Goal: Book appointment/travel/reservation

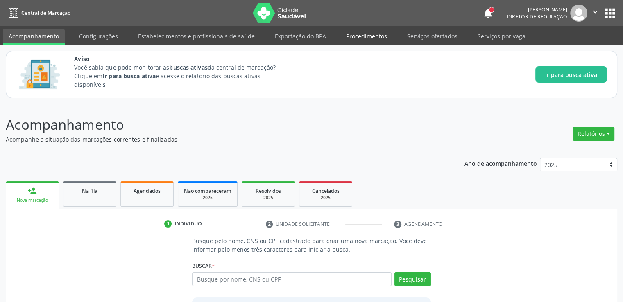
click at [374, 34] on link "Procedimentos" at bounding box center [366, 36] width 52 height 14
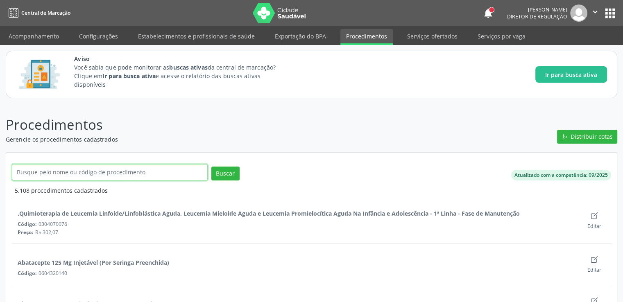
click at [68, 169] on input "text" at bounding box center [110, 172] width 196 height 16
type input "ouvidos"
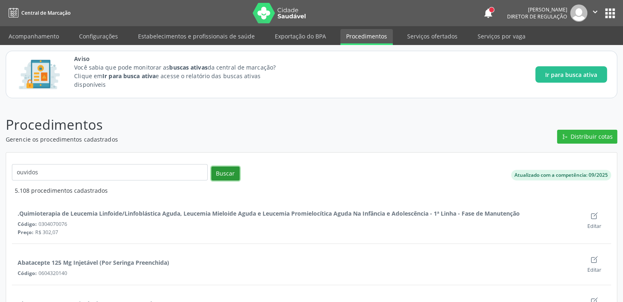
click at [224, 170] on button "Buscar" at bounding box center [225, 174] width 28 height 14
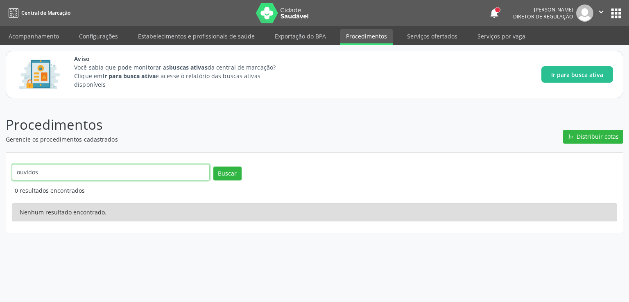
drag, startPoint x: 77, startPoint y: 177, endPoint x: 9, endPoint y: 181, distance: 67.3
click at [10, 181] on div "ouvidos" at bounding box center [111, 175] width 202 height 22
type input "tomografia"
click button "Buscar" at bounding box center [227, 174] width 28 height 14
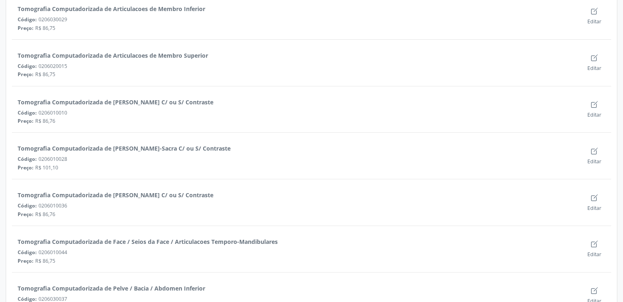
scroll to position [379, 0]
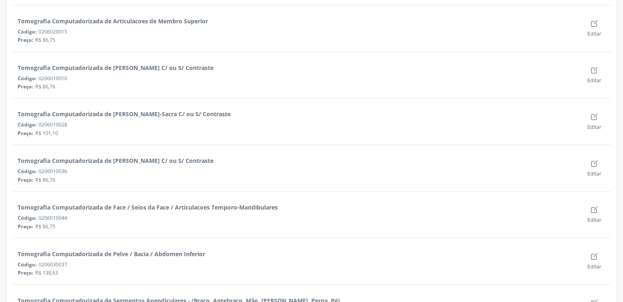
drag, startPoint x: 174, startPoint y: 206, endPoint x: 277, endPoint y: 204, distance: 103.2
click at [277, 204] on div "Tomografia Computadorizada de Face / Seios da Face / Articulacoes Temporo-Mandi…" at bounding box center [148, 207] width 260 height 9
copy div "Articulacoes Temporo-Mandibulares"
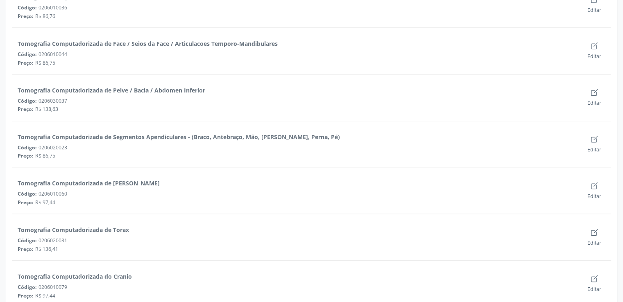
scroll to position [625, 0]
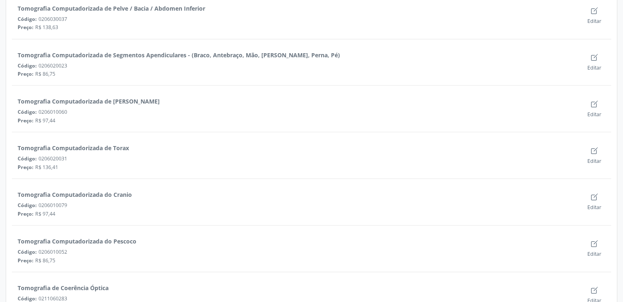
drag, startPoint x: 114, startPoint y: 100, endPoint x: 150, endPoint y: 100, distance: 35.6
click at [150, 100] on div "Tomografia Computadorizada de Sela Turcica Código: 0206010060 Preço: R$ 97,44" at bounding box center [295, 108] width 566 height 35
copy div "Sela Turcica"
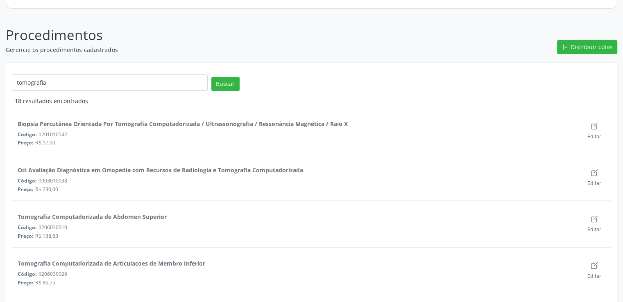
scroll to position [0, 0]
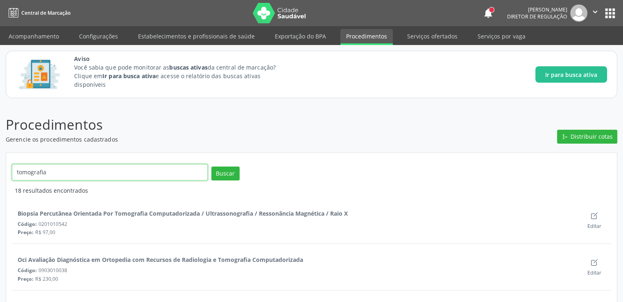
drag, startPoint x: 120, startPoint y: 172, endPoint x: 0, endPoint y: 179, distance: 120.2
type input "mastoides"
click button "Buscar" at bounding box center [225, 174] width 28 height 14
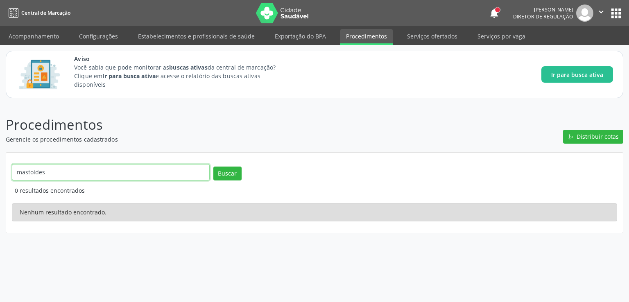
click at [59, 168] on input "mastoides" at bounding box center [111, 172] width 198 height 16
type input "mastoide"
click button "Buscar" at bounding box center [227, 174] width 28 height 14
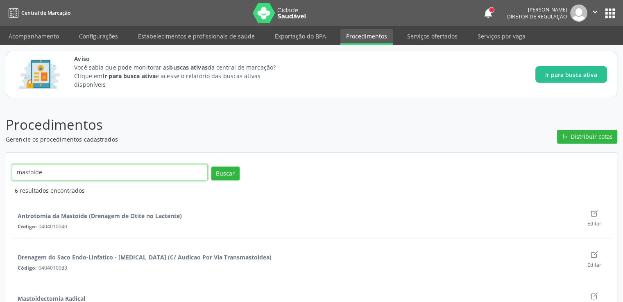
drag, startPoint x: 101, startPoint y: 172, endPoint x: 0, endPoint y: 177, distance: 101.3
click at [0, 177] on div "Procedimentos Gerencie os procedimentos cadastrados Distribuir cotas mastoide B…" at bounding box center [311, 280] width 623 height 353
click at [420, 35] on link "Serviços ofertados" at bounding box center [432, 36] width 62 height 14
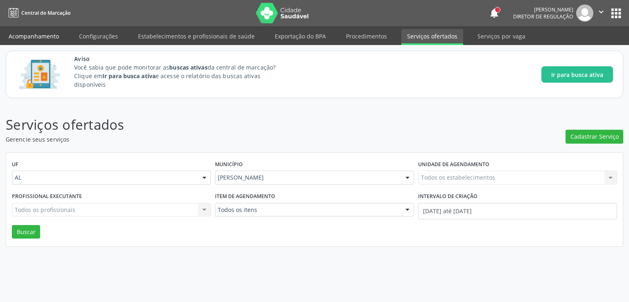
click at [32, 40] on link "Acompanhamento" at bounding box center [34, 36] width 62 height 14
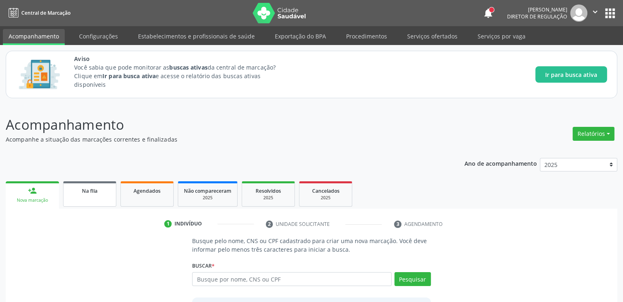
click at [87, 197] on link "Na fila" at bounding box center [89, 193] width 53 height 25
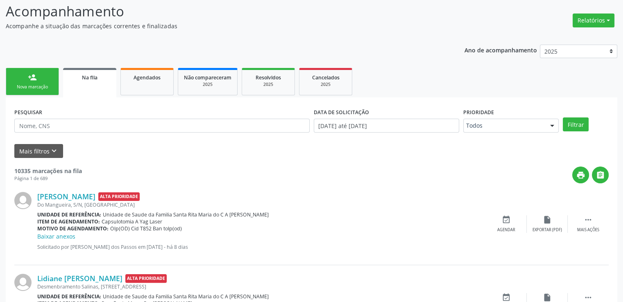
scroll to position [117, 0]
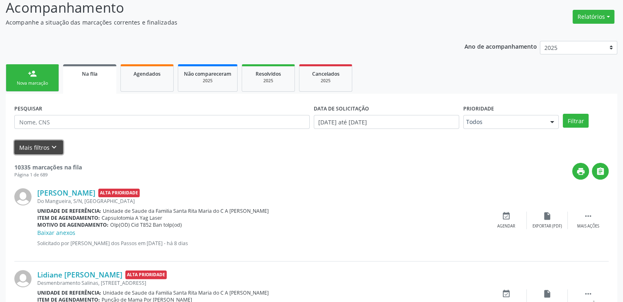
click at [42, 146] on button "Mais filtros keyboard_arrow_down" at bounding box center [38, 147] width 49 height 14
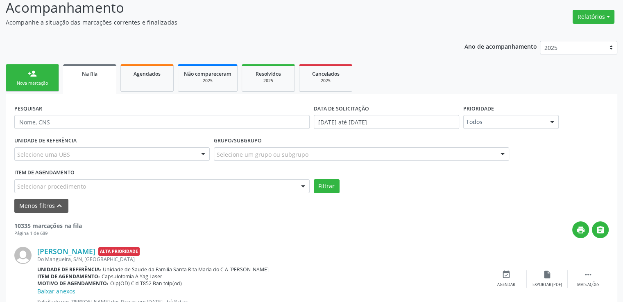
click at [17, 187] on input "text" at bounding box center [17, 190] width 0 height 16
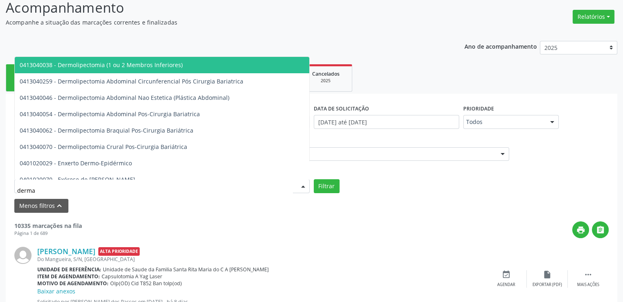
type input "dermat"
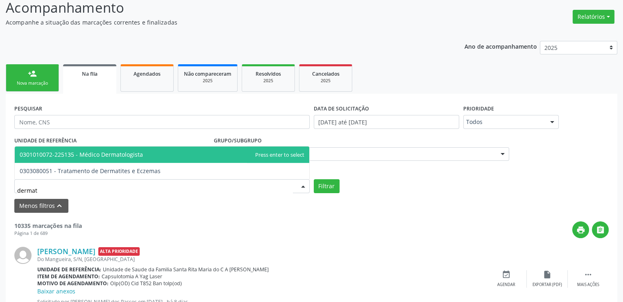
click at [118, 158] on span "0301010072-225135 - Médico Dermatologista" at bounding box center [162, 155] width 294 height 16
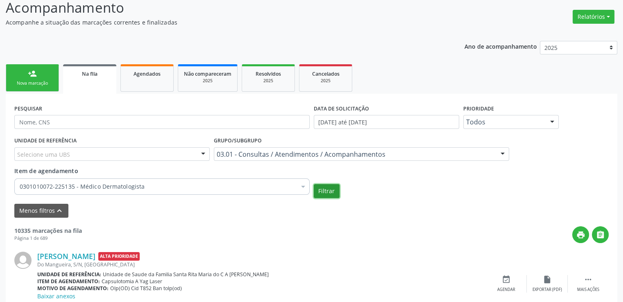
click at [314, 188] on button "Filtrar" at bounding box center [327, 191] width 26 height 14
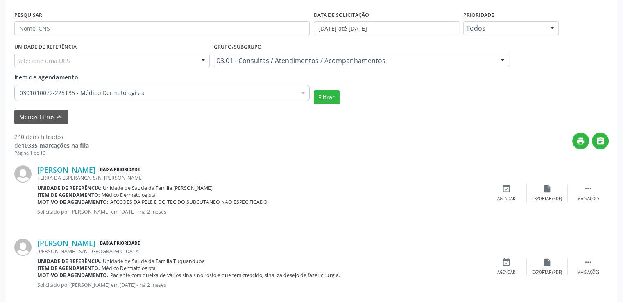
scroll to position [281, 0]
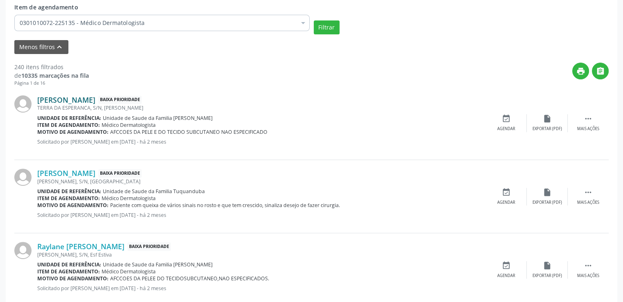
click at [85, 101] on link "[PERSON_NAME]" at bounding box center [66, 99] width 58 height 9
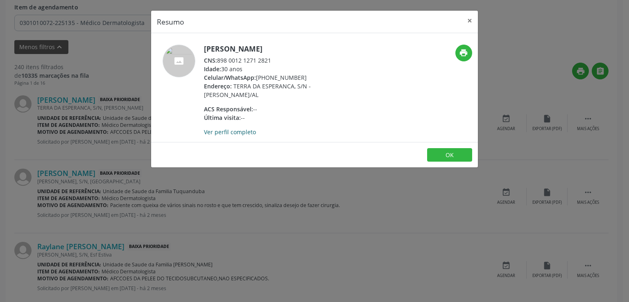
click at [224, 132] on link "Ver perfil completo" at bounding box center [230, 132] width 52 height 8
click at [473, 23] on button "×" at bounding box center [470, 21] width 16 height 20
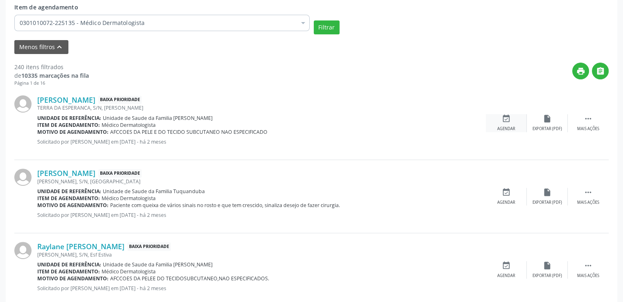
click at [506, 118] on icon "event_available" at bounding box center [506, 118] width 9 height 9
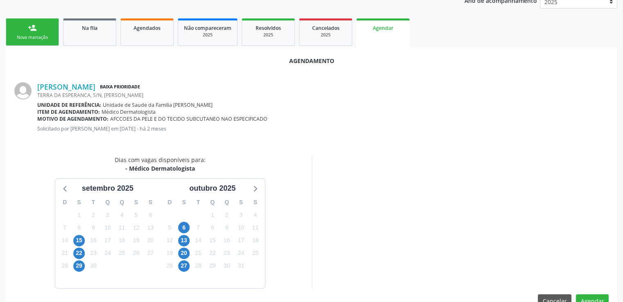
scroll to position [182, 0]
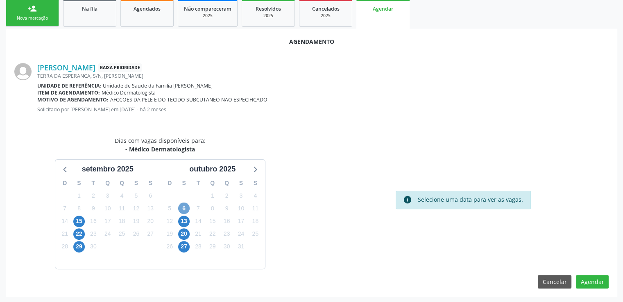
click at [182, 205] on span "6" at bounding box center [183, 208] width 11 height 11
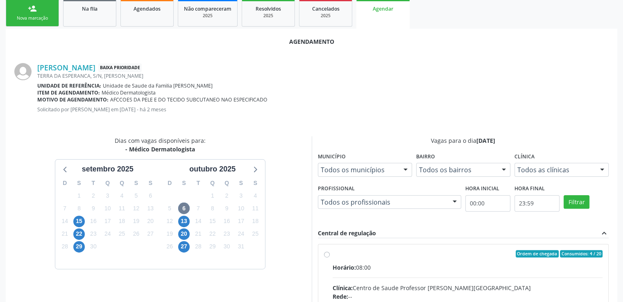
click at [326, 254] on input "Ordem de chegada Consumidos: 4 / 20 Horário: 08:00 Clínica: Centro de Saude Pro…" at bounding box center [327, 253] width 6 height 7
radio input "true"
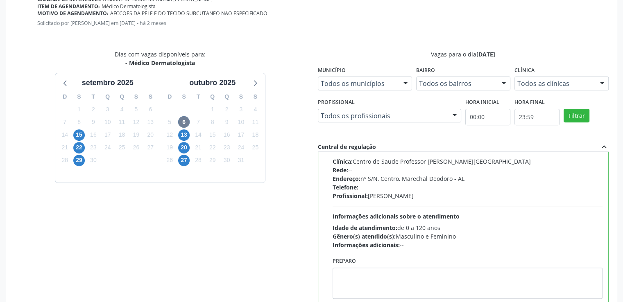
scroll to position [315, 0]
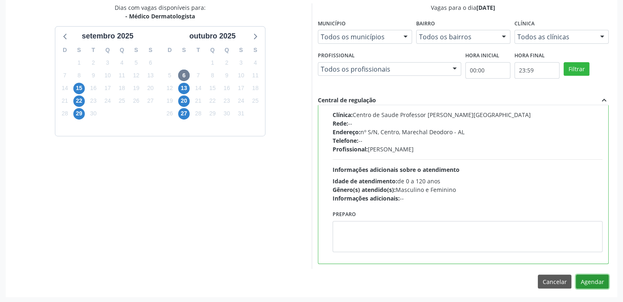
click at [591, 280] on button "Agendar" at bounding box center [592, 282] width 33 height 14
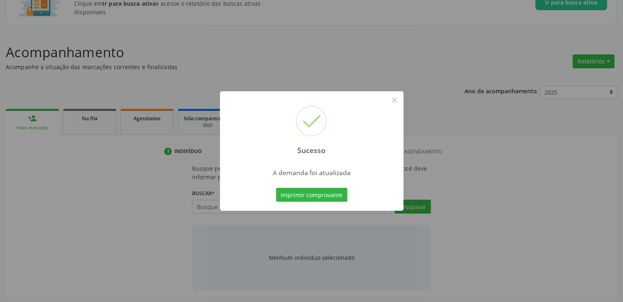
scroll to position [72, 0]
click at [394, 99] on button "×" at bounding box center [394, 100] width 14 height 14
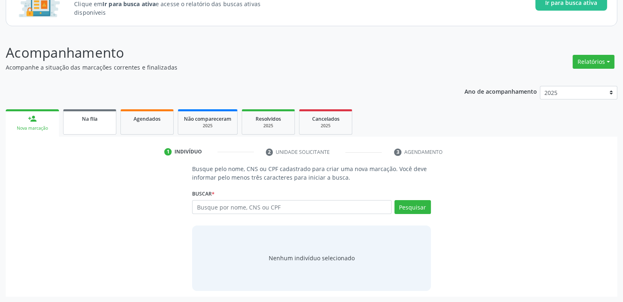
click at [86, 121] on span "Na fila" at bounding box center [90, 118] width 16 height 7
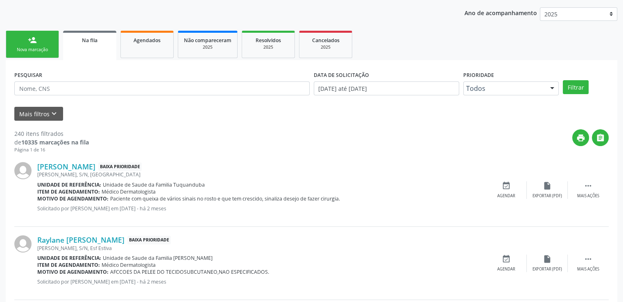
scroll to position [154, 0]
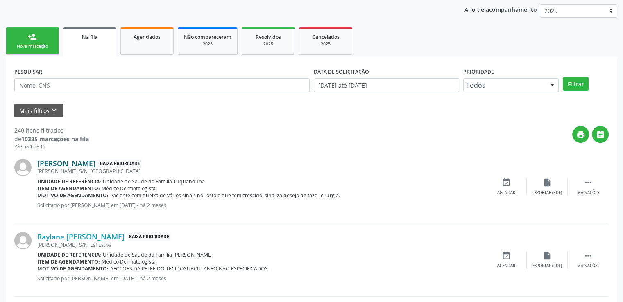
click at [95, 161] on link "[PERSON_NAME]" at bounding box center [66, 163] width 58 height 9
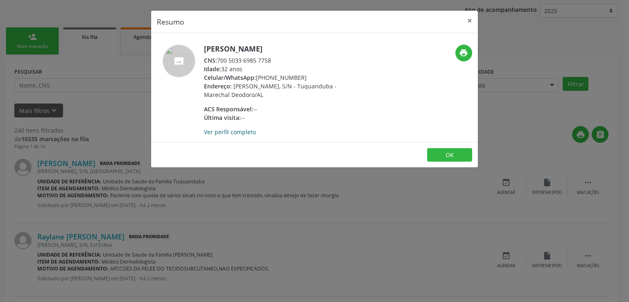
click at [236, 130] on link "Ver perfil completo" at bounding box center [230, 132] width 52 height 8
click at [469, 20] on button "×" at bounding box center [470, 21] width 16 height 20
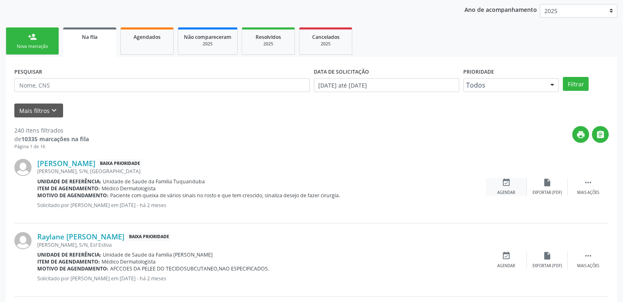
click at [501, 185] on div "event_available Agendar" at bounding box center [506, 187] width 41 height 18
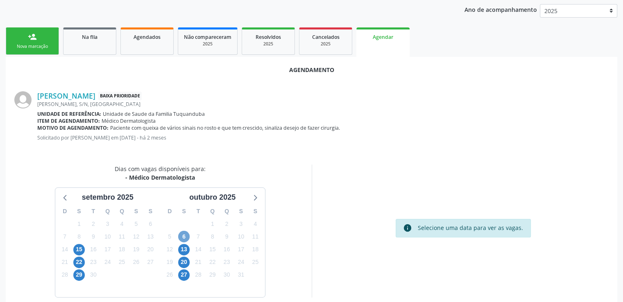
click at [183, 233] on span "6" at bounding box center [183, 236] width 11 height 11
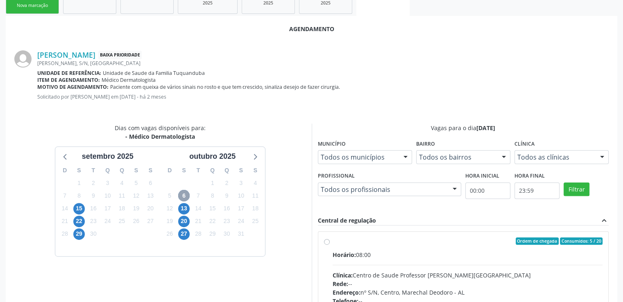
scroll to position [301, 0]
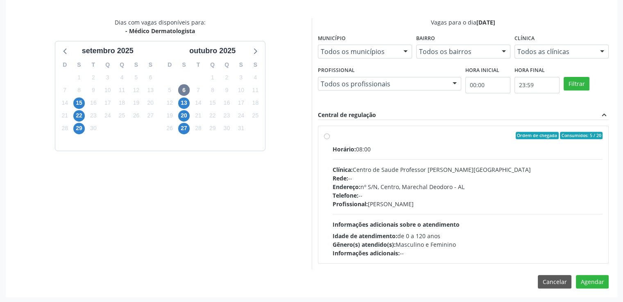
click at [333, 136] on label "Ordem de chegada Consumidos: 5 / 20 Horário: 08:00 Clínica: Centro de Saude Pro…" at bounding box center [468, 195] width 270 height 126
click at [327, 136] on input "Ordem de chegada Consumidos: 5 / 20 Horário: 08:00 Clínica: Centro de Saude Pro…" at bounding box center [327, 135] width 6 height 7
radio input "true"
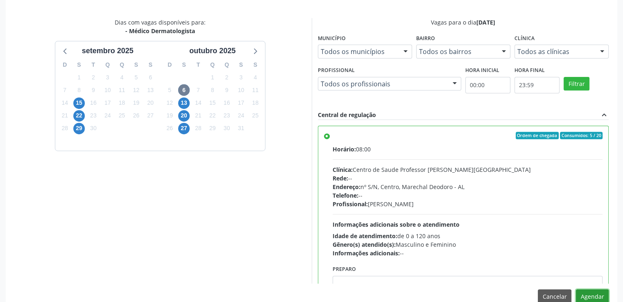
click at [590, 295] on button "Agendar" at bounding box center [592, 297] width 33 height 14
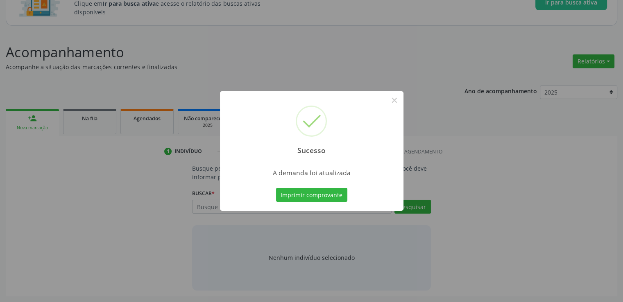
scroll to position [72, 0]
click at [395, 98] on button "×" at bounding box center [394, 100] width 14 height 14
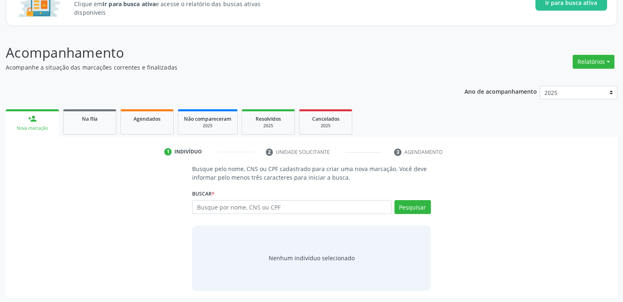
click at [79, 125] on link "Na fila" at bounding box center [89, 121] width 53 height 25
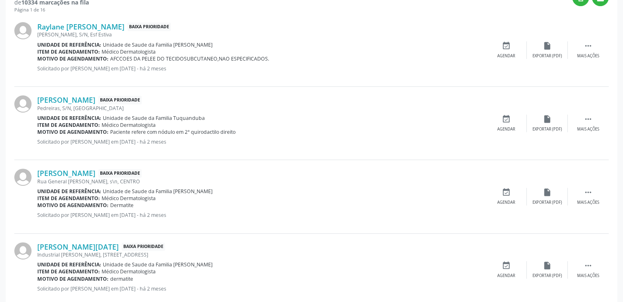
scroll to position [277, 0]
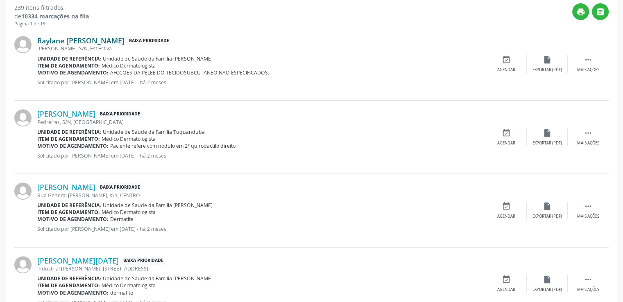
click at [116, 39] on link "Raylane [PERSON_NAME]" at bounding box center [80, 40] width 87 height 9
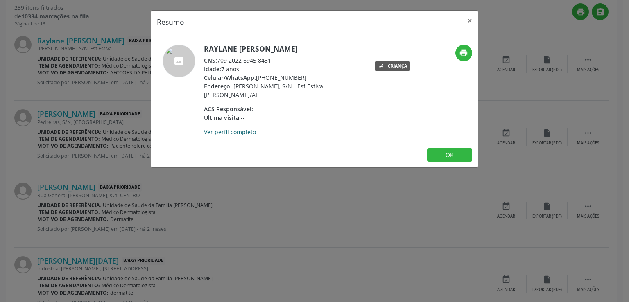
click at [224, 132] on link "Ver perfil completo" at bounding box center [230, 132] width 52 height 8
click at [472, 18] on button "×" at bounding box center [470, 21] width 16 height 20
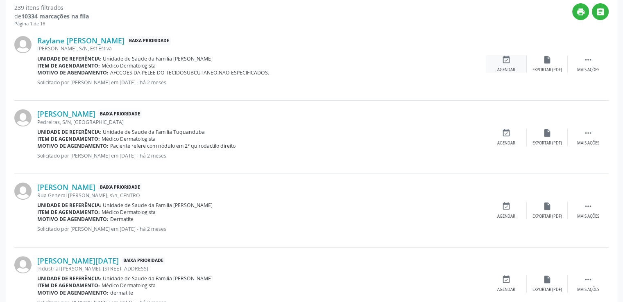
click at [502, 61] on icon "event_available" at bounding box center [506, 59] width 9 height 9
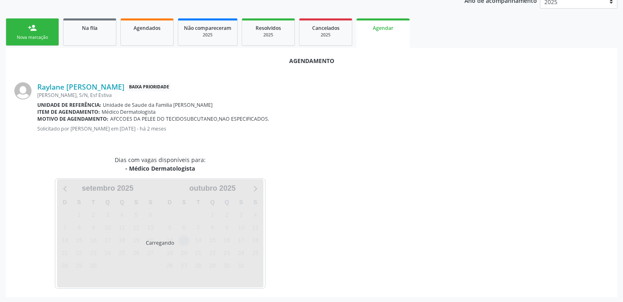
scroll to position [182, 0]
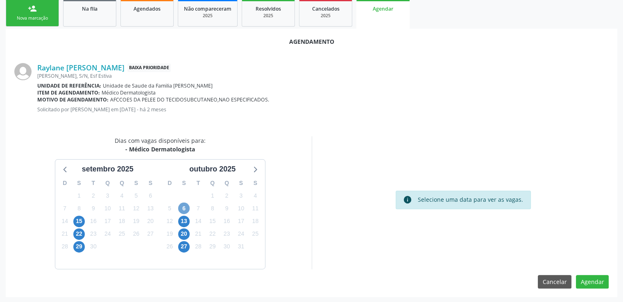
click at [186, 207] on span "6" at bounding box center [183, 208] width 11 height 11
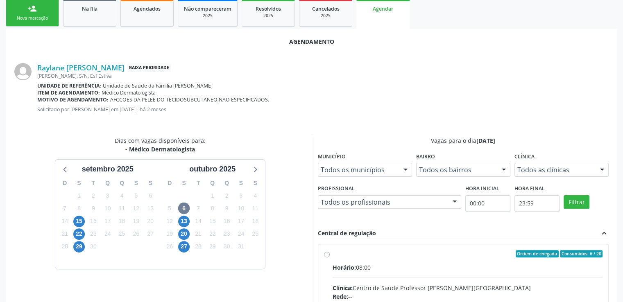
click at [325, 253] on input "Ordem de chegada Consumidos: 6 / 20 Horário: 08:00 Clínica: Centro de Saude Pro…" at bounding box center [327, 253] width 6 height 7
radio input "true"
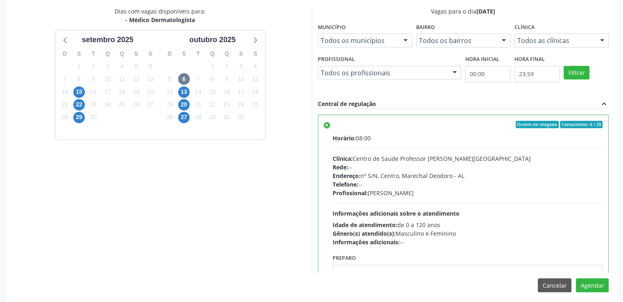
scroll to position [315, 0]
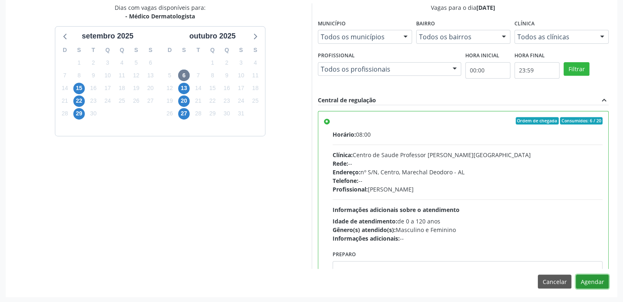
click at [598, 281] on button "Agendar" at bounding box center [592, 282] width 33 height 14
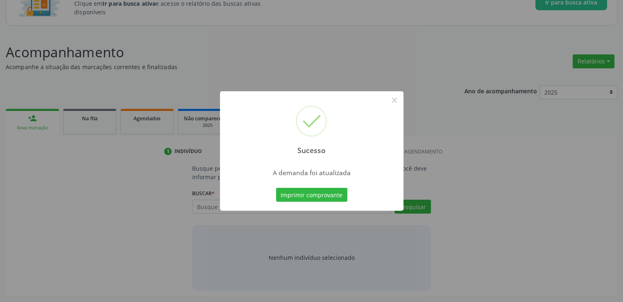
scroll to position [72, 0]
click at [395, 99] on button "×" at bounding box center [394, 100] width 14 height 14
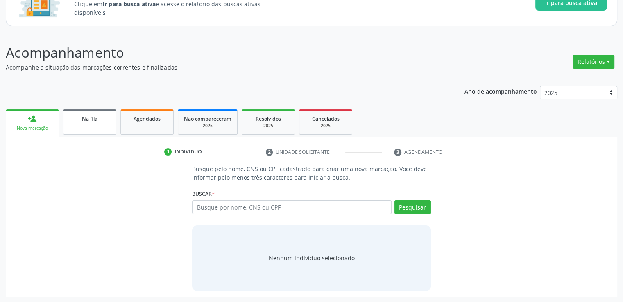
click at [104, 128] on link "Na fila" at bounding box center [89, 121] width 53 height 25
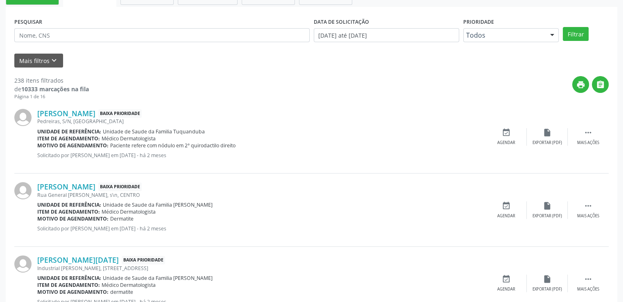
scroll to position [236, 0]
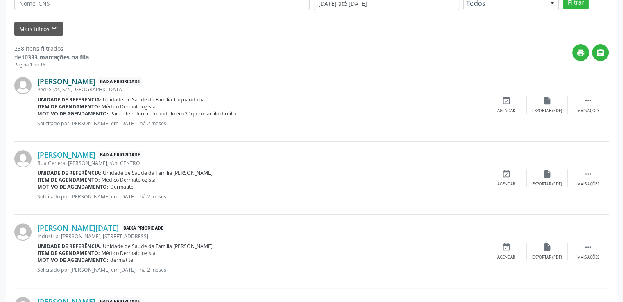
click at [95, 81] on link "[PERSON_NAME]" at bounding box center [66, 81] width 58 height 9
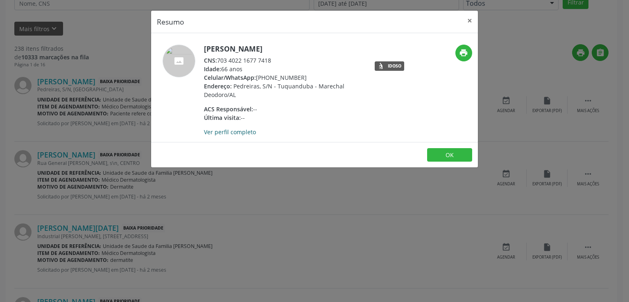
click at [224, 134] on link "Ver perfil completo" at bounding box center [230, 132] width 52 height 8
click at [469, 22] on button "×" at bounding box center [470, 21] width 16 height 20
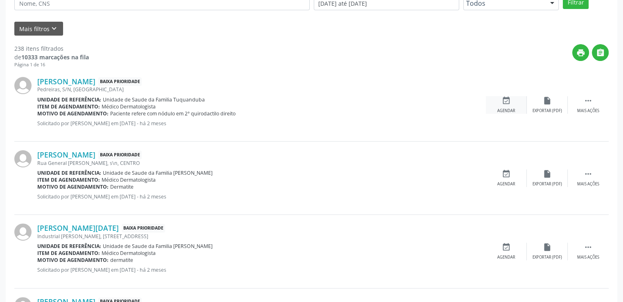
click at [505, 102] on icon "event_available" at bounding box center [506, 100] width 9 height 9
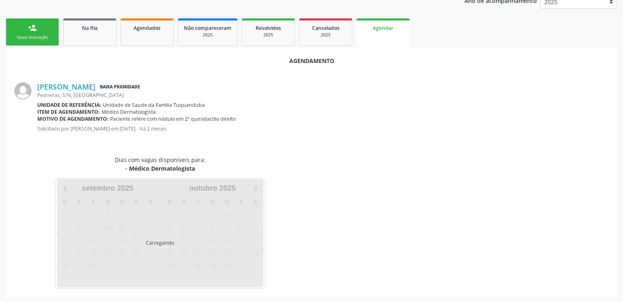
scroll to position [182, 0]
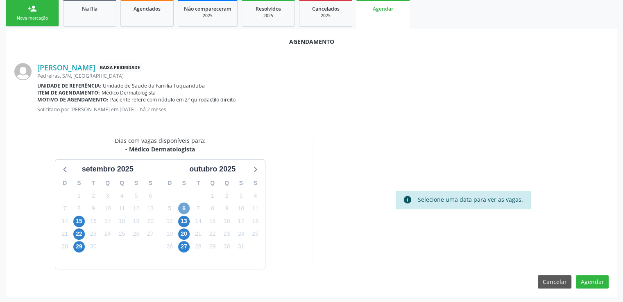
click at [186, 209] on span "6" at bounding box center [183, 208] width 11 height 11
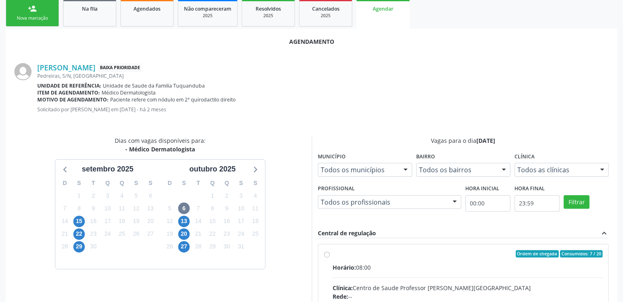
radio input "true"
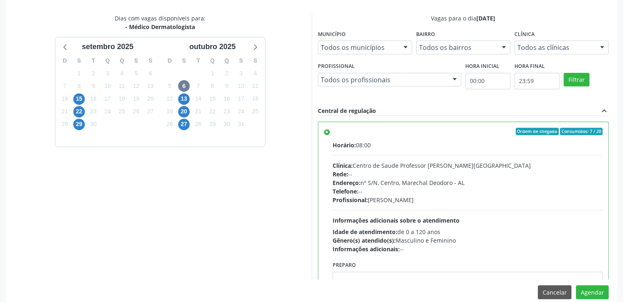
scroll to position [315, 0]
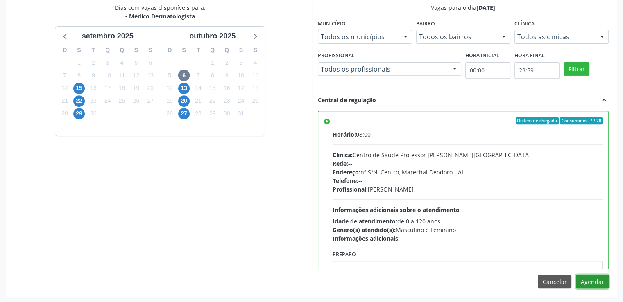
click at [579, 279] on button "Agendar" at bounding box center [592, 282] width 33 height 14
click at [579, 279] on div at bounding box center [592, 282] width 33 height 14
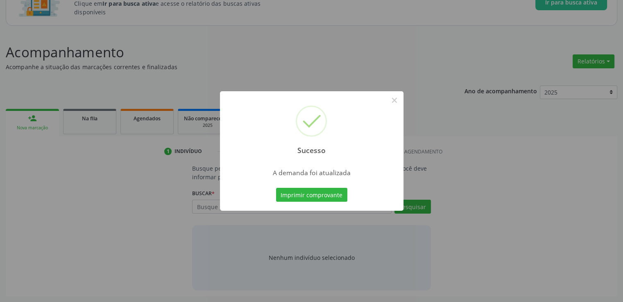
scroll to position [72, 0]
click at [397, 99] on button "×" at bounding box center [394, 100] width 14 height 14
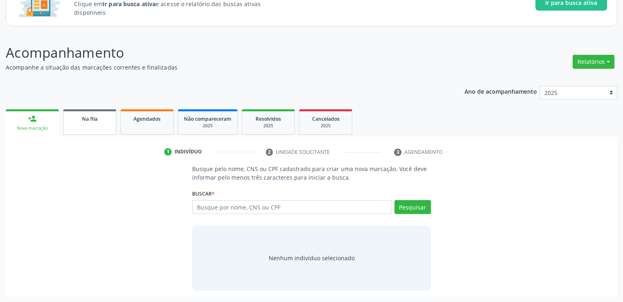
click at [81, 125] on link "Na fila" at bounding box center [89, 121] width 53 height 25
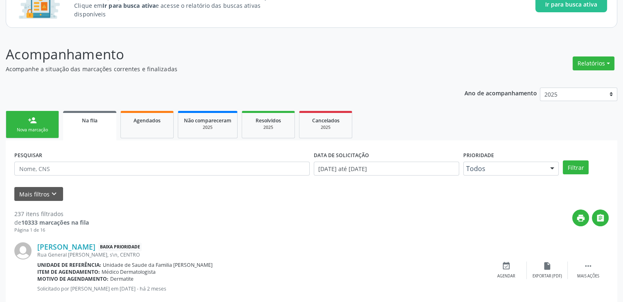
scroll to position [113, 0]
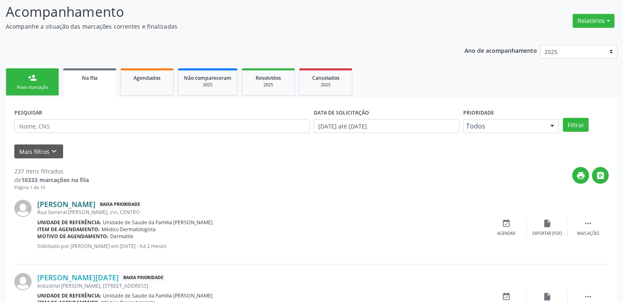
click at [85, 204] on link "[PERSON_NAME]" at bounding box center [66, 204] width 58 height 9
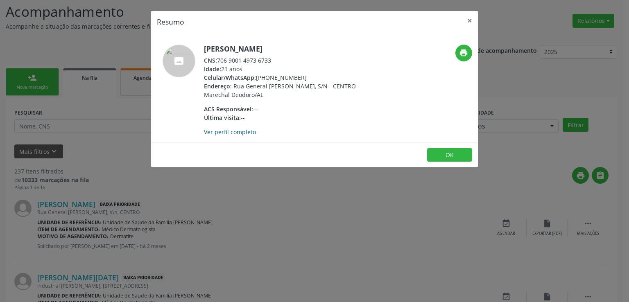
click at [232, 131] on link "Ver perfil completo" at bounding box center [230, 132] width 52 height 8
click at [469, 21] on button "×" at bounding box center [470, 21] width 16 height 20
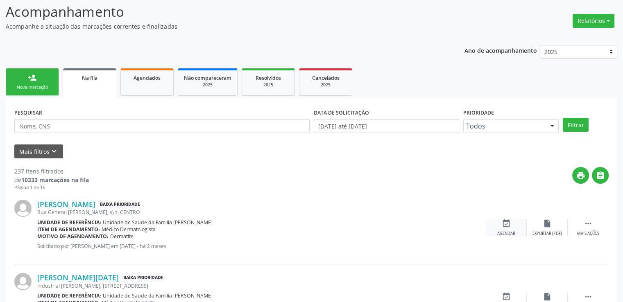
click at [508, 226] on icon "event_available" at bounding box center [506, 223] width 9 height 9
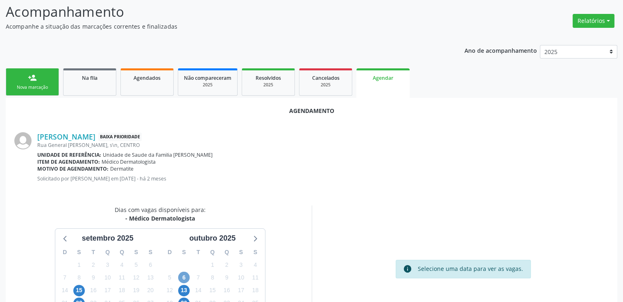
click at [183, 276] on span "6" at bounding box center [183, 277] width 11 height 11
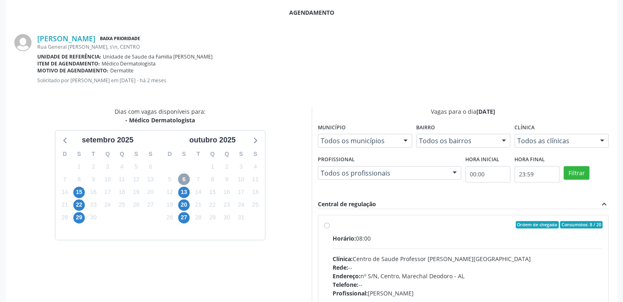
scroll to position [301, 0]
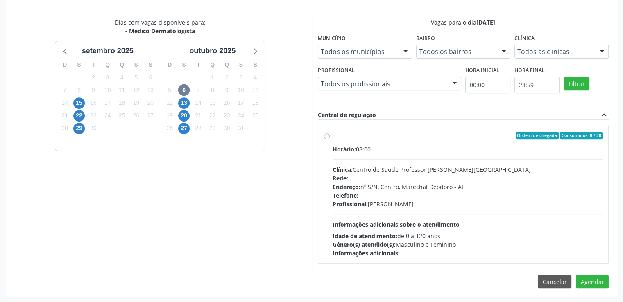
click at [333, 135] on label "Ordem de chegada Consumidos: 8 / 20 Horário: 08:00 Clínica: Centro de Saude Pro…" at bounding box center [468, 195] width 270 height 126
click at [326, 135] on input "Ordem de chegada Consumidos: 8 / 20 Horário: 08:00 Clínica: Centro de Saude Pro…" at bounding box center [327, 135] width 6 height 7
radio input "true"
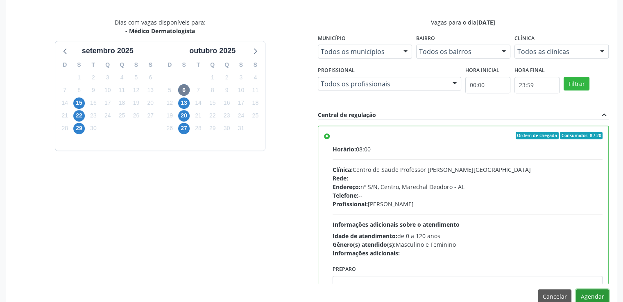
click at [591, 295] on button "Agendar" at bounding box center [592, 297] width 33 height 14
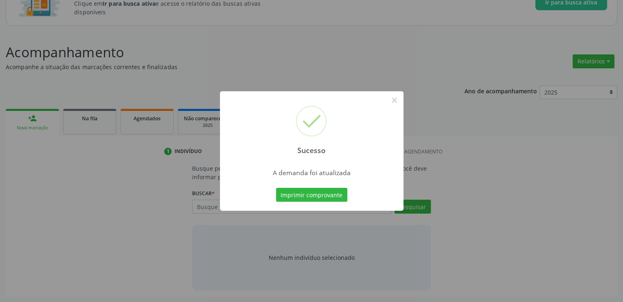
scroll to position [72, 0]
click at [392, 98] on button "×" at bounding box center [394, 100] width 14 height 14
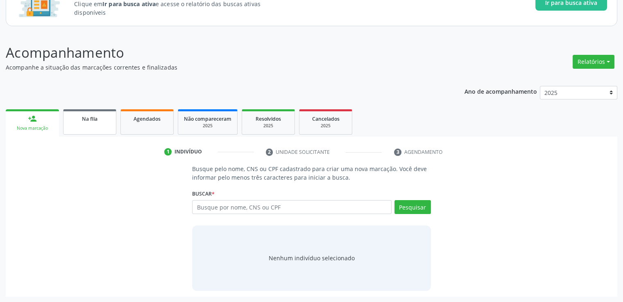
click at [87, 126] on link "Na fila" at bounding box center [89, 121] width 53 height 25
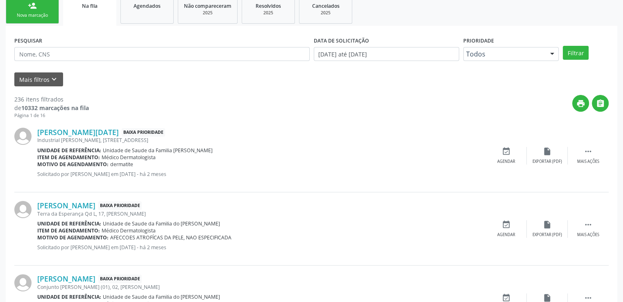
scroll to position [246, 0]
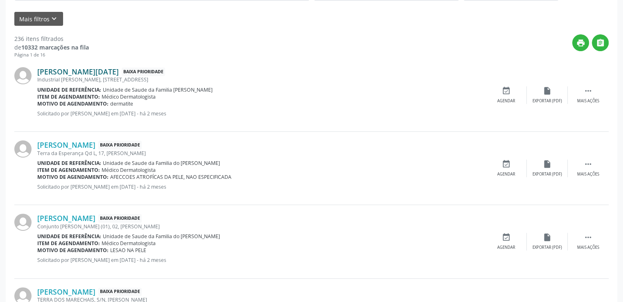
click at [68, 71] on link "[PERSON_NAME][DATE]" at bounding box center [78, 71] width 82 height 9
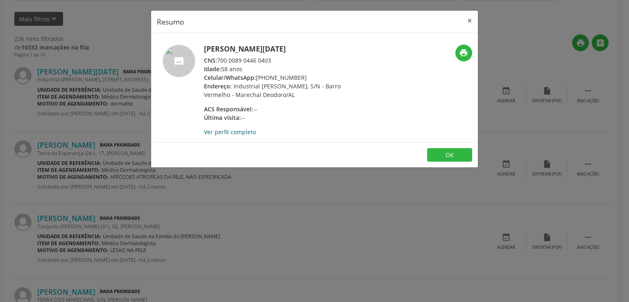
click at [216, 135] on link "Ver perfil completo" at bounding box center [230, 132] width 52 height 8
click at [472, 18] on button "×" at bounding box center [470, 21] width 16 height 20
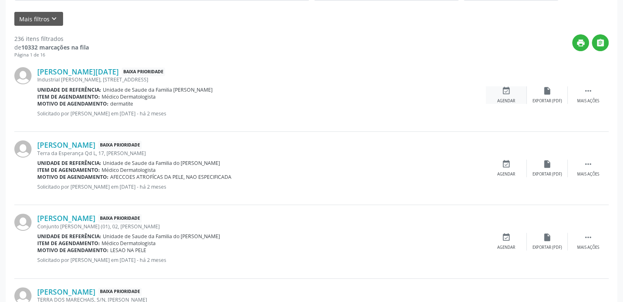
click at [505, 91] on icon "event_available" at bounding box center [506, 90] width 9 height 9
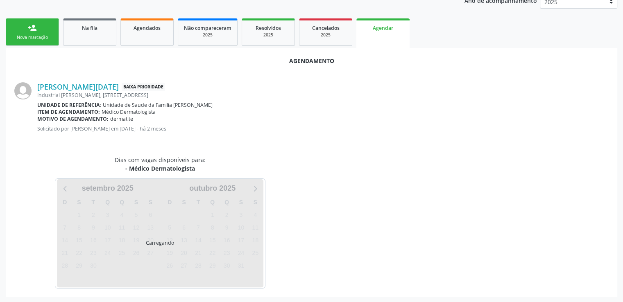
scroll to position [182, 0]
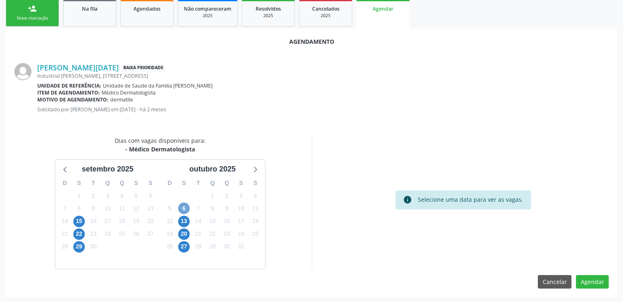
click at [183, 207] on span "6" at bounding box center [183, 208] width 11 height 11
click at [184, 206] on span "6" at bounding box center [183, 208] width 11 height 11
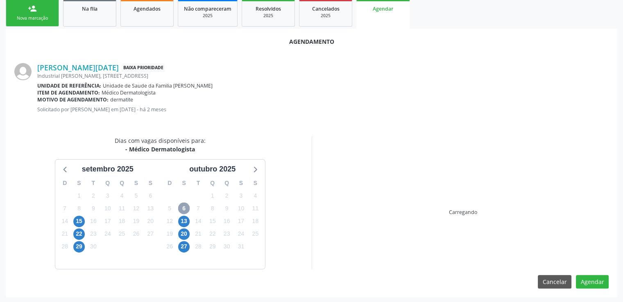
click at [184, 206] on span "6" at bounding box center [183, 208] width 11 height 11
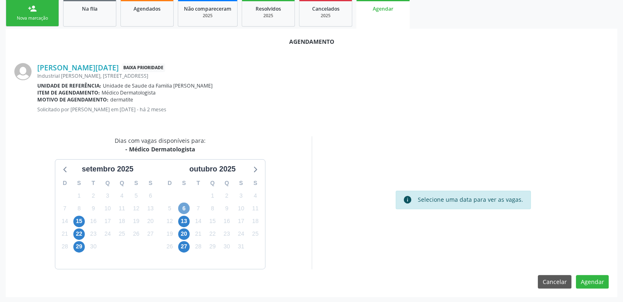
click at [184, 206] on span "6" at bounding box center [183, 208] width 11 height 11
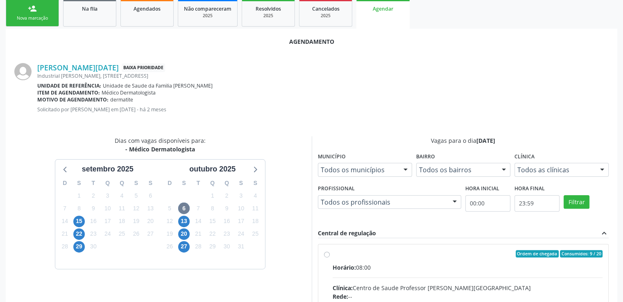
click at [326, 255] on input "Ordem de chegada Consumidos: 9 / 20 Horário: 08:00 Clínica: Centro de Saude Pro…" at bounding box center [327, 253] width 6 height 7
radio input "true"
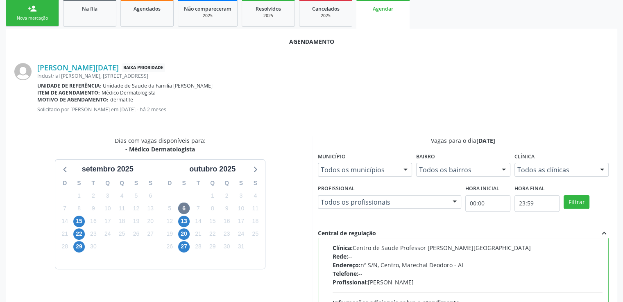
scroll to position [315, 0]
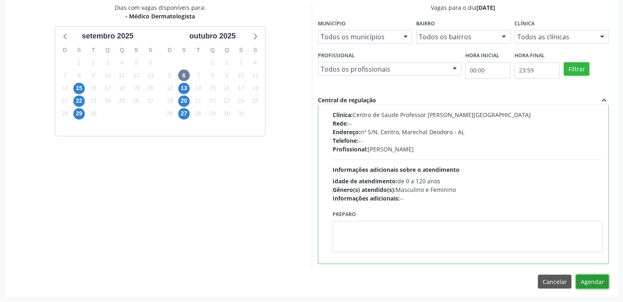
click at [590, 285] on button "Agendar" at bounding box center [592, 282] width 33 height 14
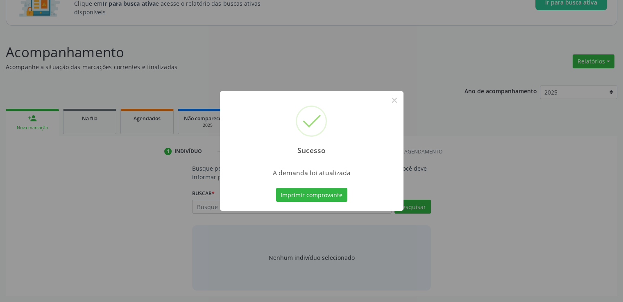
scroll to position [72, 0]
click at [390, 101] on button "×" at bounding box center [394, 100] width 14 height 14
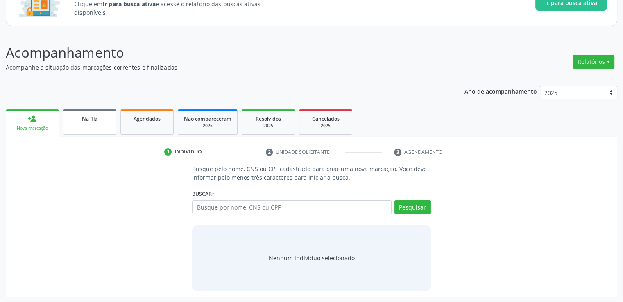
click at [79, 118] on div "Na fila" at bounding box center [89, 118] width 41 height 9
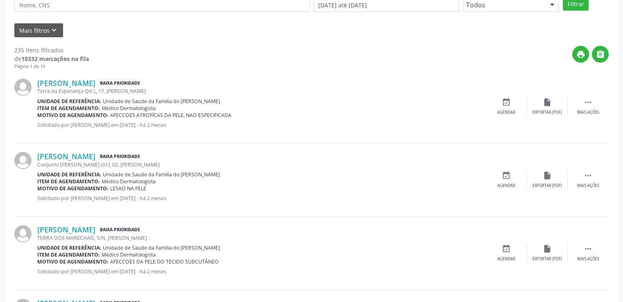
scroll to position [236, 0]
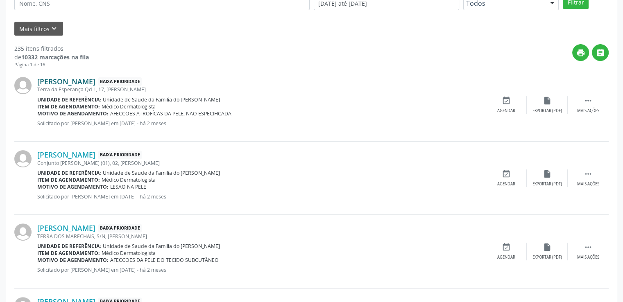
click at [95, 83] on link "[PERSON_NAME]" at bounding box center [66, 81] width 58 height 9
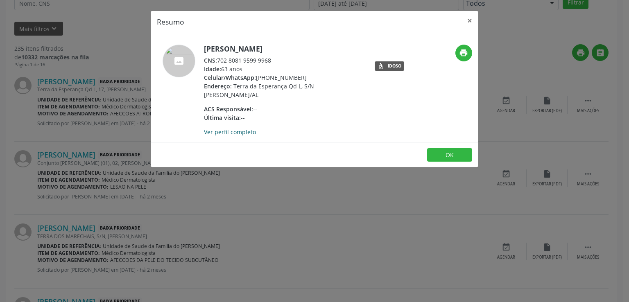
click at [249, 131] on link "Ver perfil completo" at bounding box center [230, 132] width 52 height 8
click at [467, 15] on button "×" at bounding box center [470, 21] width 16 height 20
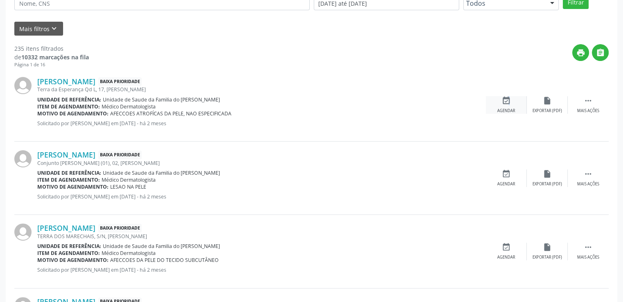
click at [507, 105] on div "event_available Agendar" at bounding box center [506, 105] width 41 height 18
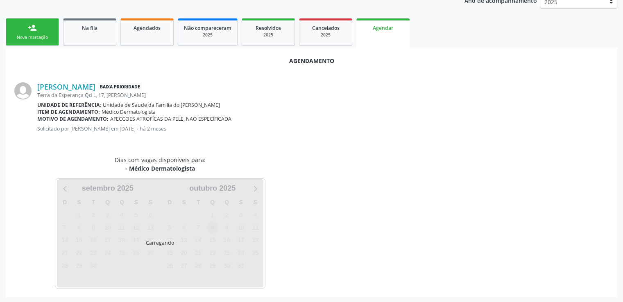
scroll to position [182, 0]
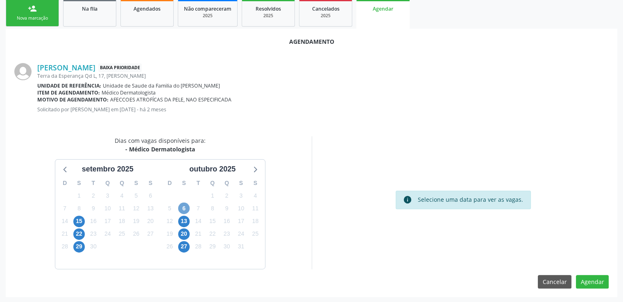
click at [182, 205] on span "6" at bounding box center [183, 208] width 11 height 11
click at [186, 206] on span "6" at bounding box center [183, 208] width 11 height 11
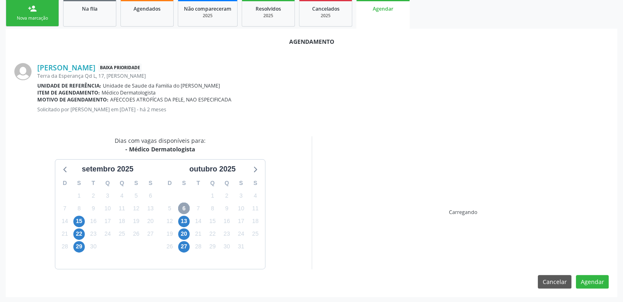
click at [186, 206] on span "6" at bounding box center [183, 208] width 11 height 11
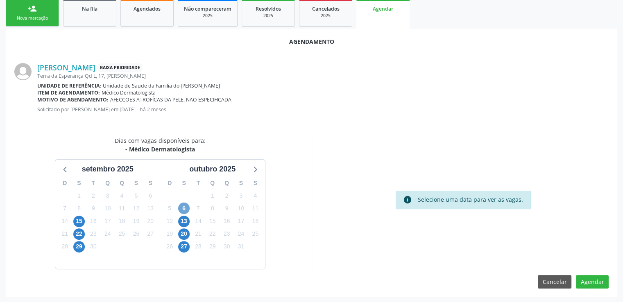
click at [186, 206] on span "6" at bounding box center [183, 208] width 11 height 11
click at [186, 207] on span "6" at bounding box center [183, 208] width 11 height 11
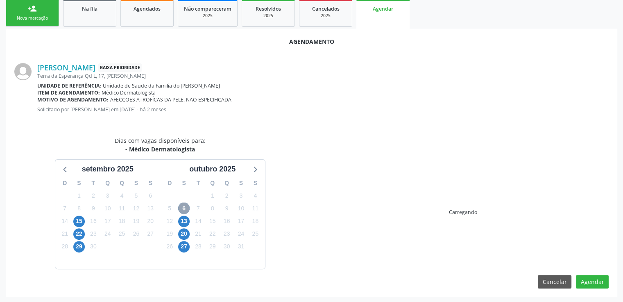
click at [186, 207] on span "6" at bounding box center [183, 208] width 11 height 11
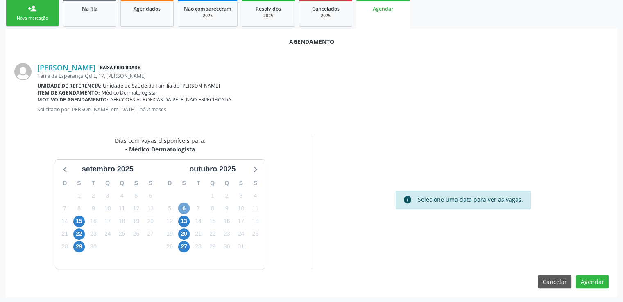
click at [185, 208] on span "6" at bounding box center [183, 208] width 11 height 11
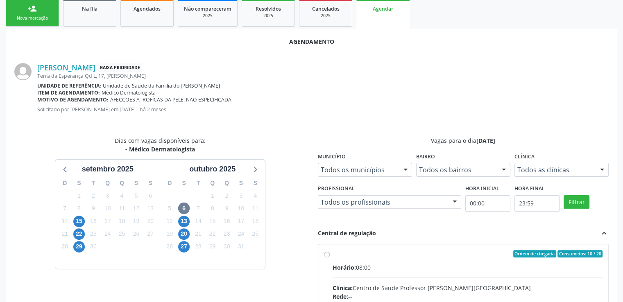
click at [328, 254] on input "Ordem de chegada Consumidos: 10 / 20 Horário: 08:00 Clínica: Centro de Saude Pr…" at bounding box center [327, 253] width 6 height 7
radio input "true"
click at [328, 254] on input "Ordem de chegada Consumidos: 10 / 20 Horário: 08:00 Clínica: Centro de Saude Pr…" at bounding box center [327, 253] width 6 height 7
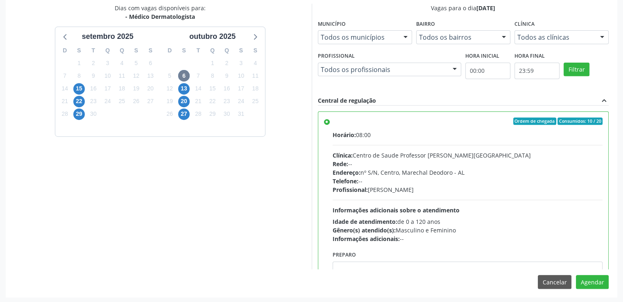
scroll to position [315, 0]
click at [595, 283] on button "Agendar" at bounding box center [592, 282] width 33 height 14
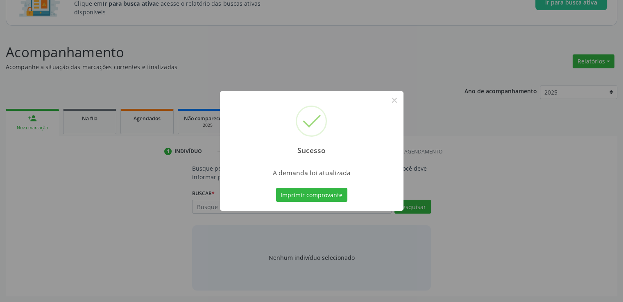
scroll to position [72, 0]
click at [396, 99] on button "×" at bounding box center [394, 100] width 14 height 14
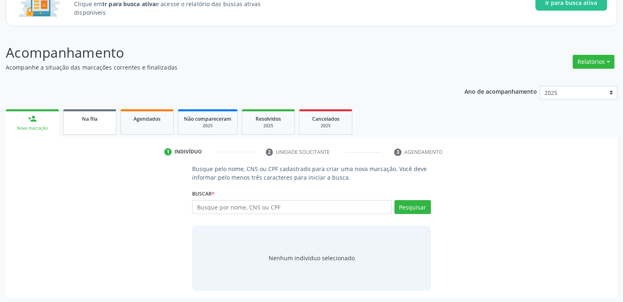
click at [93, 120] on span "Na fila" at bounding box center [90, 118] width 16 height 7
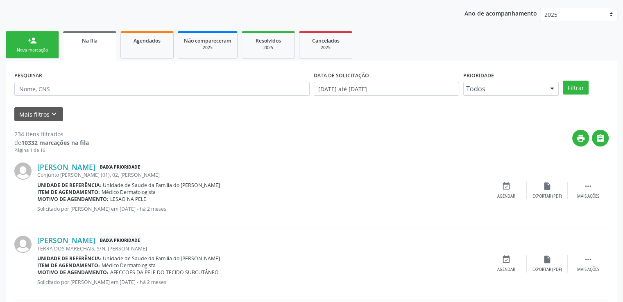
scroll to position [195, 0]
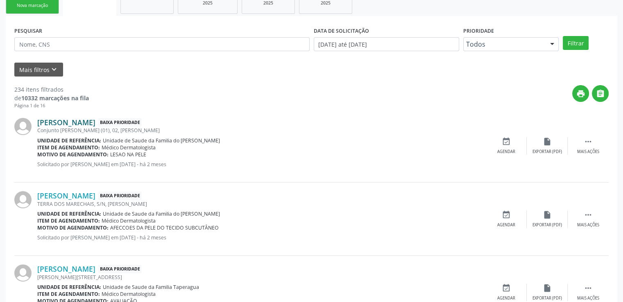
click at [92, 121] on link "[PERSON_NAME]" at bounding box center [66, 122] width 58 height 9
click at [91, 123] on link "[PERSON_NAME]" at bounding box center [66, 122] width 58 height 9
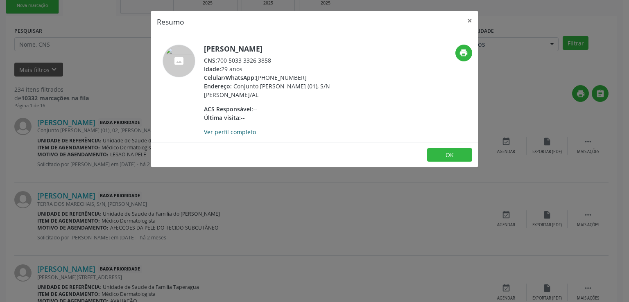
click at [223, 131] on link "Ver perfil completo" at bounding box center [230, 132] width 52 height 8
click at [471, 19] on button "×" at bounding box center [470, 21] width 16 height 20
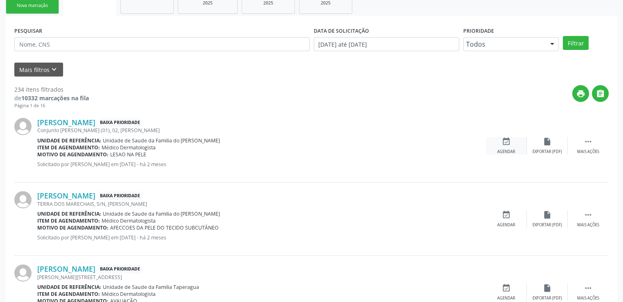
click at [508, 143] on icon "event_available" at bounding box center [506, 141] width 9 height 9
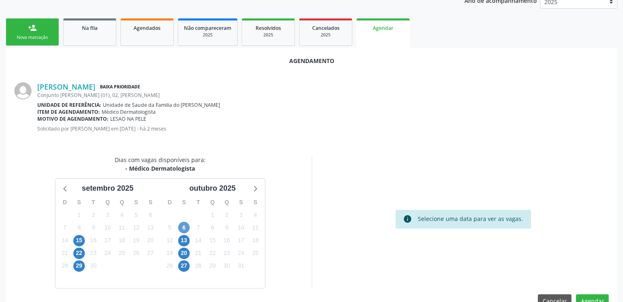
scroll to position [182, 0]
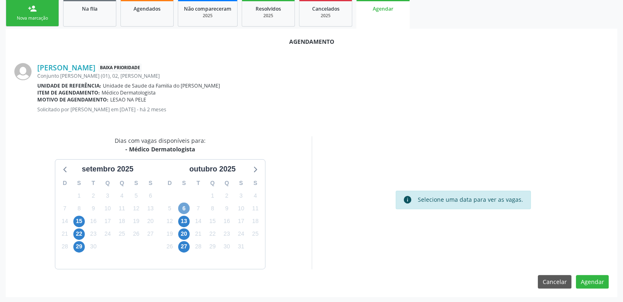
click at [182, 207] on span "6" at bounding box center [183, 208] width 11 height 11
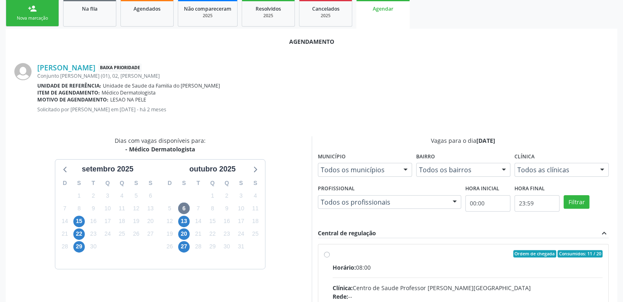
click at [325, 256] on input "Ordem de chegada Consumidos: 11 / 20 Horário: 08:00 Clínica: Centro de Saude Pr…" at bounding box center [327, 253] width 6 height 7
radio input "true"
click at [325, 256] on input "Ordem de chegada Consumidos: 11 / 20 Horário: 08:00 Clínica: Centro de Saude Pr…" at bounding box center [327, 253] width 6 height 7
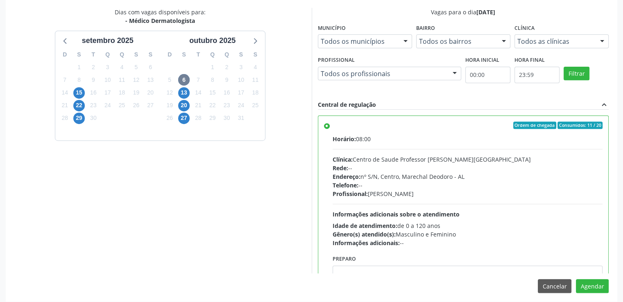
scroll to position [315, 0]
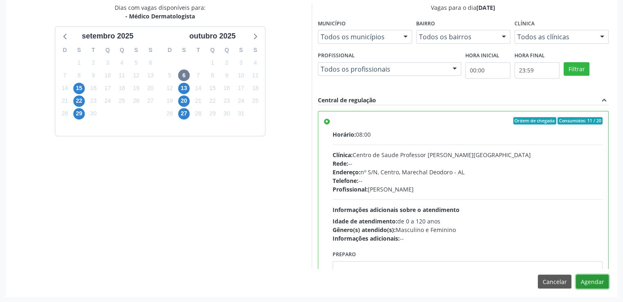
click at [593, 280] on button "Agendar" at bounding box center [592, 282] width 33 height 14
click at [593, 280] on span at bounding box center [592, 283] width 6 height 6
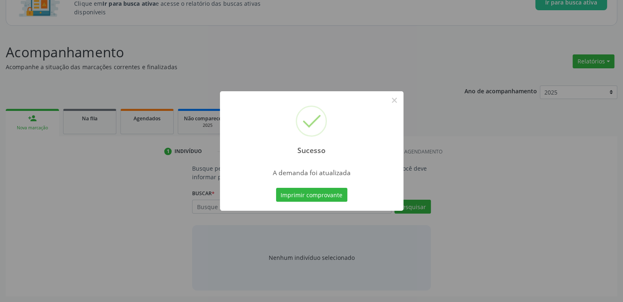
scroll to position [72, 0]
click at [396, 101] on button "×" at bounding box center [394, 100] width 14 height 14
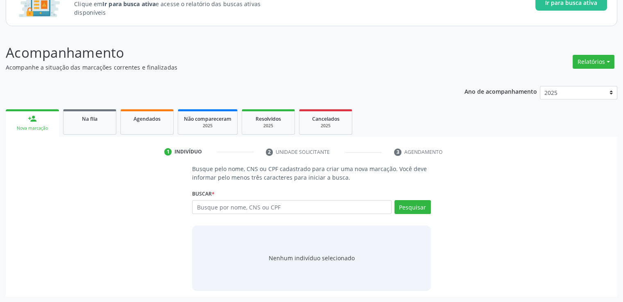
click at [86, 118] on span "Na fila" at bounding box center [90, 118] width 16 height 7
click at [87, 118] on div "Acompanhamento Acompanhe a situação das marcações correntes e finalizadas Relat…" at bounding box center [311, 170] width 611 height 254
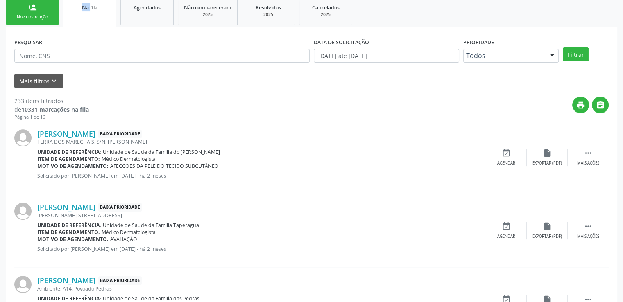
scroll to position [231, 0]
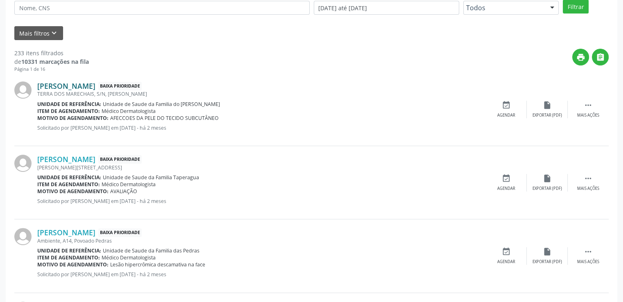
click at [95, 87] on link "[PERSON_NAME]" at bounding box center [66, 86] width 58 height 9
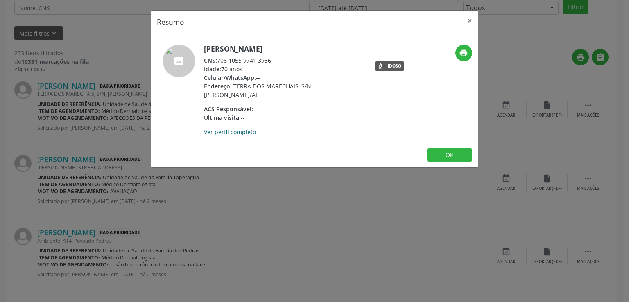
click at [242, 131] on link "Ver perfil completo" at bounding box center [230, 132] width 52 height 8
click at [469, 19] on button "×" at bounding box center [470, 21] width 16 height 20
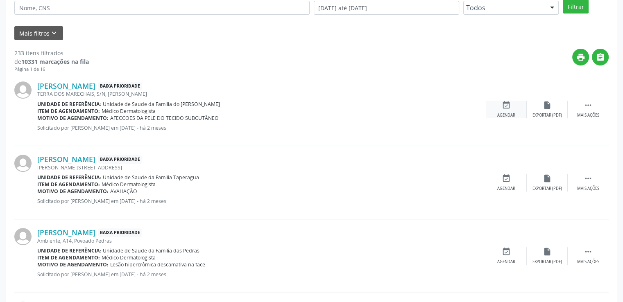
click at [503, 102] on icon "event_available" at bounding box center [506, 105] width 9 height 9
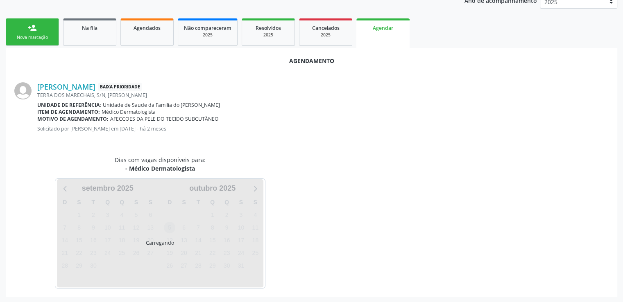
scroll to position [182, 0]
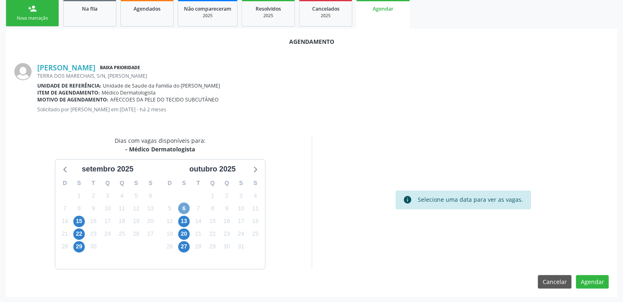
click at [182, 206] on span "6" at bounding box center [183, 208] width 11 height 11
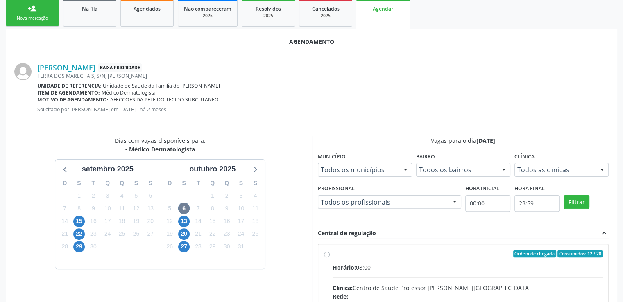
click at [324, 253] on input "Ordem de chegada Consumidos: 12 / 20 Horário: 08:00 Clínica: Centro de Saude Pr…" at bounding box center [327, 253] width 6 height 7
radio input "true"
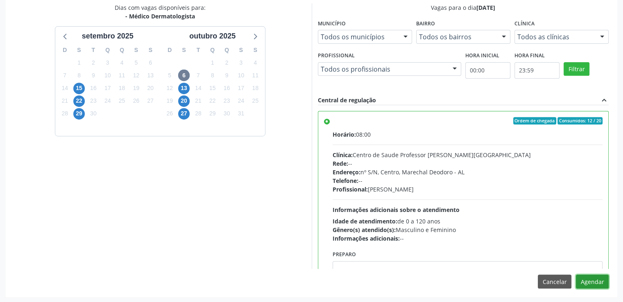
click at [597, 284] on button "Agendar" at bounding box center [592, 282] width 33 height 14
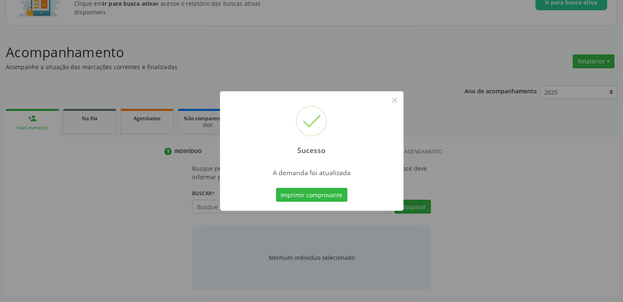
scroll to position [72, 0]
click at [396, 102] on button "×" at bounding box center [394, 100] width 14 height 14
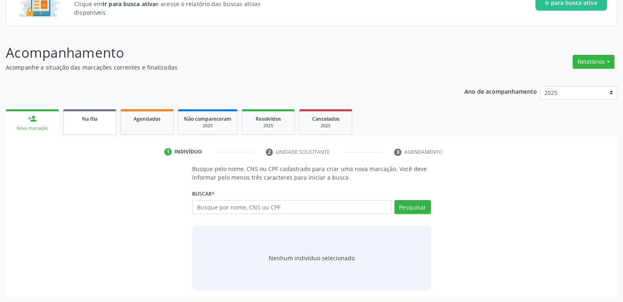
click at [100, 118] on div "Na fila" at bounding box center [89, 118] width 41 height 9
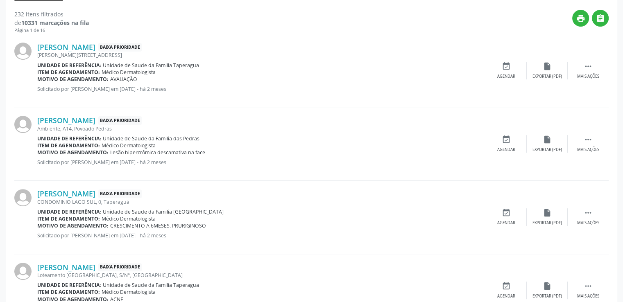
scroll to position [277, 0]
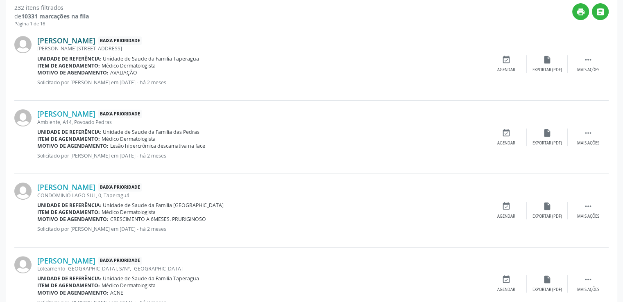
click at [95, 41] on link "[PERSON_NAME]" at bounding box center [66, 40] width 58 height 9
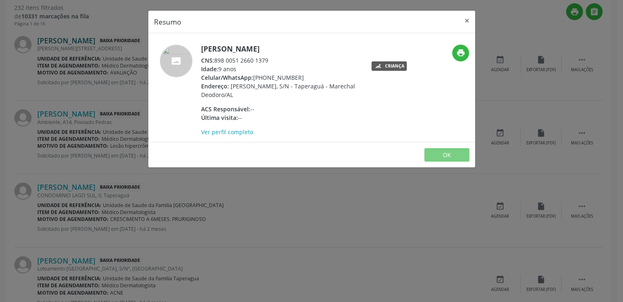
click at [124, 41] on div "Resumo × [PERSON_NAME] CNS: 898 0051 2660 1379 Idade: 9 anos Celular/WhatsApp: …" at bounding box center [311, 151] width 623 height 302
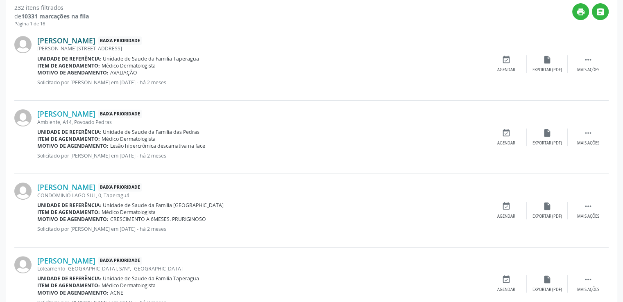
click at [95, 41] on link "[PERSON_NAME]" at bounding box center [66, 40] width 58 height 9
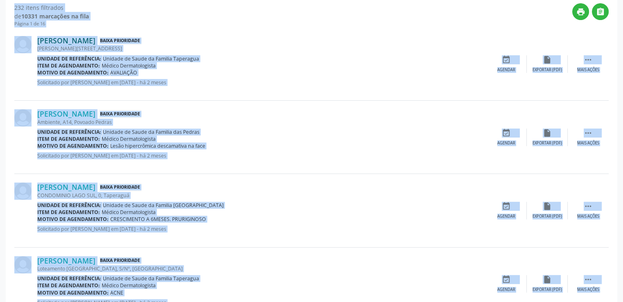
click at [95, 41] on link "[PERSON_NAME]" at bounding box center [66, 40] width 58 height 9
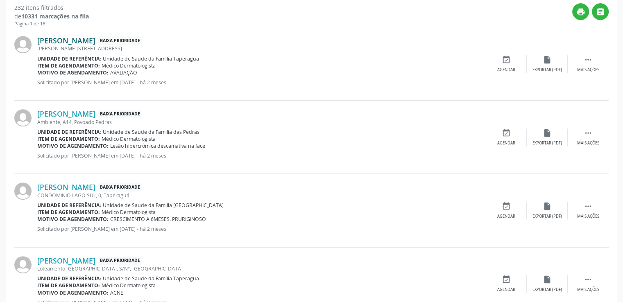
click at [95, 40] on link "[PERSON_NAME]" at bounding box center [66, 40] width 58 height 9
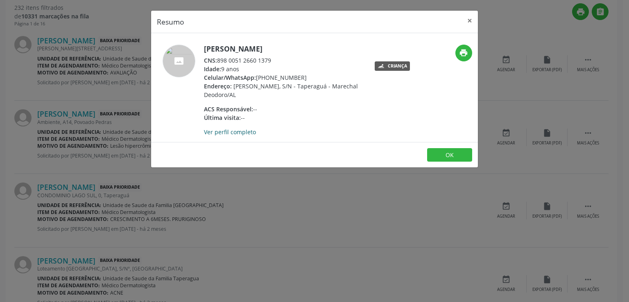
click at [237, 134] on link "Ver perfil completo" at bounding box center [230, 132] width 52 height 8
click at [473, 20] on button "×" at bounding box center [470, 21] width 16 height 20
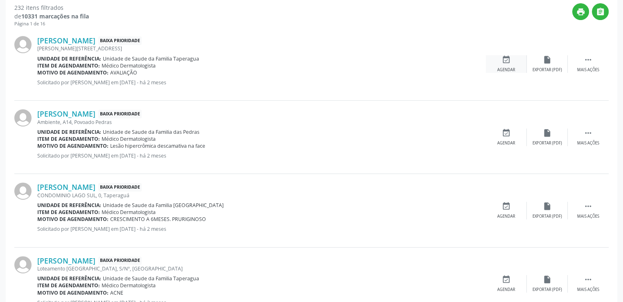
click at [504, 56] on icon "event_available" at bounding box center [506, 59] width 9 height 9
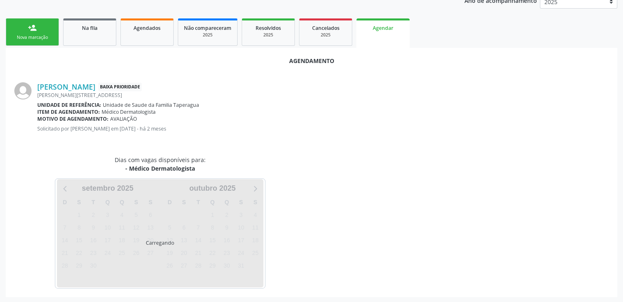
scroll to position [182, 0]
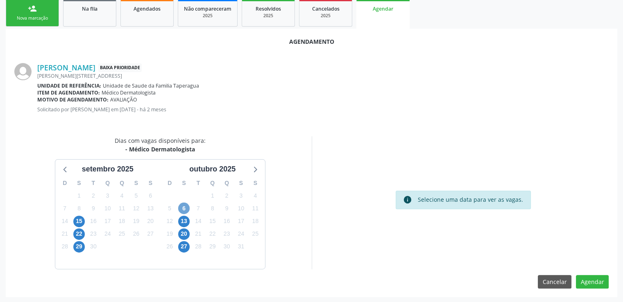
click at [184, 207] on span "6" at bounding box center [183, 208] width 11 height 11
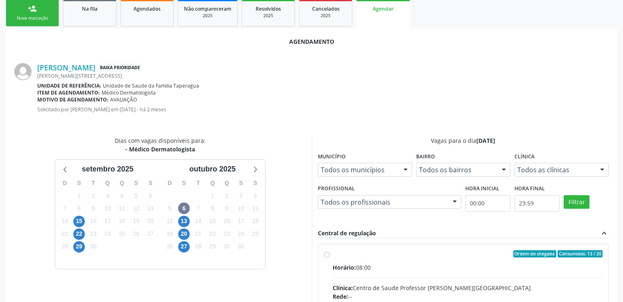
click at [326, 253] on input "Ordem de chegada Consumidos: 13 / 20 Horário: 08:00 Clínica: Centro de Saude Pr…" at bounding box center [327, 253] width 6 height 7
radio input "true"
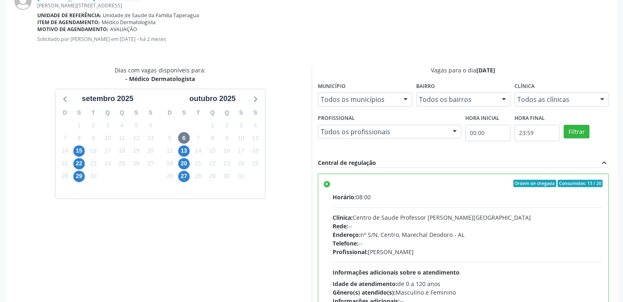
scroll to position [315, 0]
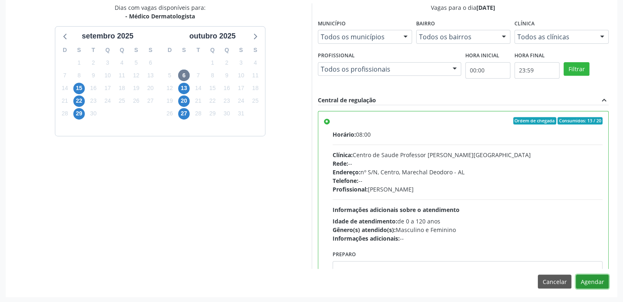
click at [591, 280] on button "Agendar" at bounding box center [592, 282] width 33 height 14
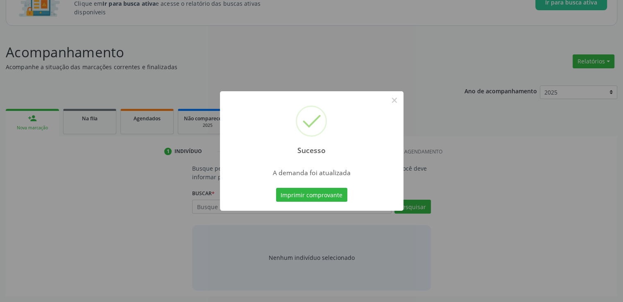
scroll to position [72, 0]
click at [393, 101] on button "×" at bounding box center [394, 100] width 14 height 14
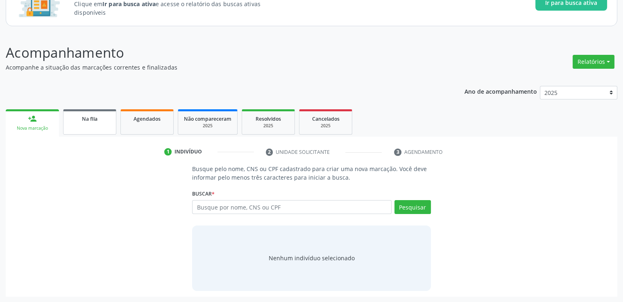
click at [75, 122] on link "Na fila" at bounding box center [89, 121] width 53 height 25
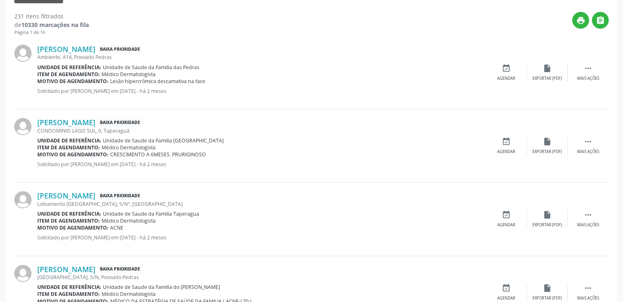
scroll to position [236, 0]
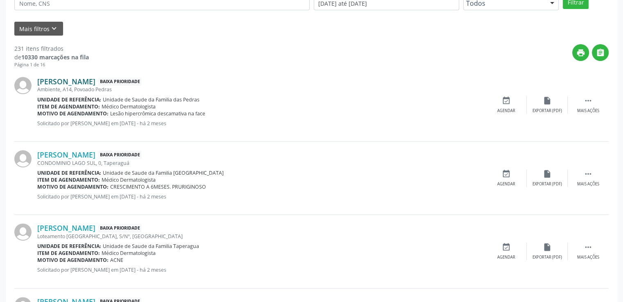
click at [93, 78] on link "[PERSON_NAME]" at bounding box center [66, 81] width 58 height 9
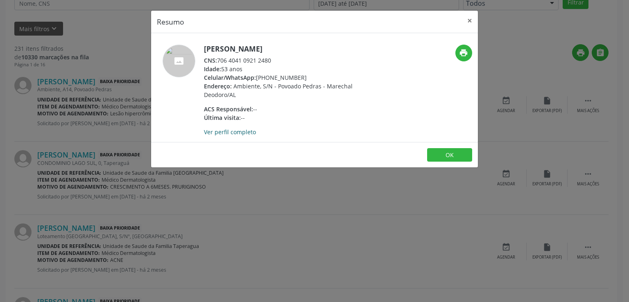
click at [221, 132] on link "Ver perfil completo" at bounding box center [230, 132] width 52 height 8
click at [473, 19] on button "×" at bounding box center [470, 21] width 16 height 20
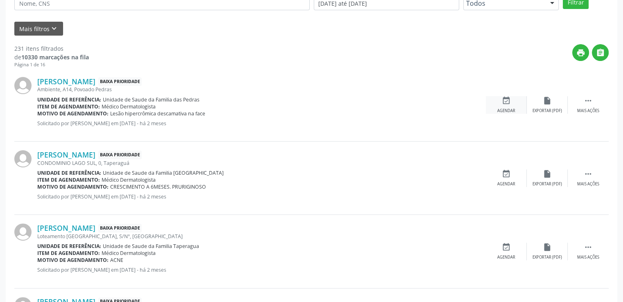
click at [505, 102] on icon "event_available" at bounding box center [506, 100] width 9 height 9
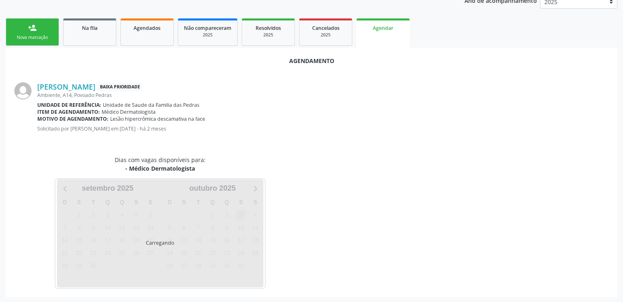
scroll to position [182, 0]
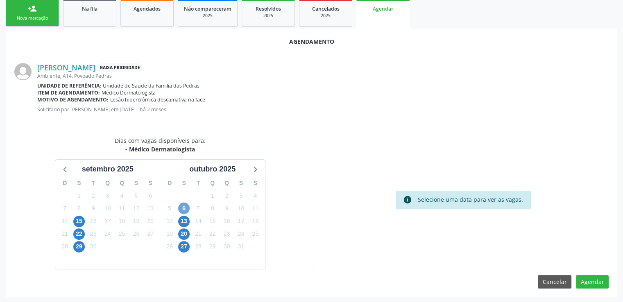
click at [187, 207] on span "6" at bounding box center [183, 208] width 11 height 11
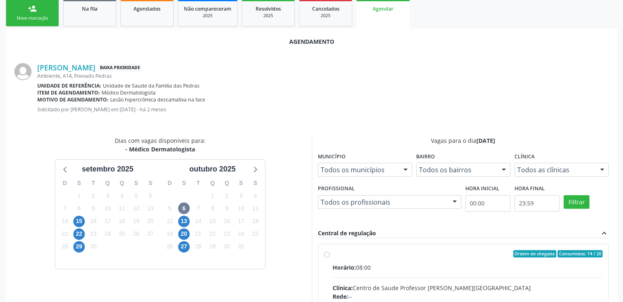
click at [327, 254] on input "Ordem de chegada Consumidos: 14 / 20 Horário: 08:00 Clínica: Centro de Saude Pr…" at bounding box center [327, 253] width 6 height 7
radio input "true"
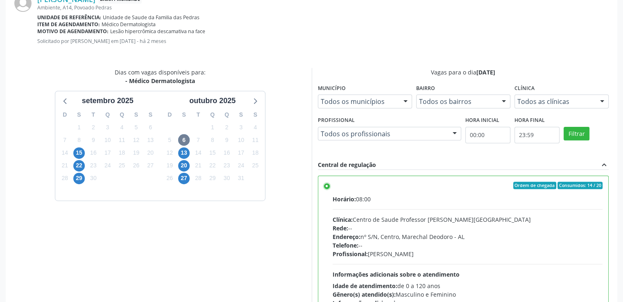
scroll to position [315, 0]
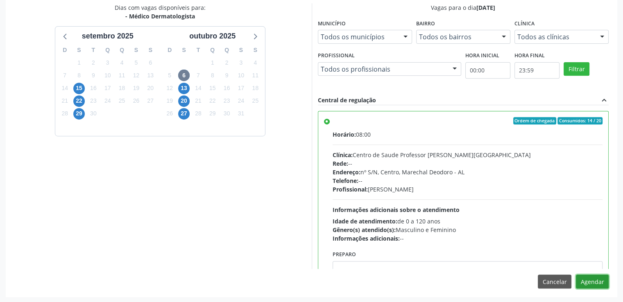
click at [593, 281] on button "Agendar" at bounding box center [592, 282] width 33 height 14
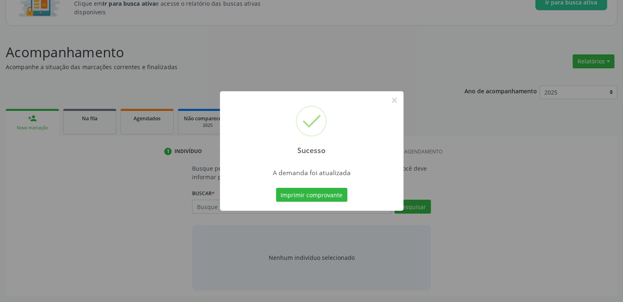
scroll to position [72, 0]
click at [396, 100] on button "×" at bounding box center [394, 100] width 14 height 14
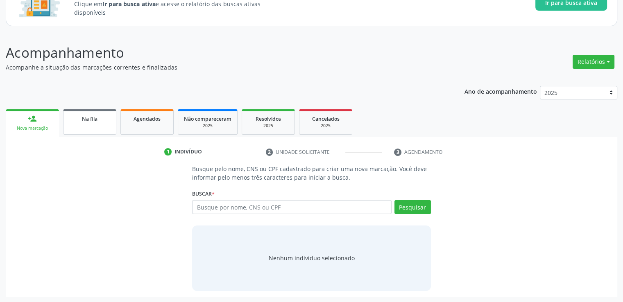
click at [86, 120] on span "Na fila" at bounding box center [90, 118] width 16 height 7
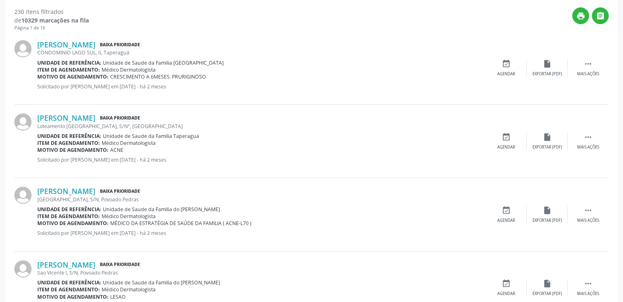
scroll to position [277, 0]
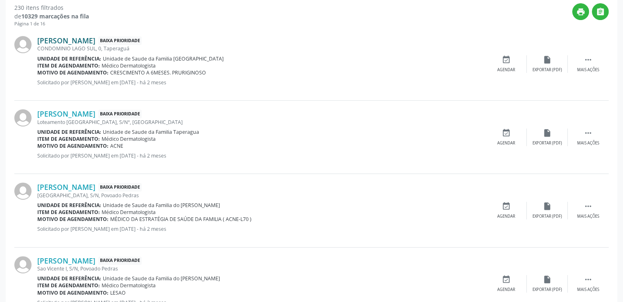
click at [67, 39] on link "[PERSON_NAME]" at bounding box center [66, 40] width 58 height 9
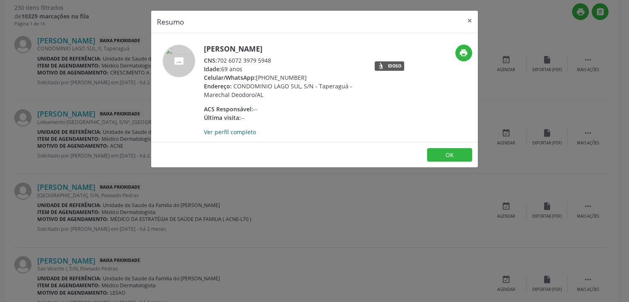
click at [235, 128] on link "Ver perfil completo" at bounding box center [230, 132] width 52 height 8
click at [469, 18] on button "×" at bounding box center [470, 21] width 16 height 20
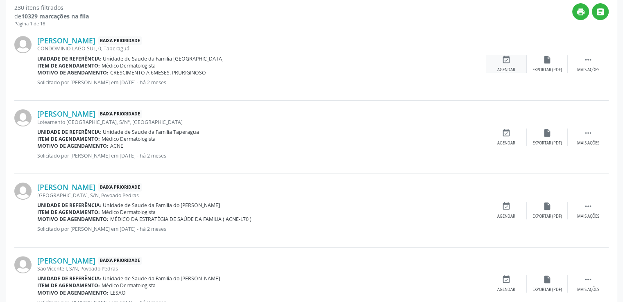
click at [508, 61] on icon "event_available" at bounding box center [506, 59] width 9 height 9
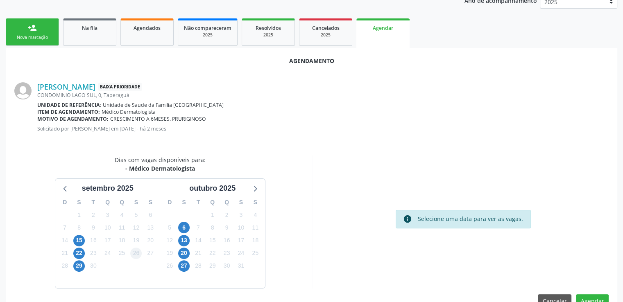
scroll to position [182, 0]
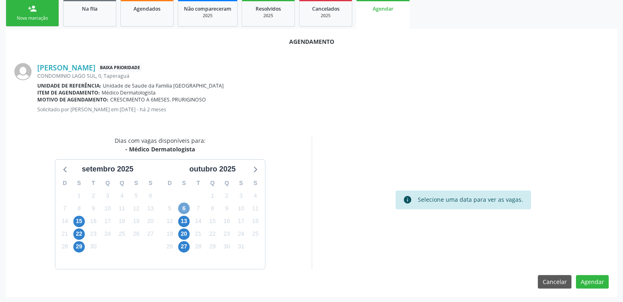
click at [182, 208] on span "6" at bounding box center [183, 208] width 11 height 11
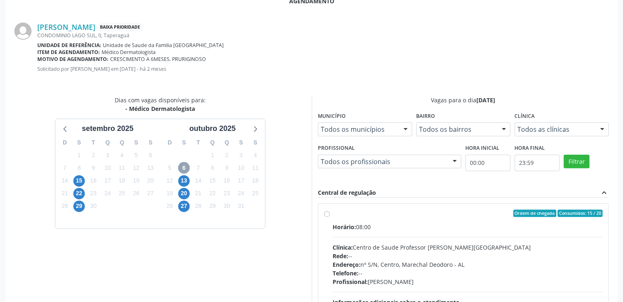
scroll to position [301, 0]
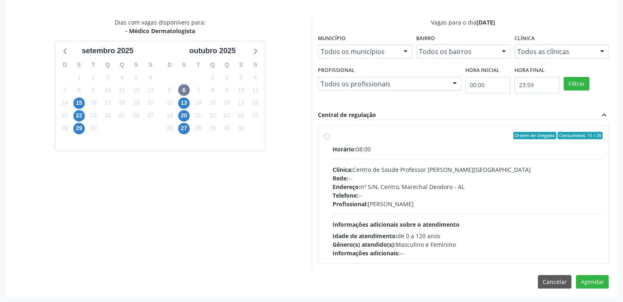
click at [333, 133] on label "Ordem de chegada Consumidos: 15 / 20 Horário: 08:00 Clínica: Centro de Saude Pr…" at bounding box center [468, 195] width 270 height 126
click at [326, 133] on input "Ordem de chegada Consumidos: 15 / 20 Horário: 08:00 Clínica: Centro de Saude Pr…" at bounding box center [327, 135] width 6 height 7
radio input "true"
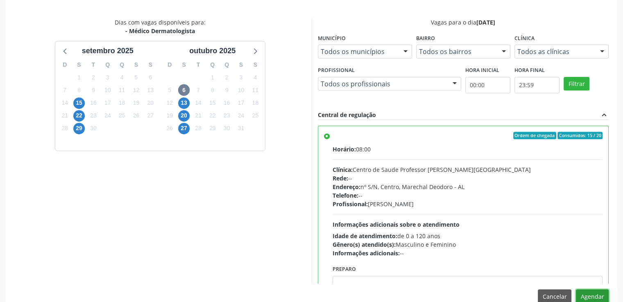
click at [584, 295] on button "Agendar" at bounding box center [592, 297] width 33 height 14
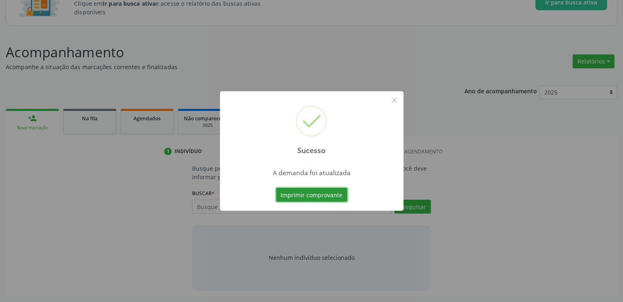
scroll to position [72, 0]
click at [393, 100] on button "×" at bounding box center [394, 100] width 14 height 14
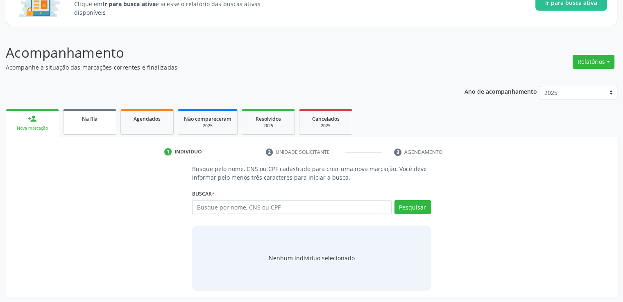
click at [87, 125] on link "Na fila" at bounding box center [89, 121] width 53 height 25
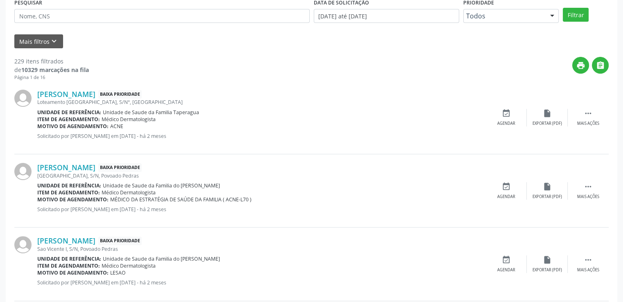
scroll to position [236, 0]
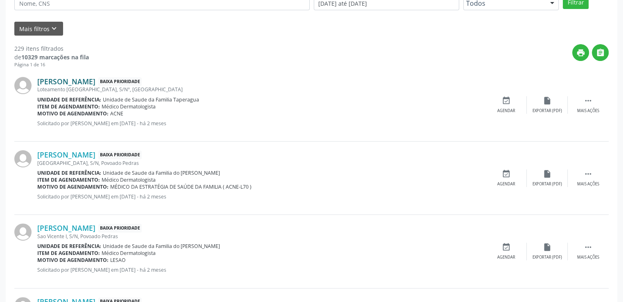
click at [95, 82] on link "[PERSON_NAME]" at bounding box center [66, 81] width 58 height 9
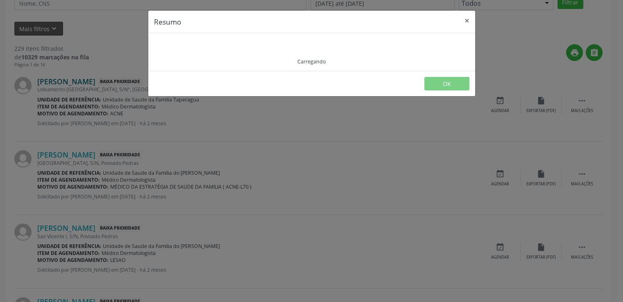
click at [96, 82] on div "Resumo × Carregando OK" at bounding box center [311, 151] width 623 height 302
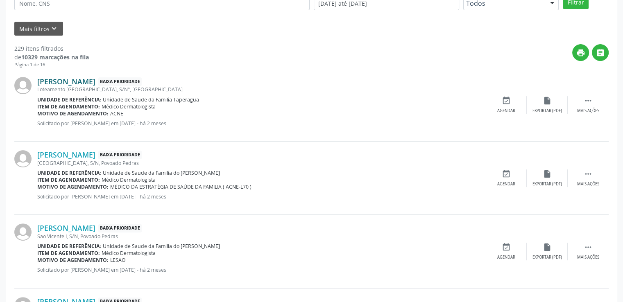
click at [95, 82] on link "[PERSON_NAME]" at bounding box center [66, 81] width 58 height 9
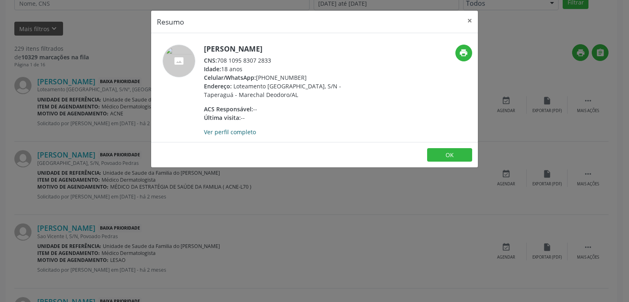
click at [229, 132] on link "Ver perfil completo" at bounding box center [230, 132] width 52 height 8
click at [472, 19] on button "×" at bounding box center [470, 21] width 16 height 20
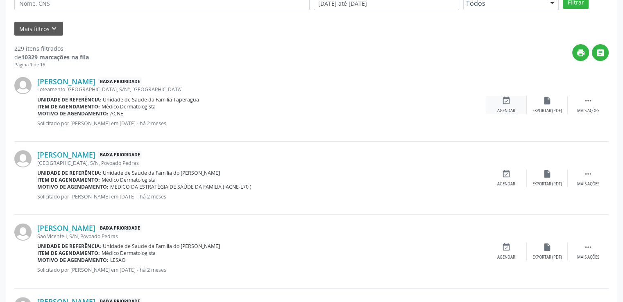
click at [505, 97] on icon "event_available" at bounding box center [506, 100] width 9 height 9
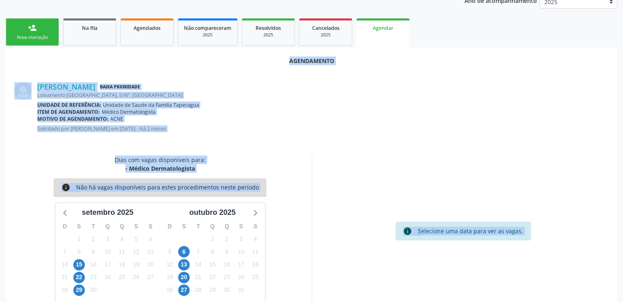
scroll to position [182, 0]
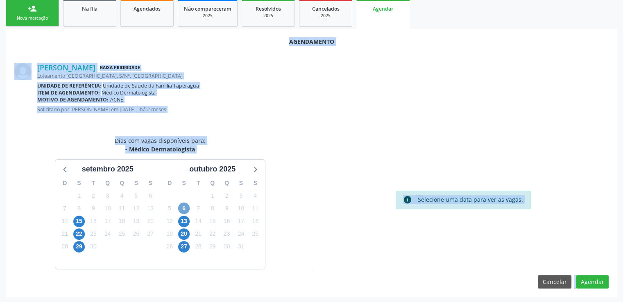
click at [181, 208] on span "6" at bounding box center [183, 208] width 11 height 11
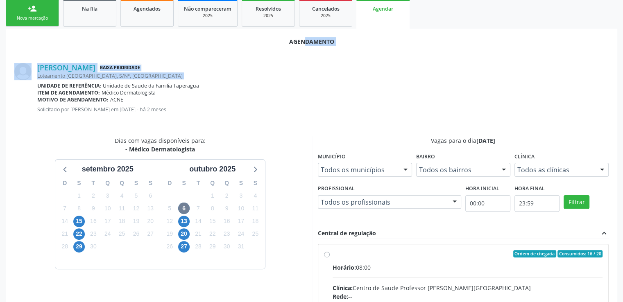
click at [326, 253] on input "Ordem de chegada Consumidos: 16 / 20 Horário: 08:00 Clínica: Centro de Saude Pr…" at bounding box center [327, 253] width 6 height 7
radio input "true"
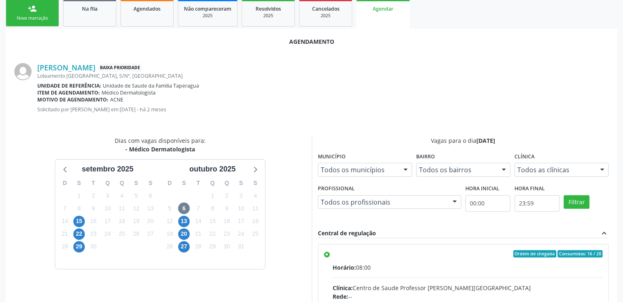
click at [326, 253] on input "Ordem de chegada Consumidos: 16 / 20 Horário: 08:00 Clínica: Centro de Saude Pr…" at bounding box center [327, 253] width 6 height 7
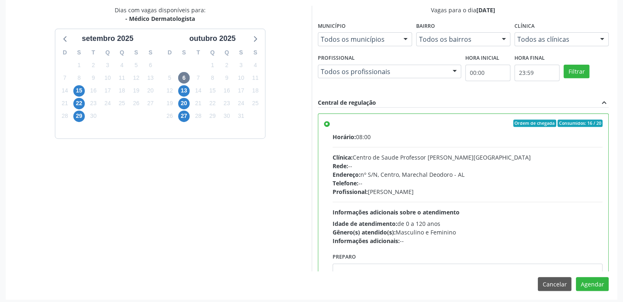
scroll to position [315, 0]
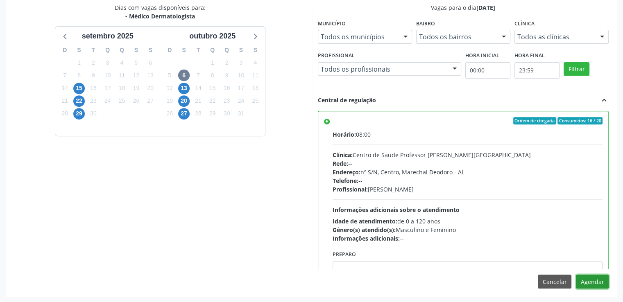
click at [580, 282] on button "Agendar" at bounding box center [592, 282] width 33 height 14
click at [580, 282] on div at bounding box center [592, 282] width 33 height 14
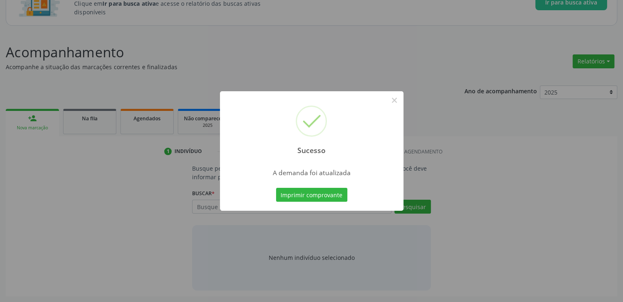
scroll to position [72, 0]
click at [394, 100] on button "×" at bounding box center [394, 100] width 14 height 14
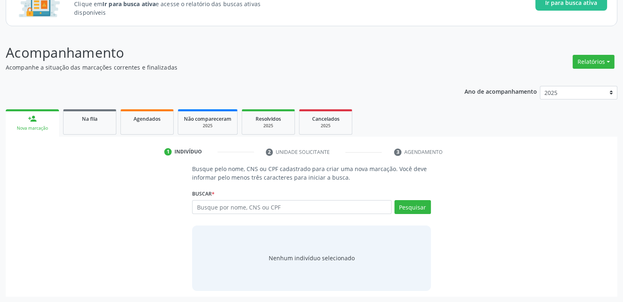
click at [356, 122] on button "×" at bounding box center [352, 125] width 7 height 7
click at [100, 123] on link "Na fila" at bounding box center [89, 121] width 53 height 25
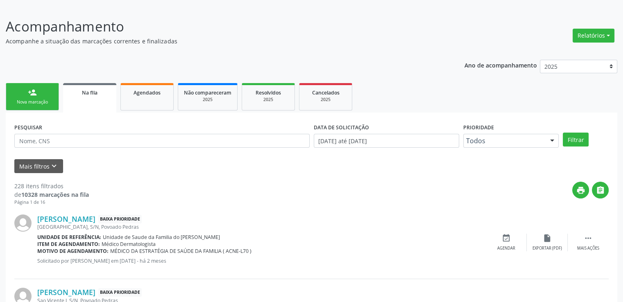
scroll to position [113, 0]
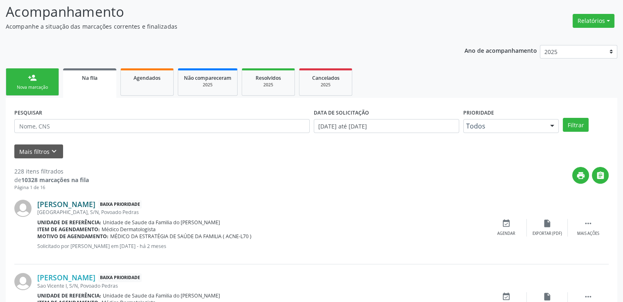
click at [90, 206] on link "[PERSON_NAME]" at bounding box center [66, 204] width 58 height 9
click at [95, 206] on link "[PERSON_NAME]" at bounding box center [66, 204] width 58 height 9
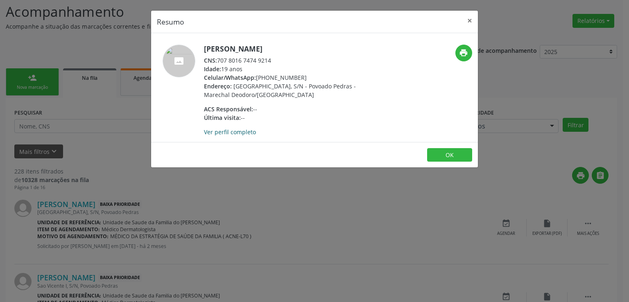
click at [230, 129] on link "Ver perfil completo" at bounding box center [230, 132] width 52 height 8
click at [472, 21] on button "×" at bounding box center [470, 21] width 16 height 20
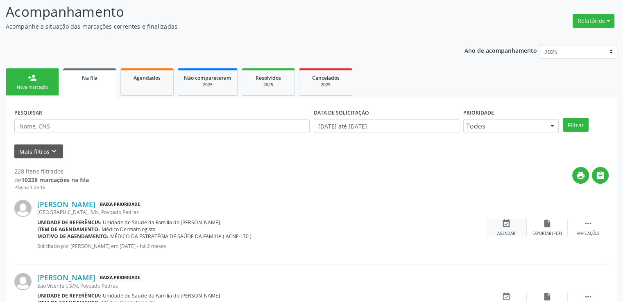
click at [506, 228] on div "event_available Agendar" at bounding box center [506, 228] width 41 height 18
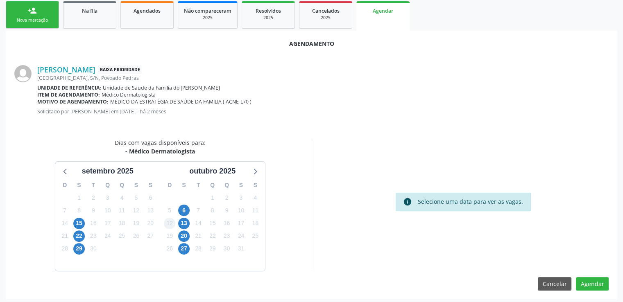
scroll to position [182, 0]
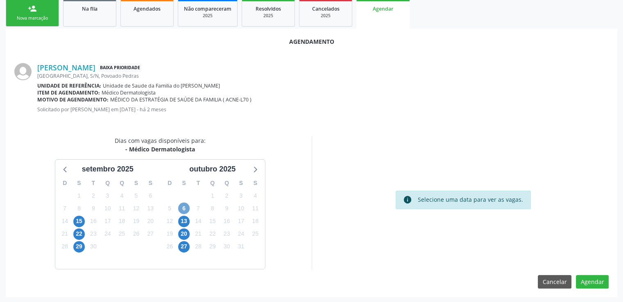
click at [181, 209] on span "6" at bounding box center [183, 208] width 11 height 11
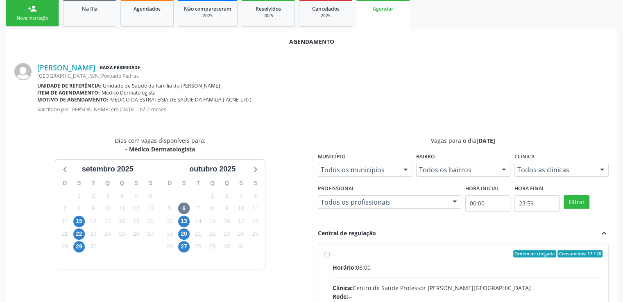
click at [324, 252] on input "Ordem de chegada Consumidos: 17 / 20 Horário: 08:00 Clínica: Centro de Saude Pr…" at bounding box center [327, 253] width 6 height 7
radio input "true"
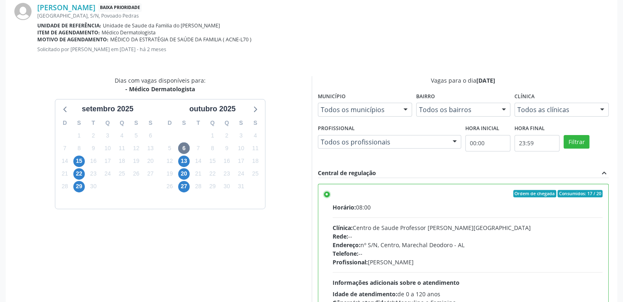
scroll to position [315, 0]
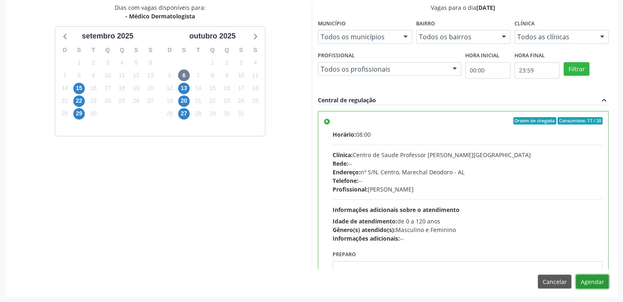
click at [597, 282] on button "Agendar" at bounding box center [592, 282] width 33 height 14
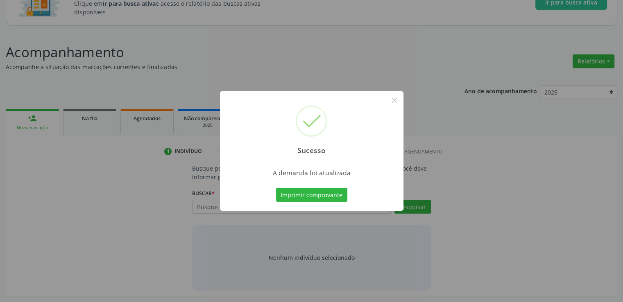
scroll to position [72, 0]
click at [393, 100] on button "×" at bounding box center [394, 100] width 14 height 14
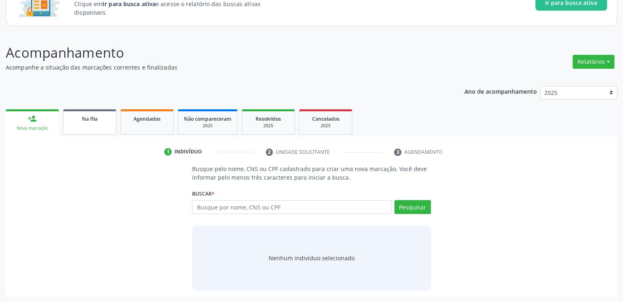
click at [88, 125] on link "Na fila" at bounding box center [89, 121] width 53 height 25
click at [88, 125] on div "Ano de acompanhamento 2025 person_add Nova marcação Na fila Agendados Não compa…" at bounding box center [311, 188] width 611 height 217
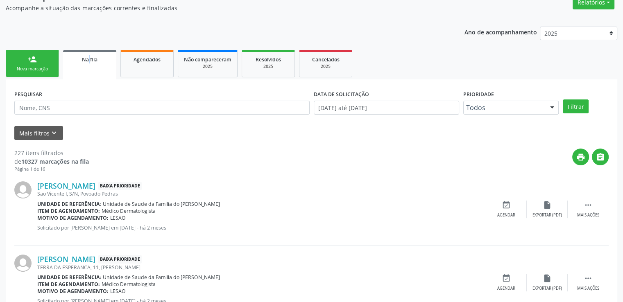
scroll to position [149, 0]
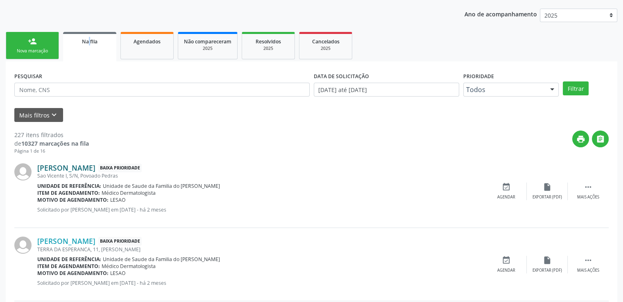
click at [64, 166] on link "[PERSON_NAME]" at bounding box center [66, 167] width 58 height 9
click at [69, 166] on link "[PERSON_NAME]" at bounding box center [66, 167] width 58 height 9
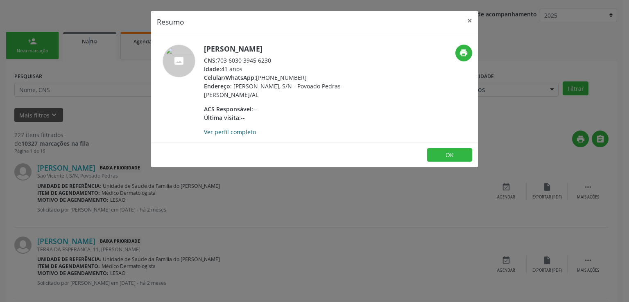
click at [231, 134] on link "Ver perfil completo" at bounding box center [230, 132] width 52 height 8
click at [470, 22] on button "×" at bounding box center [470, 21] width 16 height 20
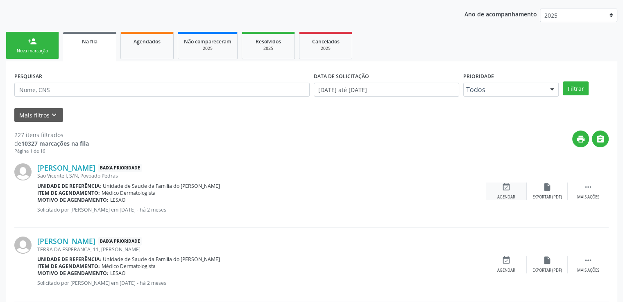
click at [504, 189] on icon "event_available" at bounding box center [506, 187] width 9 height 9
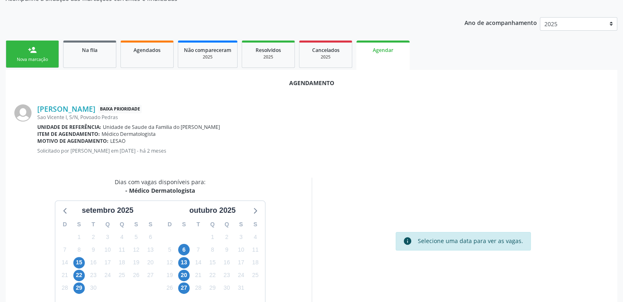
scroll to position [182, 0]
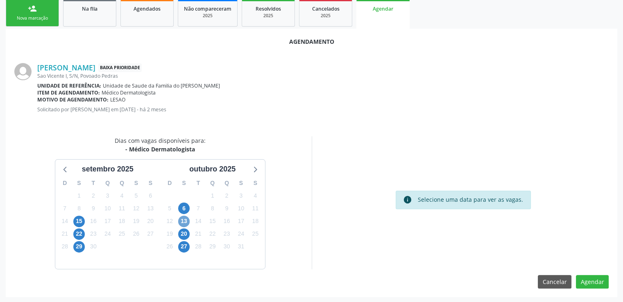
click at [182, 220] on span "13" at bounding box center [183, 221] width 11 height 11
click at [183, 218] on span "13" at bounding box center [183, 221] width 11 height 11
click at [183, 219] on span "13" at bounding box center [183, 221] width 11 height 11
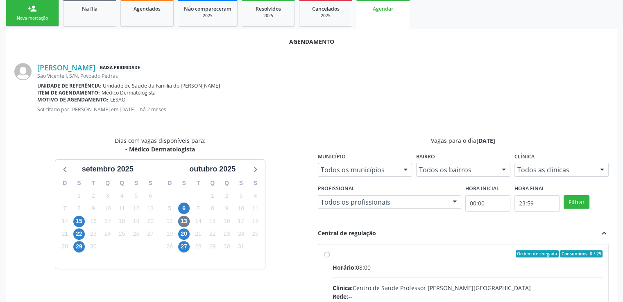
click at [327, 253] on input "Ordem de chegada Consumidos: 0 / 25 Horário: 08:00 Clínica: Centro de Saude Pro…" at bounding box center [327, 253] width 6 height 7
radio input "true"
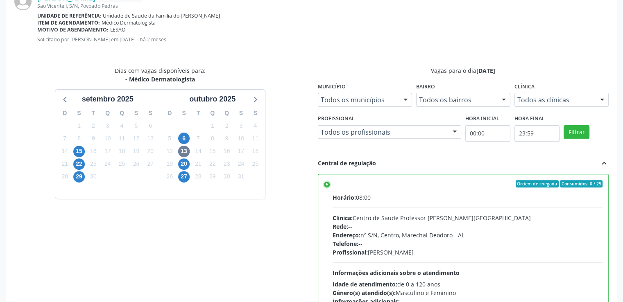
scroll to position [315, 0]
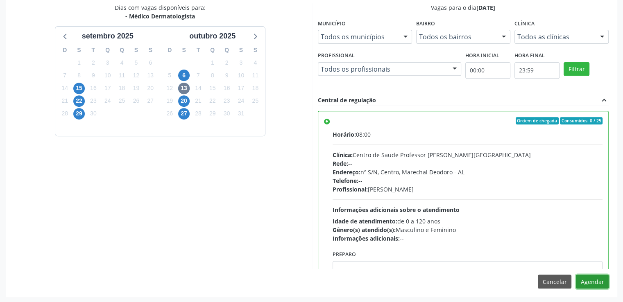
click at [596, 279] on button "Agendar" at bounding box center [592, 282] width 33 height 14
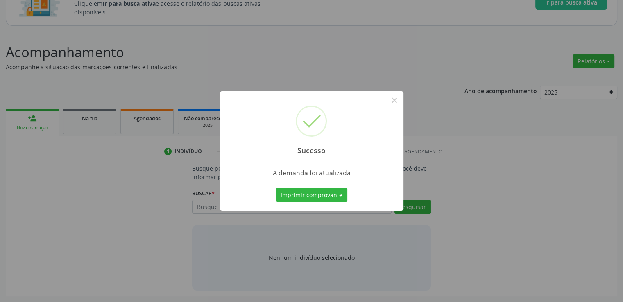
scroll to position [72, 0]
click at [397, 102] on button "×" at bounding box center [394, 100] width 14 height 14
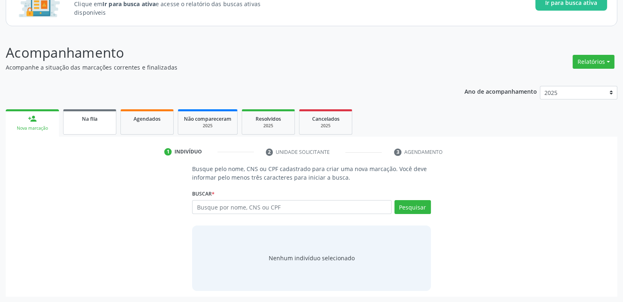
click at [96, 117] on span "Na fila" at bounding box center [90, 118] width 16 height 7
click at [96, 117] on div "Acompanhamento Acompanhe a situação das marcações correntes e finalizadas Relat…" at bounding box center [311, 170] width 611 height 254
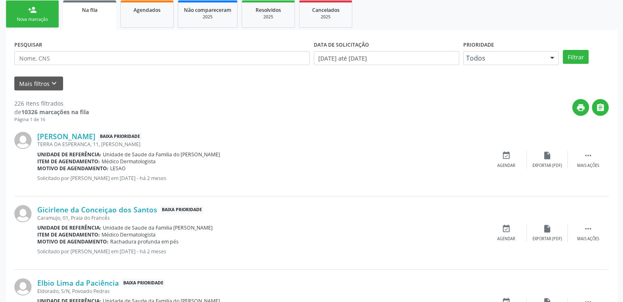
scroll to position [190, 0]
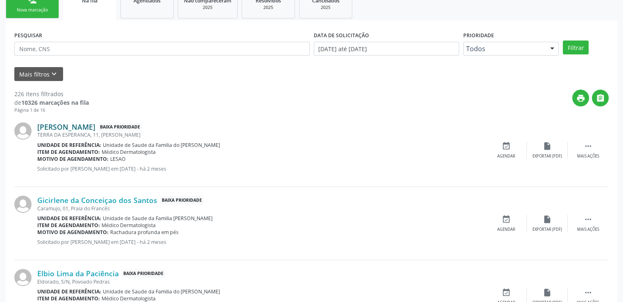
click at [85, 127] on link "[PERSON_NAME]" at bounding box center [66, 126] width 58 height 9
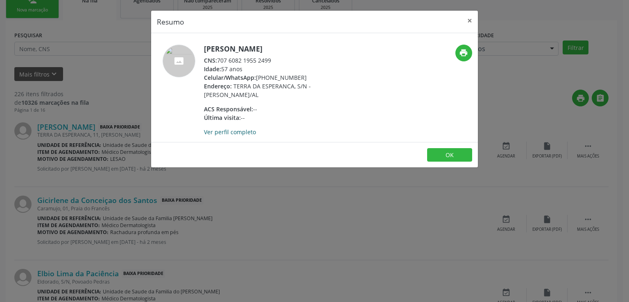
click at [230, 134] on link "Ver perfil completo" at bounding box center [230, 132] width 52 height 8
click at [470, 18] on button "×" at bounding box center [470, 21] width 16 height 20
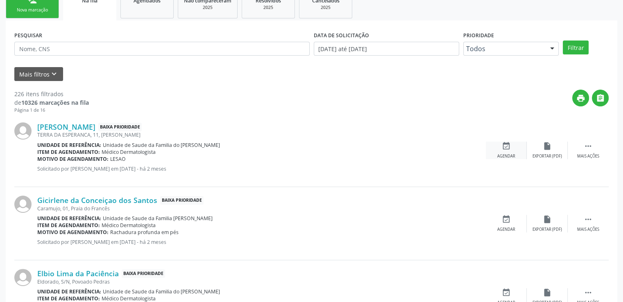
click at [511, 149] on div "event_available Agendar" at bounding box center [506, 151] width 41 height 18
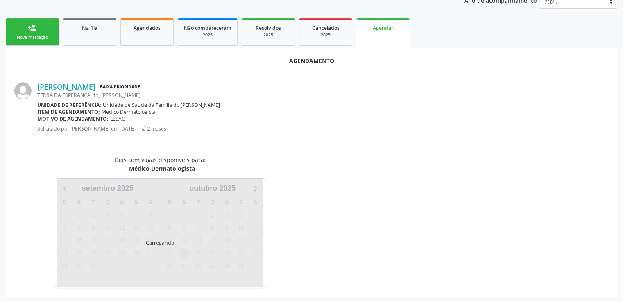
scroll to position [182, 0]
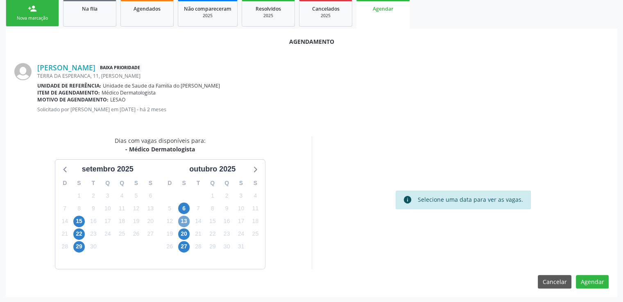
click at [185, 222] on span "13" at bounding box center [183, 221] width 11 height 11
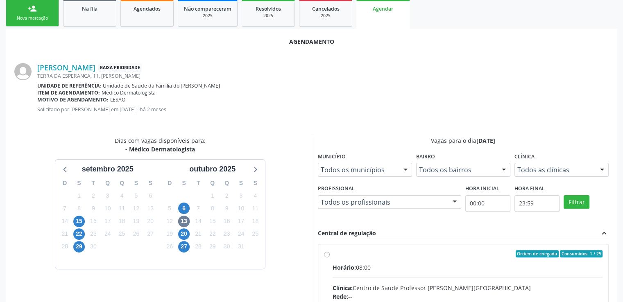
click at [326, 254] on input "Ordem de chegada Consumidos: 1 / 25 Horário: 08:00 Clínica: Centro de Saude Pro…" at bounding box center [327, 253] width 6 height 7
radio input "true"
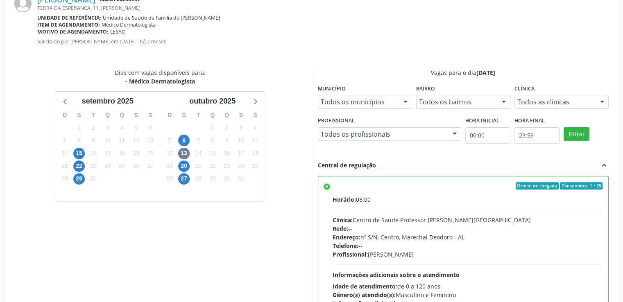
scroll to position [315, 0]
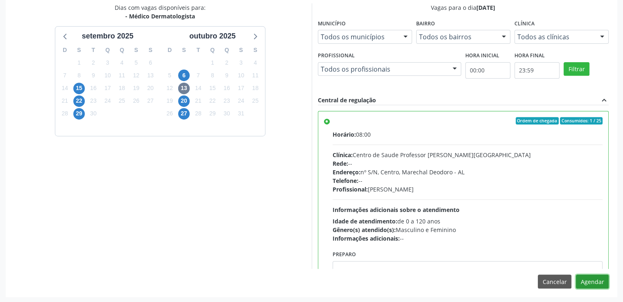
click at [586, 280] on button "Agendar" at bounding box center [592, 282] width 33 height 14
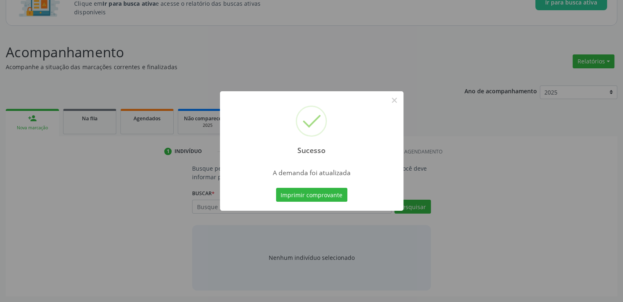
scroll to position [72, 0]
click at [395, 100] on button "×" at bounding box center [394, 100] width 14 height 14
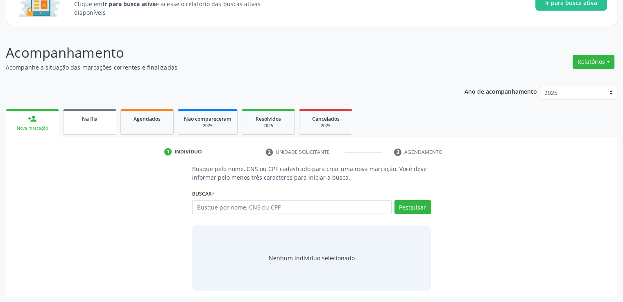
click at [94, 122] on span "Na fila" at bounding box center [90, 118] width 16 height 7
click at [93, 122] on div "Acompanhamento Acompanhe a situação das marcações correntes e finalizadas Relat…" at bounding box center [311, 170] width 611 height 254
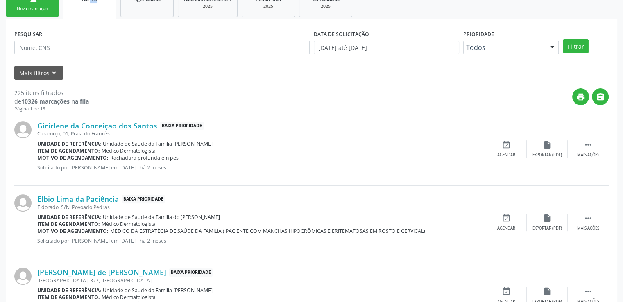
scroll to position [240, 0]
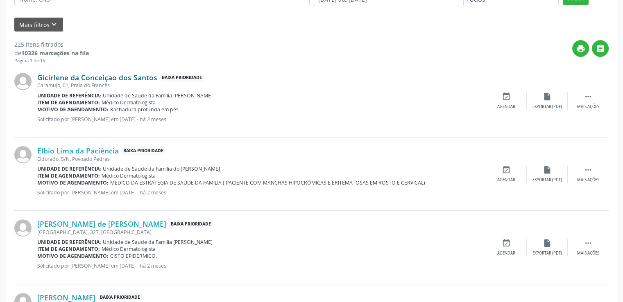
click at [106, 78] on link "Gicirlene da Conceiçao dos Santos" at bounding box center [97, 77] width 120 height 9
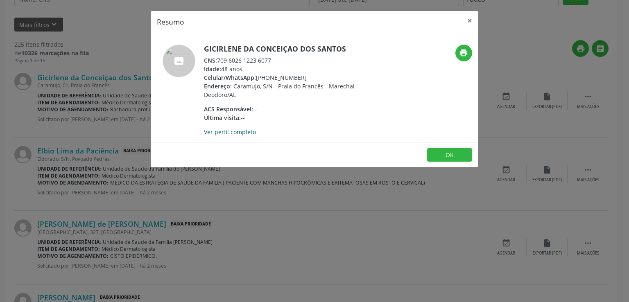
click at [241, 131] on link "Ver perfil completo" at bounding box center [230, 132] width 52 height 8
click at [469, 18] on button "×" at bounding box center [470, 21] width 16 height 20
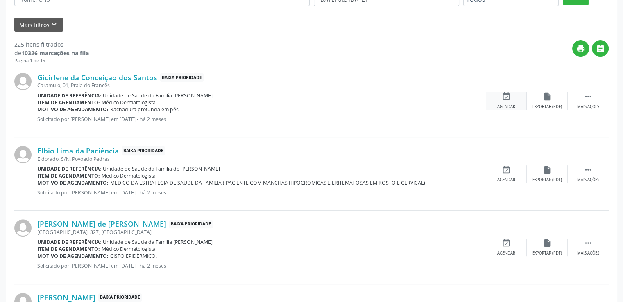
click at [509, 107] on div "Agendar" at bounding box center [506, 107] width 18 height 6
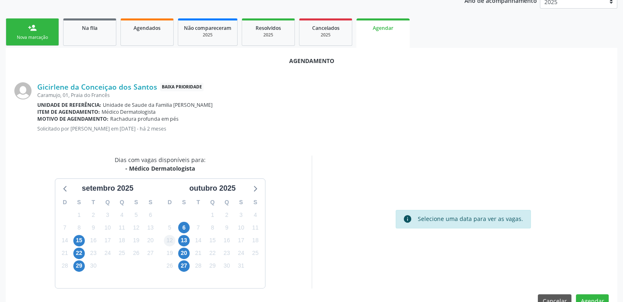
scroll to position [182, 0]
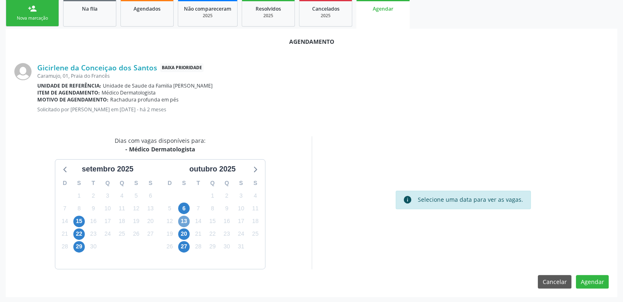
click at [183, 221] on span "13" at bounding box center [183, 221] width 11 height 11
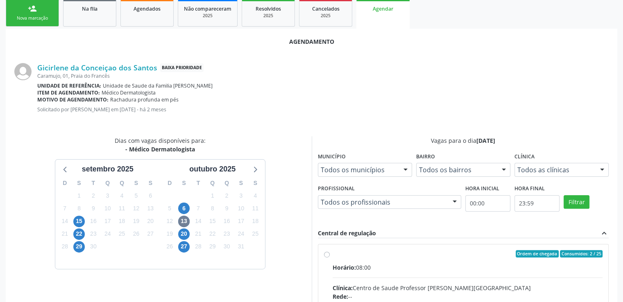
click at [325, 256] on input "Ordem de chegada Consumidos: 2 / 25 Horário: 08:00 Clínica: Centro de Saude Pro…" at bounding box center [327, 253] width 6 height 7
radio input "true"
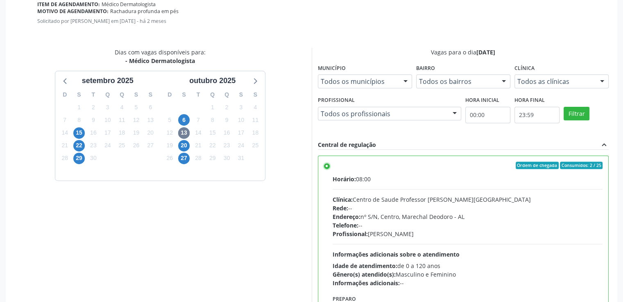
scroll to position [315, 0]
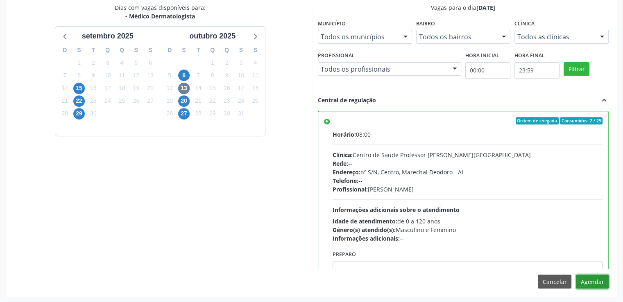
click at [593, 284] on button "Agendar" at bounding box center [592, 282] width 33 height 14
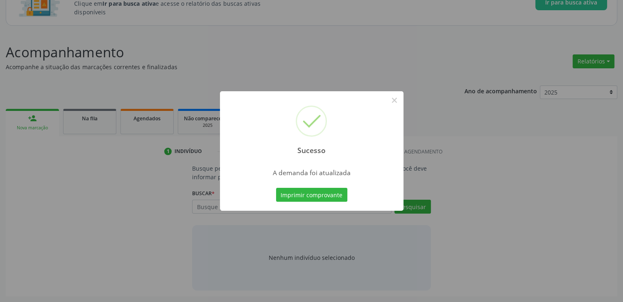
scroll to position [72, 0]
click at [394, 94] on button "×" at bounding box center [394, 100] width 14 height 14
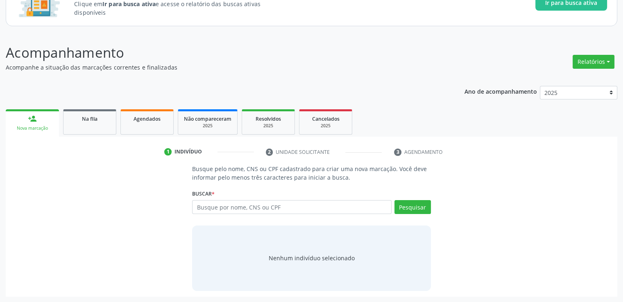
click at [77, 127] on link "Na fila" at bounding box center [89, 121] width 53 height 25
click at [77, 127] on div "Ano de acompanhamento 2025 person_add Nova marcação Na fila Agendados Não compa…" at bounding box center [311, 188] width 611 height 217
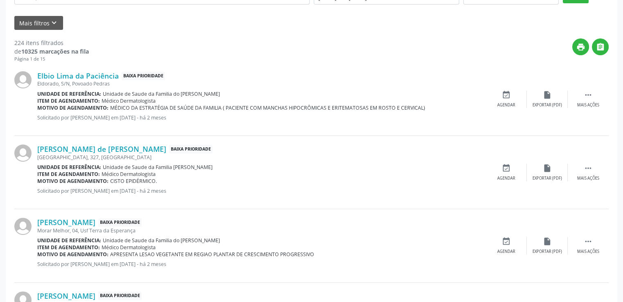
scroll to position [281, 0]
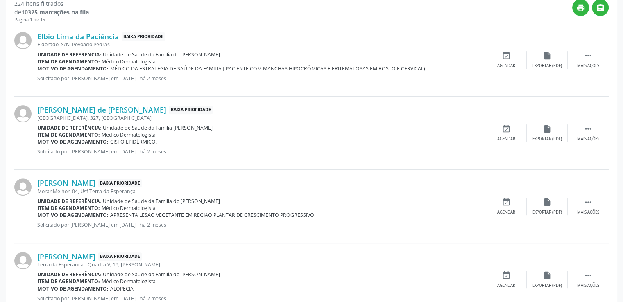
click at [80, 41] on div "Eldorado, S/N, Povoado Pedras" at bounding box center [261, 44] width 448 height 7
click at [80, 36] on link "Elbio Lima da Paciência" at bounding box center [78, 36] width 82 height 9
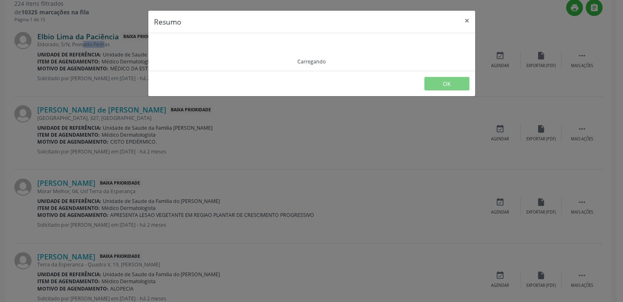
click at [80, 36] on div "Resumo × Carregando OK" at bounding box center [311, 151] width 623 height 302
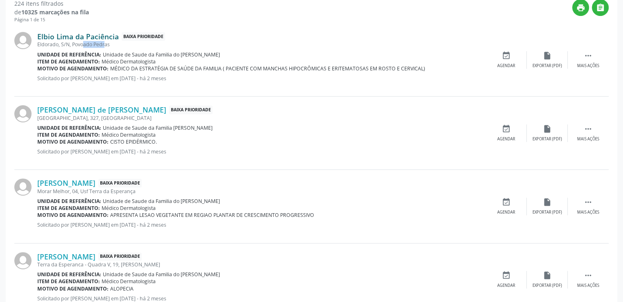
click at [80, 36] on link "Elbio Lima da Paciência" at bounding box center [78, 36] width 82 height 9
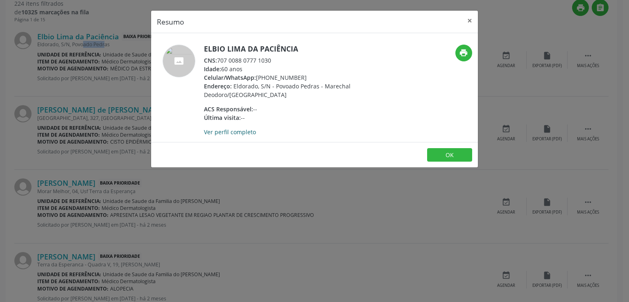
click at [221, 135] on link "Ver perfil completo" at bounding box center [230, 132] width 52 height 8
click at [465, 18] on button "×" at bounding box center [470, 21] width 16 height 20
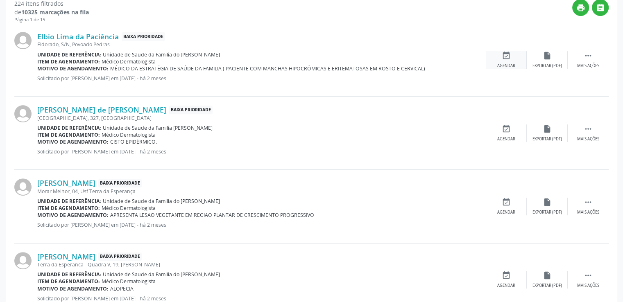
click at [501, 63] on div "Agendar" at bounding box center [506, 66] width 18 height 6
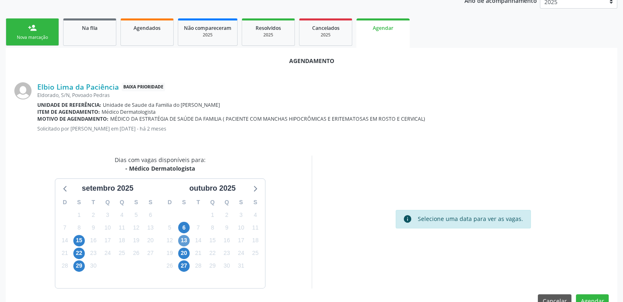
scroll to position [182, 0]
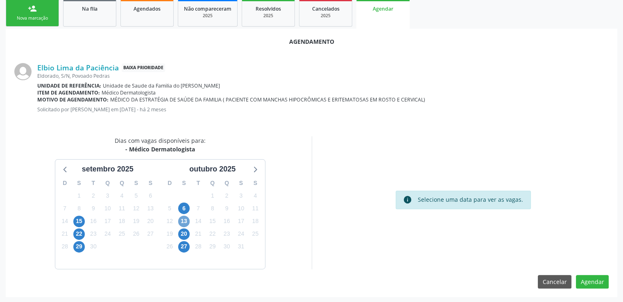
click at [183, 220] on span "13" at bounding box center [183, 221] width 11 height 11
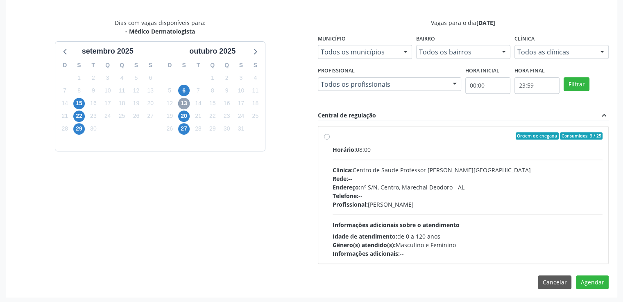
scroll to position [301, 0]
click at [333, 136] on label "Ordem de chegada Consumidos: 3 / 25 Horário: 08:00 Clínica: Centro de Saude Pro…" at bounding box center [468, 195] width 270 height 126
click at [328, 136] on input "Ordem de chegada Consumidos: 3 / 25 Horário: 08:00 Clínica: Centro de Saude Pro…" at bounding box center [327, 135] width 6 height 7
radio input "true"
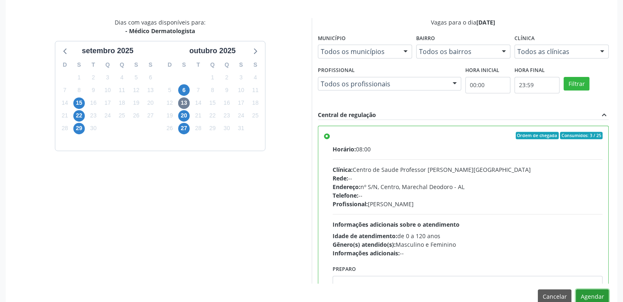
click at [596, 292] on button "Agendar" at bounding box center [592, 297] width 33 height 14
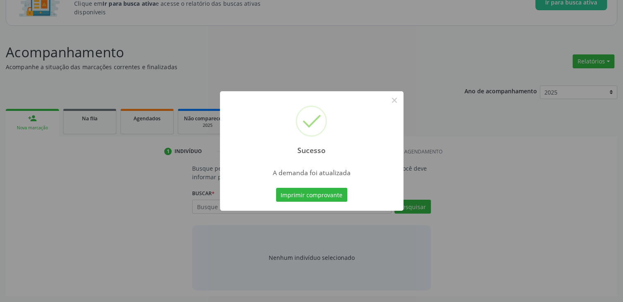
scroll to position [72, 0]
click at [392, 97] on button "×" at bounding box center [394, 100] width 14 height 14
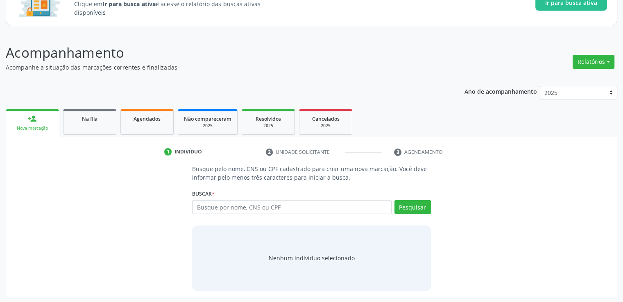
click at [93, 118] on span "Na fila" at bounding box center [90, 118] width 16 height 7
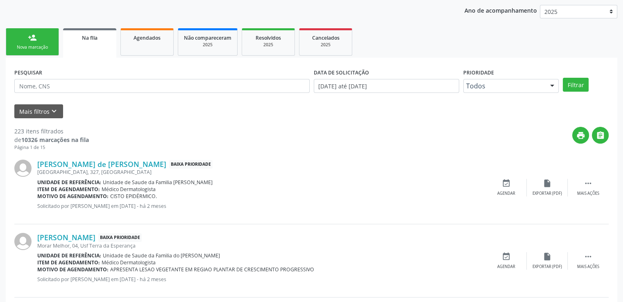
scroll to position [154, 0]
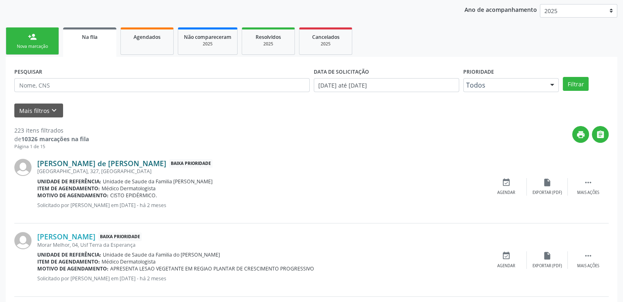
click at [82, 163] on link "[PERSON_NAME] de [PERSON_NAME]" at bounding box center [101, 163] width 129 height 9
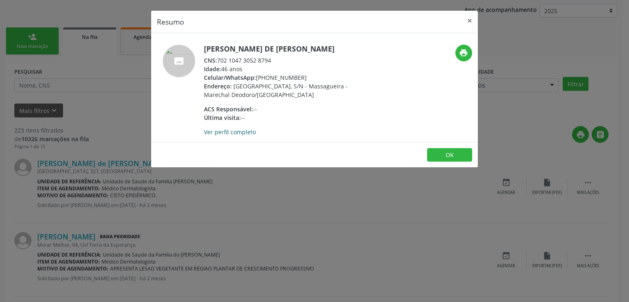
click at [221, 130] on link "Ver perfil completo" at bounding box center [230, 132] width 52 height 8
click at [466, 22] on button "×" at bounding box center [470, 21] width 16 height 20
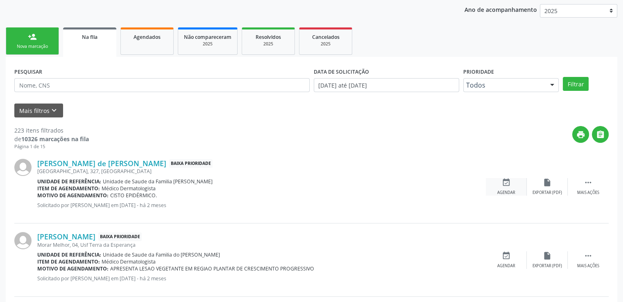
click at [507, 182] on icon "event_available" at bounding box center [506, 182] width 9 height 9
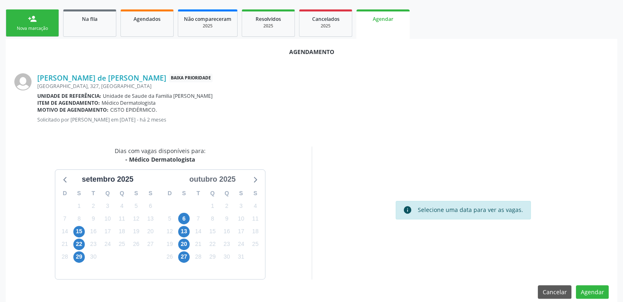
scroll to position [182, 0]
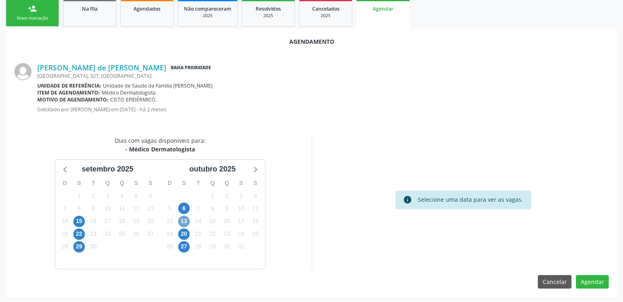
click at [182, 218] on span "13" at bounding box center [183, 221] width 11 height 11
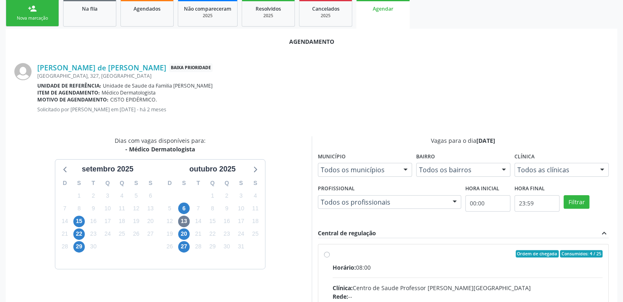
click at [326, 254] on input "Ordem de chegada Consumidos: 4 / 25 Horário: 08:00 Clínica: Centro de Saude Pro…" at bounding box center [327, 253] width 6 height 7
radio input "true"
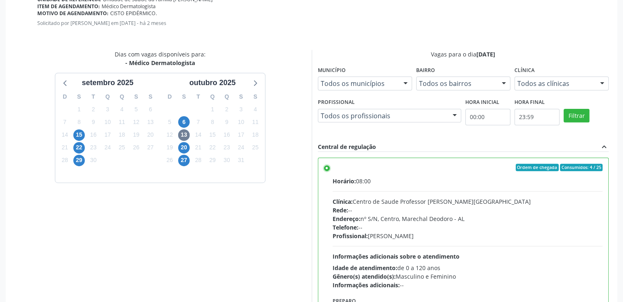
scroll to position [315, 0]
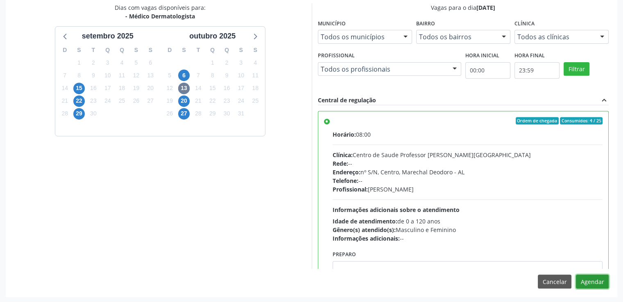
click at [590, 284] on button "Agendar" at bounding box center [592, 282] width 33 height 14
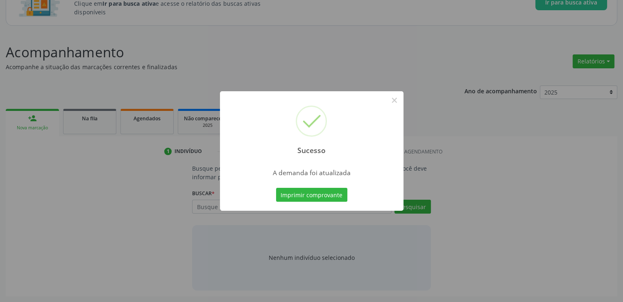
scroll to position [72, 0]
click at [396, 104] on button "×" at bounding box center [394, 100] width 14 height 14
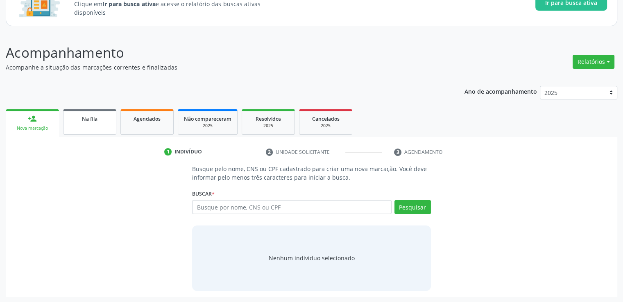
click at [77, 111] on link "Na fila" at bounding box center [89, 121] width 53 height 25
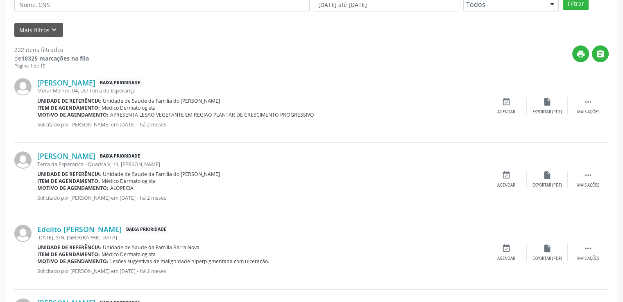
scroll to position [277, 0]
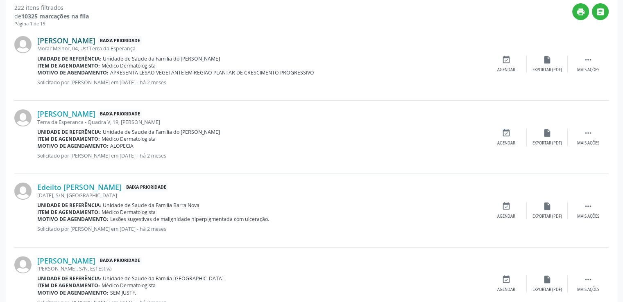
click at [95, 40] on link "[PERSON_NAME]" at bounding box center [66, 40] width 58 height 9
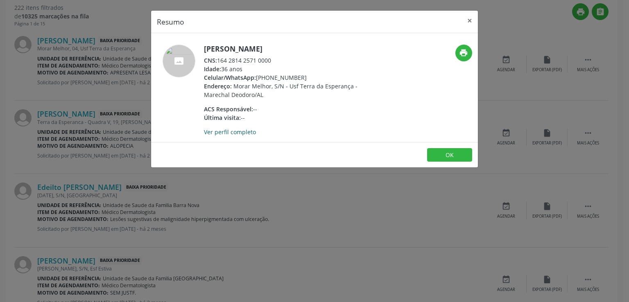
click at [223, 132] on link "Ver perfil completo" at bounding box center [230, 132] width 52 height 8
click at [472, 18] on button "×" at bounding box center [470, 21] width 16 height 20
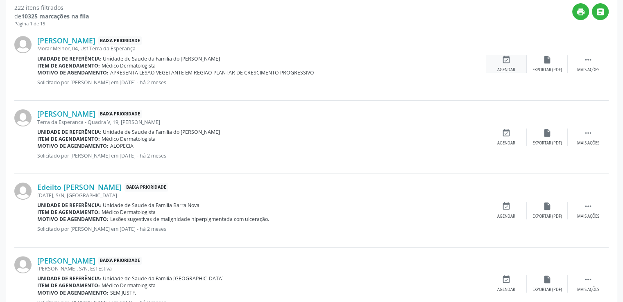
click at [510, 58] on icon "event_available" at bounding box center [506, 59] width 9 height 9
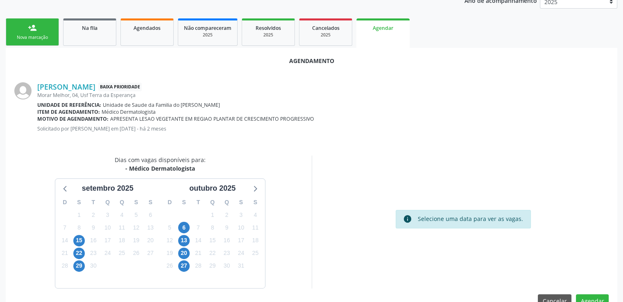
scroll to position [182, 0]
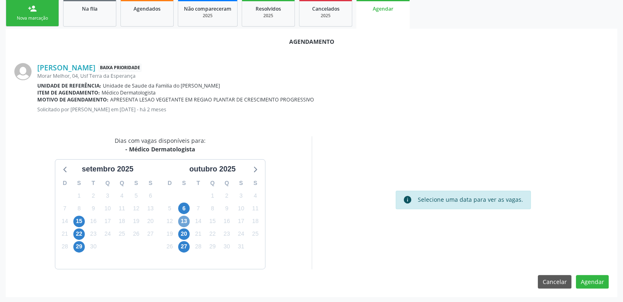
click at [183, 222] on span "13" at bounding box center [183, 221] width 11 height 11
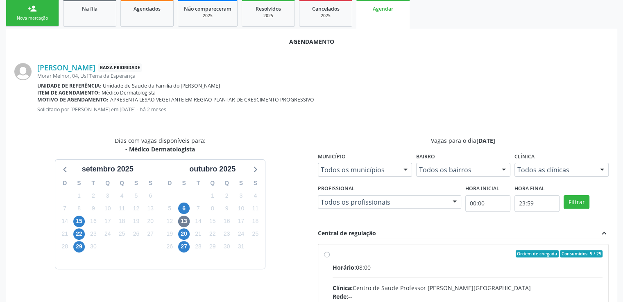
click at [325, 254] on input "Ordem de chegada Consumidos: 5 / 25 Horário: 08:00 Clínica: Centro de Saude Pro…" at bounding box center [327, 253] width 6 height 7
radio input "true"
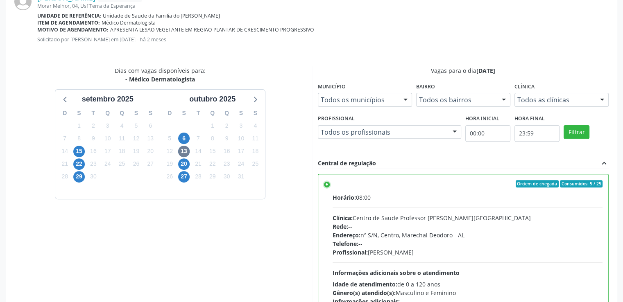
scroll to position [315, 0]
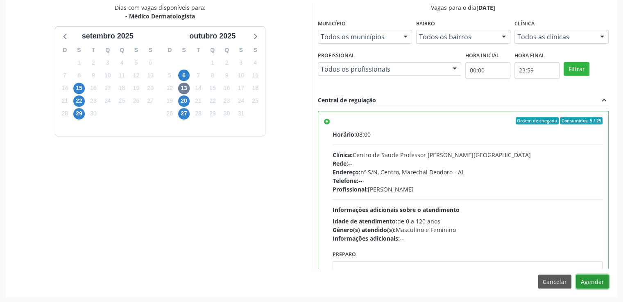
click at [594, 283] on button "Agendar" at bounding box center [592, 282] width 33 height 14
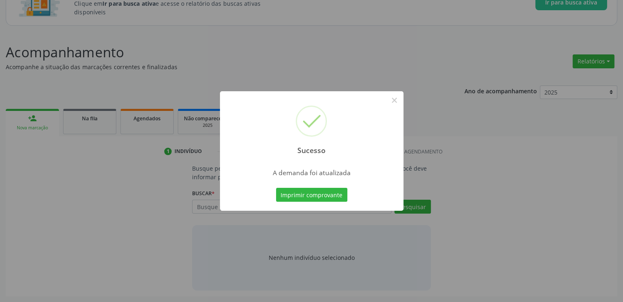
scroll to position [72, 0]
click at [396, 101] on button "×" at bounding box center [394, 100] width 14 height 14
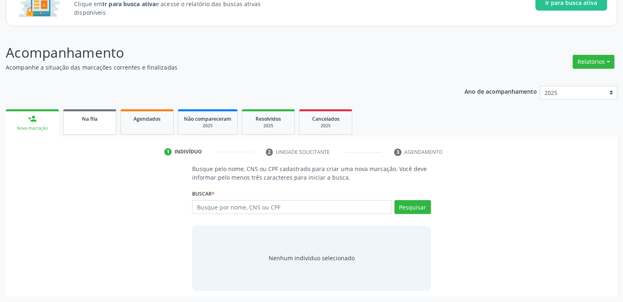
click at [80, 122] on div "Na fila" at bounding box center [89, 118] width 41 height 9
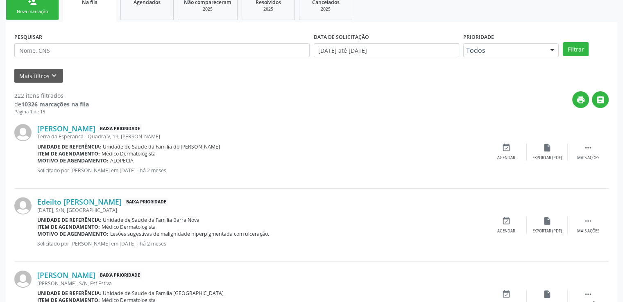
scroll to position [195, 0]
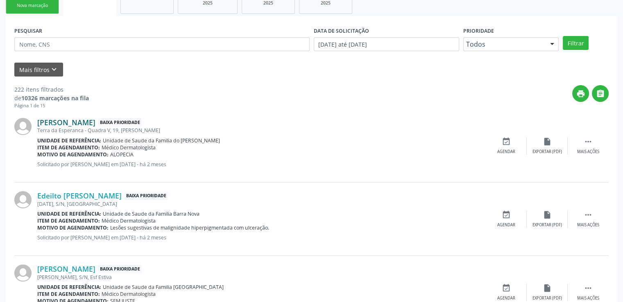
click at [95, 120] on link "[PERSON_NAME]" at bounding box center [66, 122] width 58 height 9
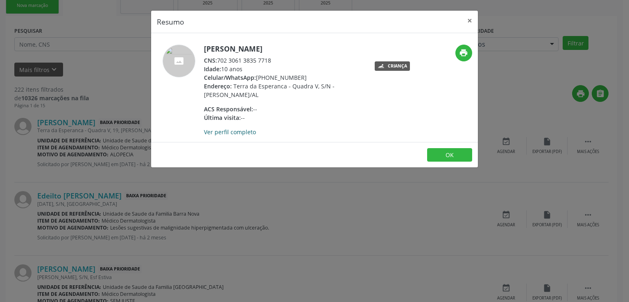
click at [228, 131] on link "Ver perfil completo" at bounding box center [230, 132] width 52 height 8
click at [466, 20] on button "×" at bounding box center [470, 21] width 16 height 20
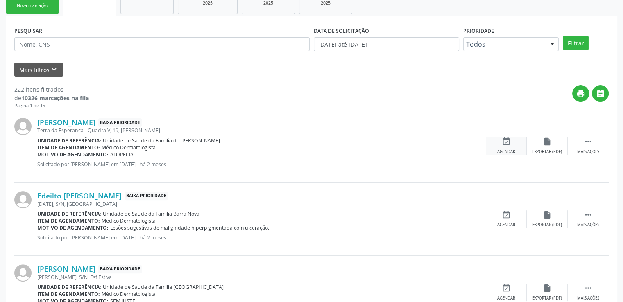
click at [504, 144] on icon "event_available" at bounding box center [506, 141] width 9 height 9
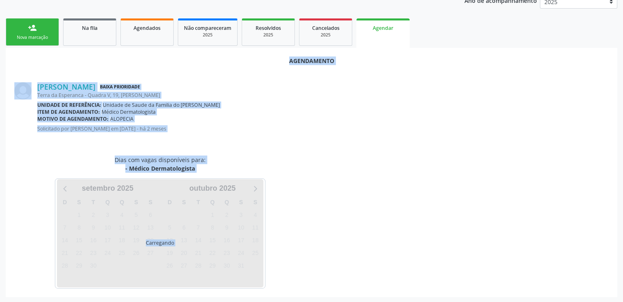
scroll to position [182, 0]
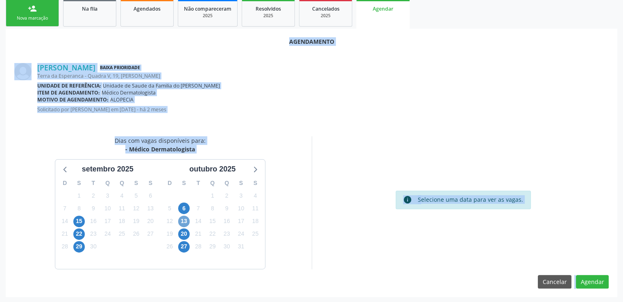
click at [184, 222] on span "13" at bounding box center [183, 221] width 11 height 11
click at [180, 220] on span "13" at bounding box center [183, 221] width 11 height 11
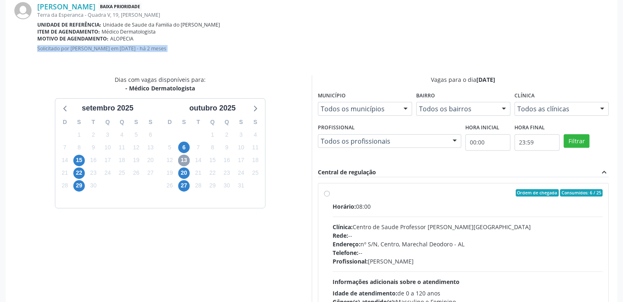
scroll to position [301, 0]
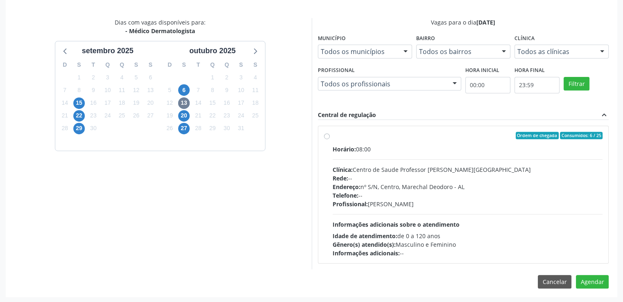
click at [333, 136] on label "Ordem de chegada Consumidos: 6 / 25 Horário: 08:00 Clínica: Centro de Saude Pro…" at bounding box center [468, 195] width 270 height 126
click at [326, 136] on input "Ordem de chegada Consumidos: 6 / 25 Horário: 08:00 Clínica: Centro de Saude Pro…" at bounding box center [327, 135] width 6 height 7
radio input "true"
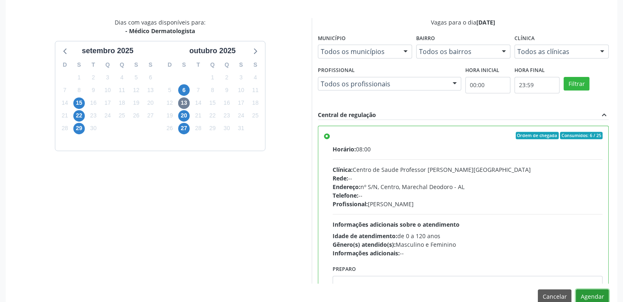
click at [599, 294] on button "Agendar" at bounding box center [592, 297] width 33 height 14
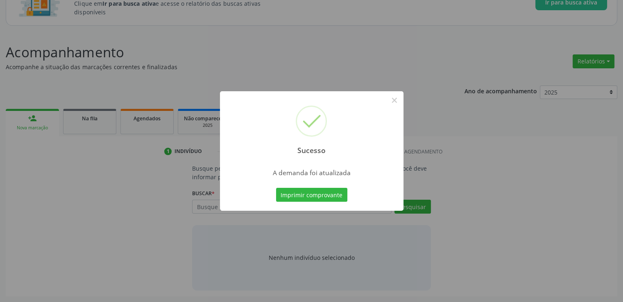
scroll to position [72, 0]
click at [394, 98] on button "×" at bounding box center [394, 100] width 14 height 14
click at [394, 98] on div "Sucesso × A demanda foi atualizada Imprimir comprovante Cancel" at bounding box center [311, 151] width 623 height 302
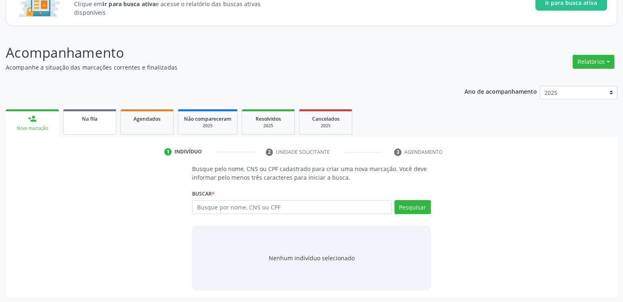
click at [86, 128] on link "Na fila" at bounding box center [89, 121] width 53 height 25
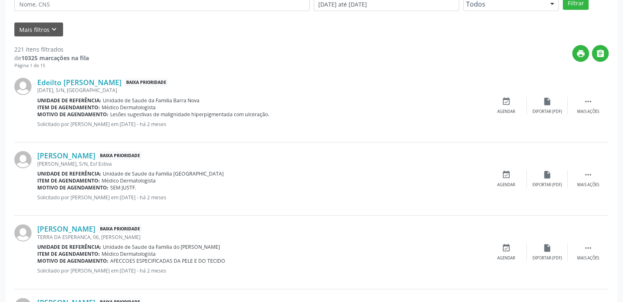
scroll to position [236, 0]
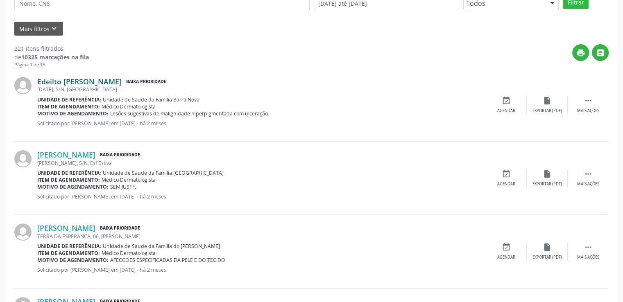
click at [97, 81] on link "Edeilto [PERSON_NAME]" at bounding box center [79, 81] width 84 height 9
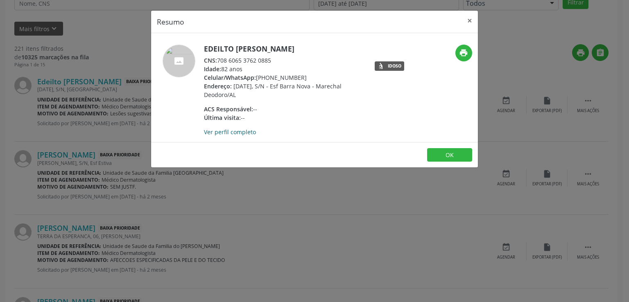
click at [246, 132] on link "Ver perfil completo" at bounding box center [230, 132] width 52 height 8
click at [473, 18] on button "×" at bounding box center [470, 21] width 16 height 20
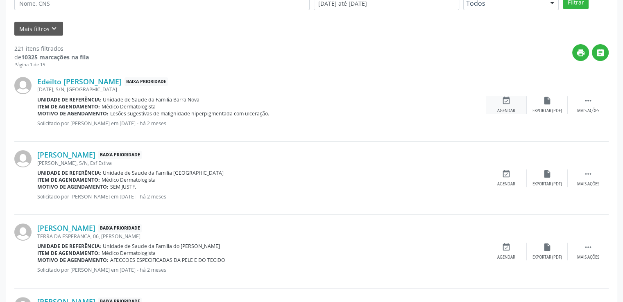
click at [501, 106] on div "event_available Agendar" at bounding box center [506, 105] width 41 height 18
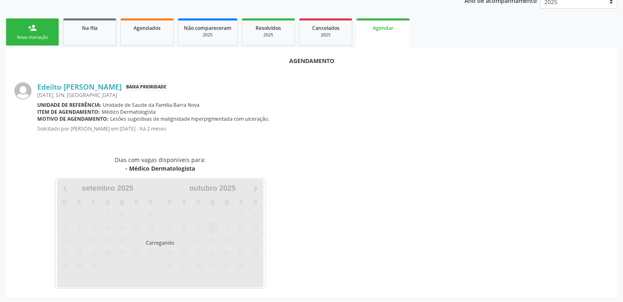
scroll to position [182, 0]
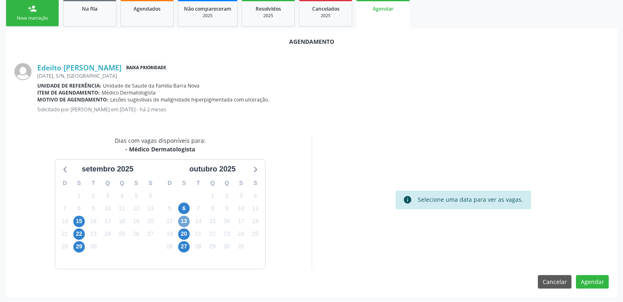
click at [182, 220] on span "13" at bounding box center [183, 221] width 11 height 11
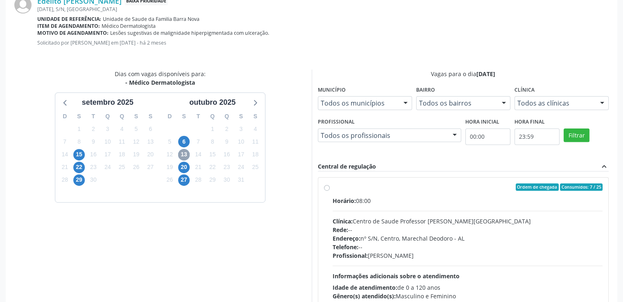
scroll to position [301, 0]
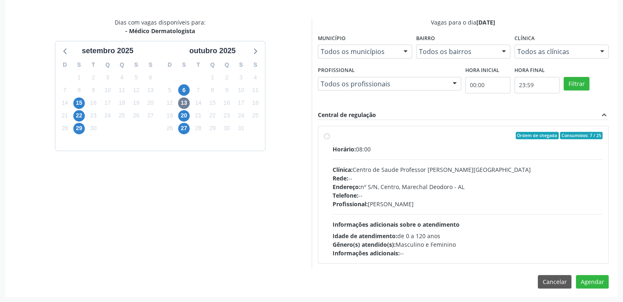
click at [333, 136] on label "Ordem de chegada Consumidos: 7 / 25 Horário: 08:00 Clínica: Centro de Saude Pro…" at bounding box center [468, 195] width 270 height 126
click at [327, 136] on input "Ordem de chegada Consumidos: 7 / 25 Horário: 08:00 Clínica: Centro de Saude Pro…" at bounding box center [327, 135] width 6 height 7
radio input "true"
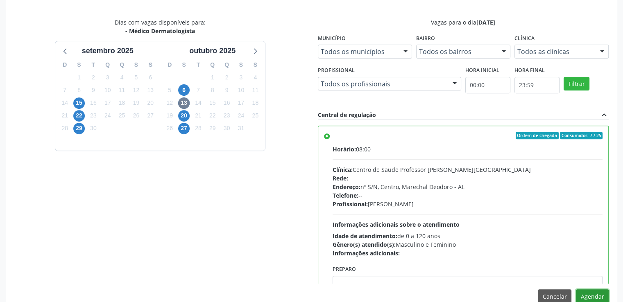
click at [596, 297] on button "Agendar" at bounding box center [592, 297] width 33 height 14
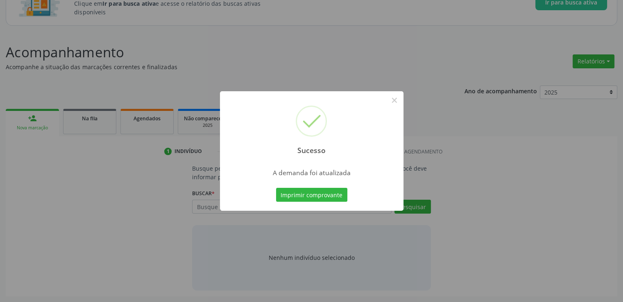
scroll to position [72, 0]
click at [396, 104] on button "×" at bounding box center [394, 100] width 14 height 14
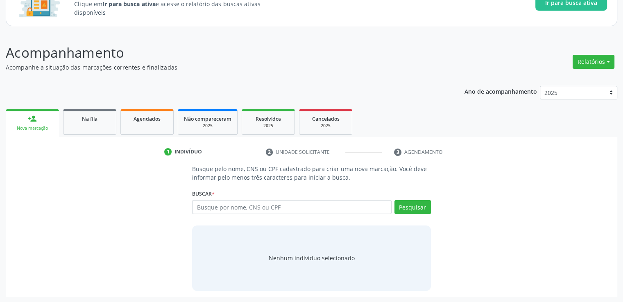
click at [101, 120] on div "Na fila" at bounding box center [89, 118] width 41 height 9
click at [101, 120] on div "Acompanhamento Acompanhe a situação das marcações correntes e finalizadas Relat…" at bounding box center [311, 170] width 611 height 254
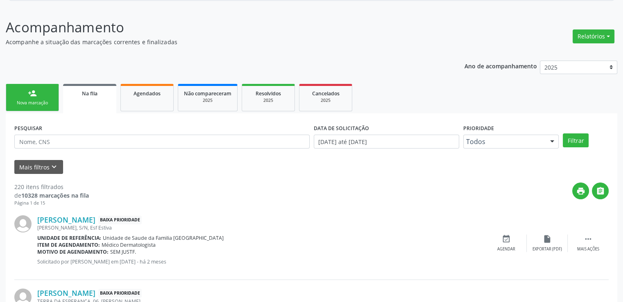
scroll to position [109, 0]
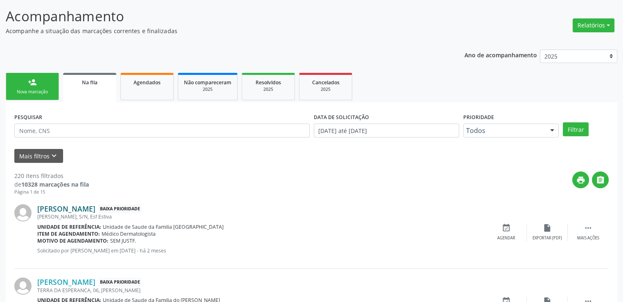
click at [95, 206] on link "[PERSON_NAME]" at bounding box center [66, 208] width 58 height 9
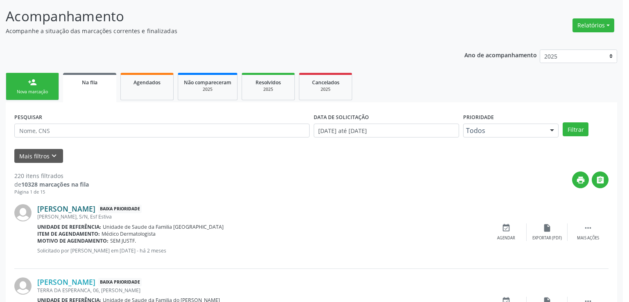
click at [113, 206] on div "Resumo × Carregando OK" at bounding box center [314, 151] width 629 height 302
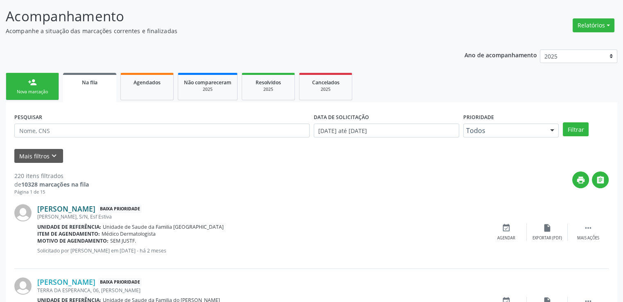
click at [95, 206] on link "[PERSON_NAME]" at bounding box center [66, 208] width 58 height 9
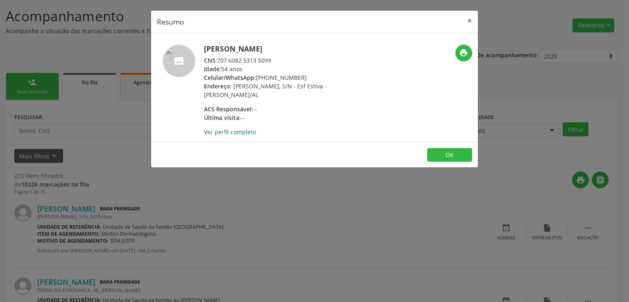
click at [218, 132] on link "Ver perfil completo" at bounding box center [230, 132] width 52 height 8
drag, startPoint x: 469, startPoint y: 20, endPoint x: 474, endPoint y: 30, distance: 11.5
click at [469, 20] on button "×" at bounding box center [470, 21] width 16 height 20
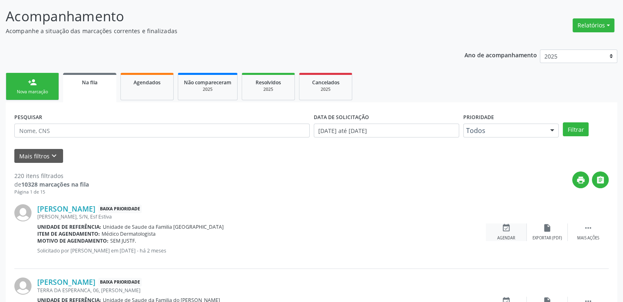
click at [513, 230] on div "event_available Agendar" at bounding box center [506, 233] width 41 height 18
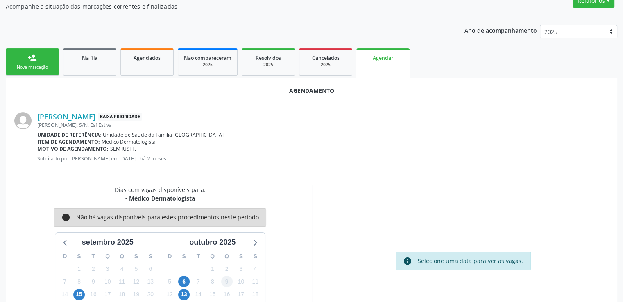
scroll to position [163, 0]
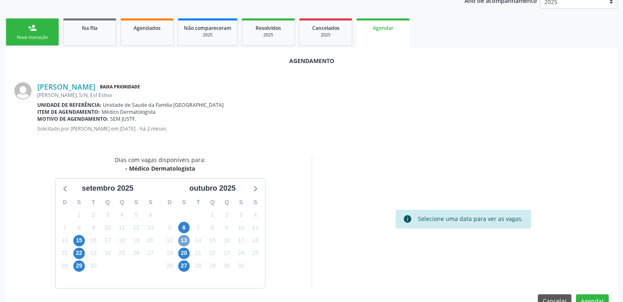
click at [180, 238] on span "13" at bounding box center [183, 240] width 11 height 11
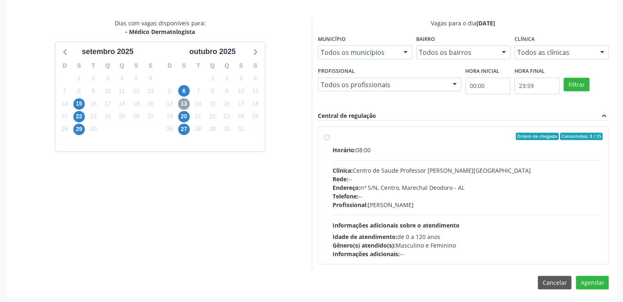
scroll to position [301, 0]
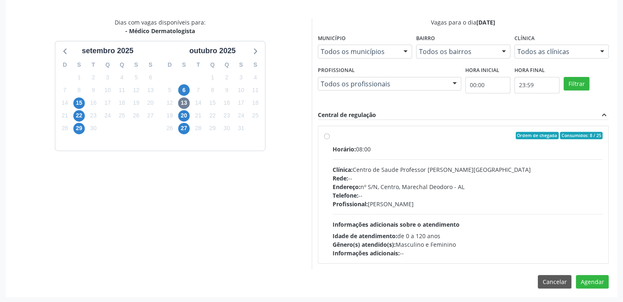
click at [333, 135] on label "Ordem de chegada Consumidos: 8 / 25 Horário: 08:00 Clínica: Centro de Saude Pro…" at bounding box center [468, 195] width 270 height 126
click at [325, 135] on input "Ordem de chegada Consumidos: 8 / 25 Horário: 08:00 Clínica: Centro de Saude Pro…" at bounding box center [327, 135] width 6 height 7
radio input "true"
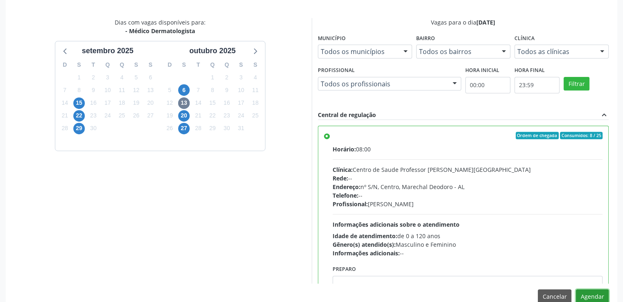
click at [593, 296] on button "Agendar" at bounding box center [592, 297] width 33 height 14
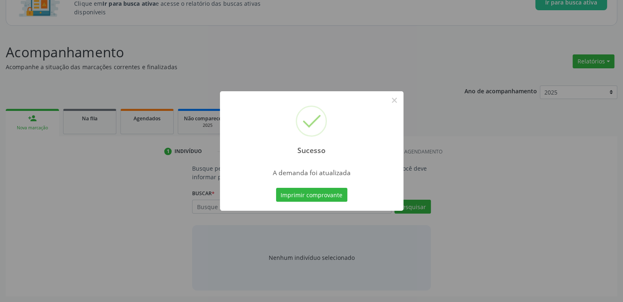
scroll to position [72, 0]
click at [396, 97] on button "×" at bounding box center [394, 100] width 14 height 14
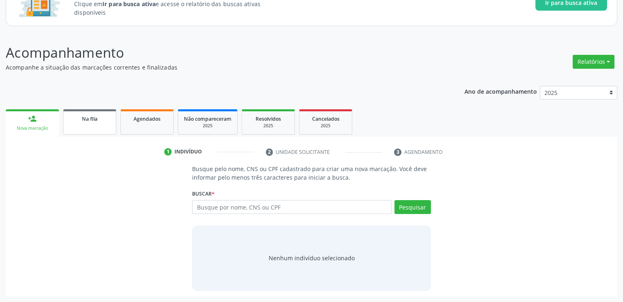
click at [92, 121] on span "Na fila" at bounding box center [90, 118] width 16 height 7
click at [92, 121] on div "Acompanhamento Acompanhe a situação das marcações correntes e finalizadas Relat…" at bounding box center [311, 170] width 611 height 254
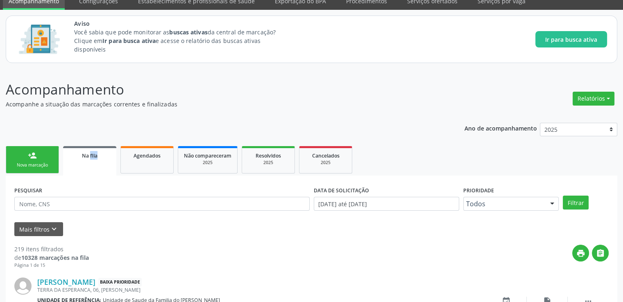
scroll to position [199, 0]
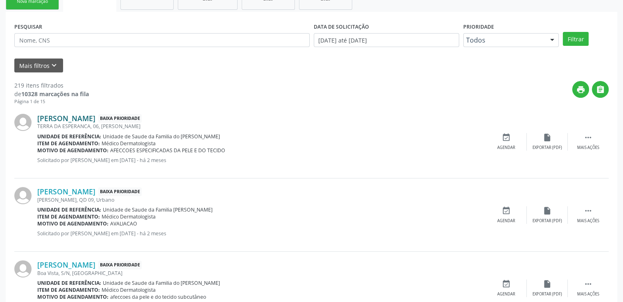
click at [95, 117] on link "[PERSON_NAME]" at bounding box center [66, 118] width 58 height 9
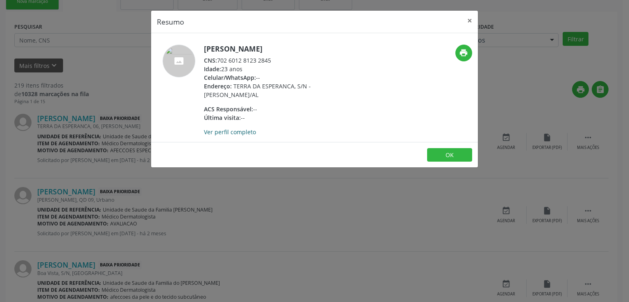
click at [239, 133] on link "Ver perfil completo" at bounding box center [230, 132] width 52 height 8
click at [469, 20] on button "×" at bounding box center [470, 21] width 16 height 20
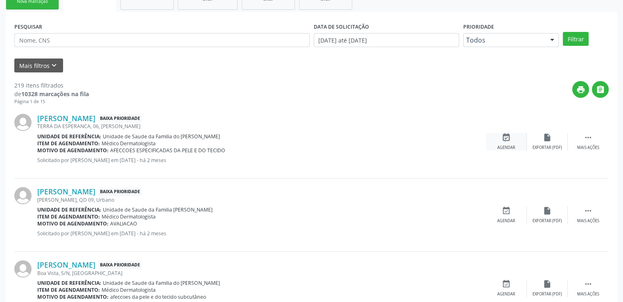
click at [503, 133] on icon "event_available" at bounding box center [506, 137] width 9 height 9
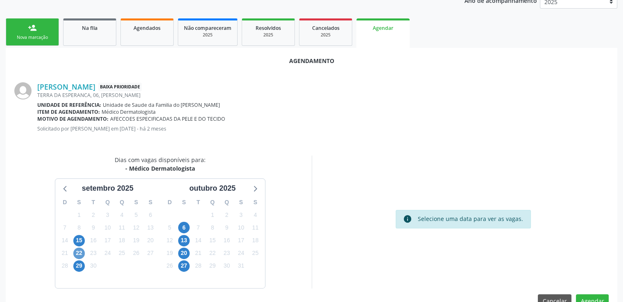
scroll to position [182, 0]
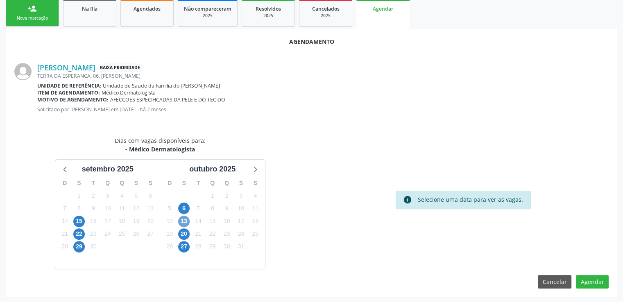
click at [186, 220] on span "13" at bounding box center [183, 221] width 11 height 11
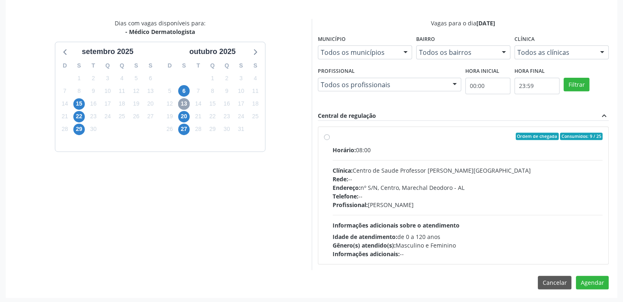
scroll to position [301, 0]
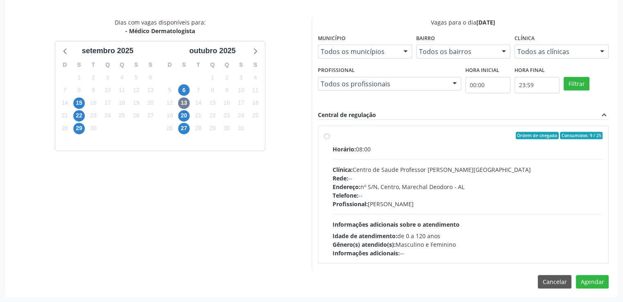
click at [333, 133] on label "Ordem de chegada Consumidos: 9 / 25 Horário: 08:00 Clínica: Centro de Saude Pro…" at bounding box center [468, 195] width 270 height 126
click at [326, 133] on input "Ordem de chegada Consumidos: 9 / 25 Horário: 08:00 Clínica: Centro de Saude Pro…" at bounding box center [327, 135] width 6 height 7
radio input "true"
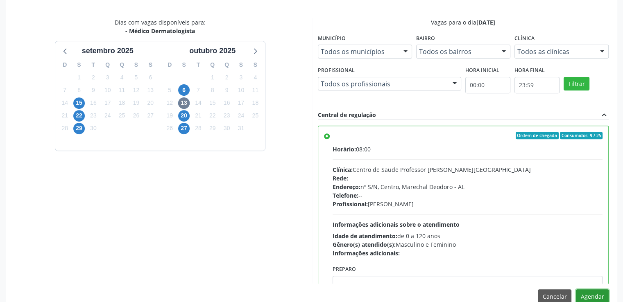
click at [590, 297] on button "Agendar" at bounding box center [592, 297] width 33 height 14
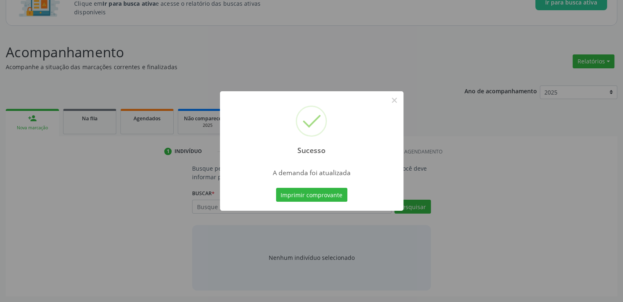
scroll to position [72, 0]
click at [394, 102] on button "×" at bounding box center [394, 100] width 14 height 14
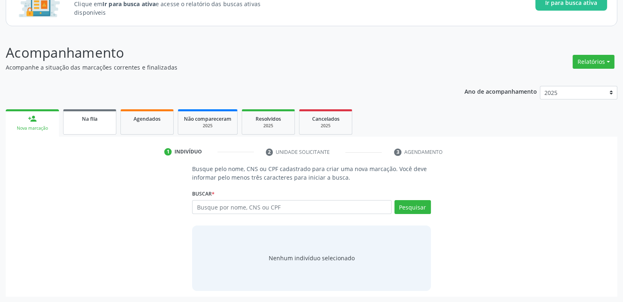
click at [88, 115] on span "Na fila" at bounding box center [90, 118] width 16 height 7
click at [88, 72] on p "Acompanhe a situação das marcações correntes e finalizadas" at bounding box center [220, 67] width 428 height 9
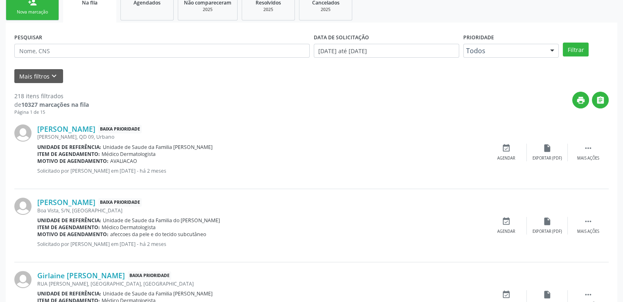
scroll to position [199, 0]
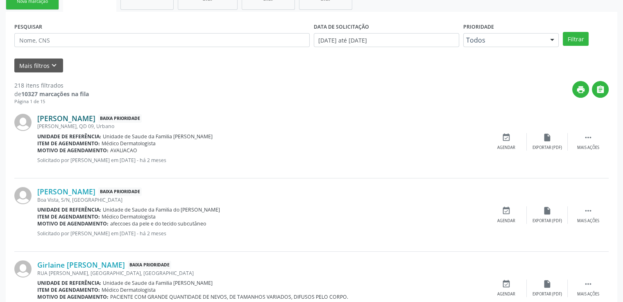
click at [64, 117] on link "[PERSON_NAME]" at bounding box center [66, 118] width 58 height 9
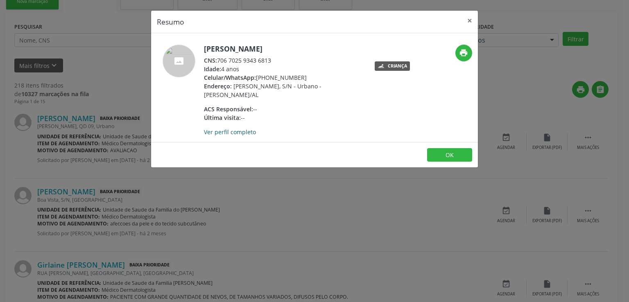
click at [233, 133] on link "Ver perfil completo" at bounding box center [230, 132] width 52 height 8
click at [469, 17] on button "×" at bounding box center [470, 21] width 16 height 20
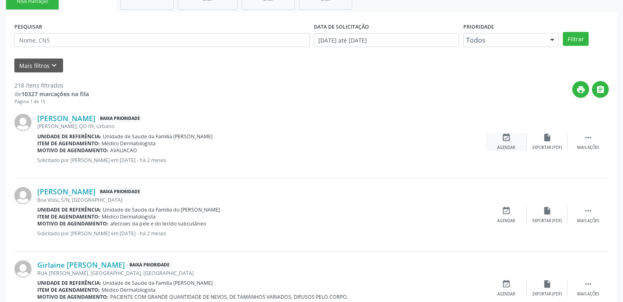
click at [507, 140] on icon "event_available" at bounding box center [506, 137] width 9 height 9
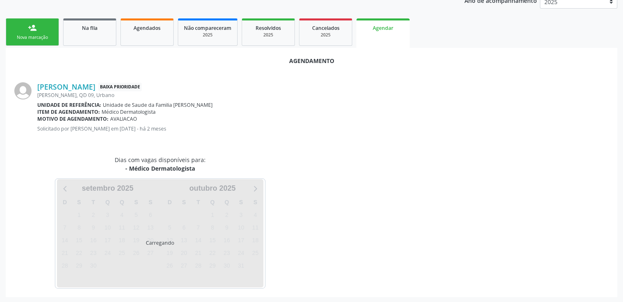
scroll to position [182, 0]
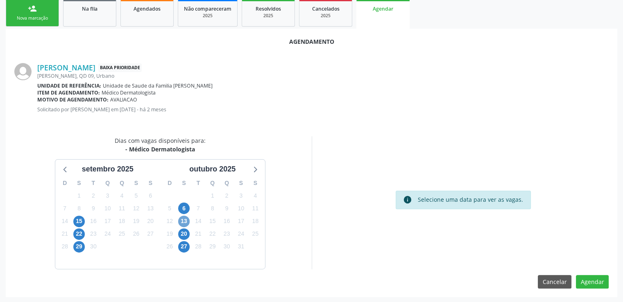
click at [183, 221] on span "13" at bounding box center [183, 221] width 11 height 11
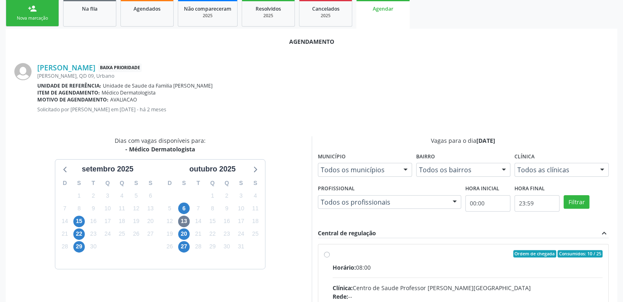
click at [324, 254] on input "Ordem de chegada Consumidos: 10 / 25 Horário: 08:00 Clínica: Centro de Saude Pr…" at bounding box center [327, 253] width 6 height 7
radio input "true"
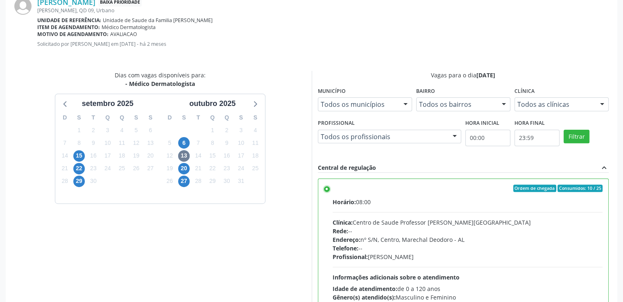
scroll to position [315, 0]
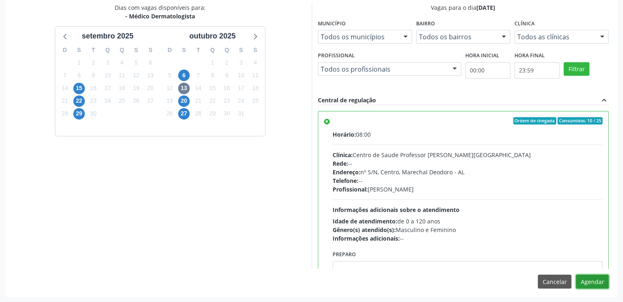
click at [582, 281] on button "Agendar" at bounding box center [592, 282] width 33 height 14
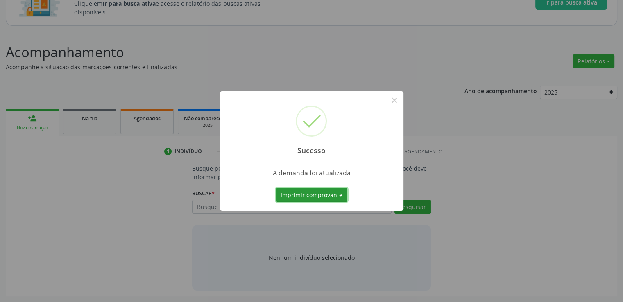
scroll to position [72, 0]
click at [395, 101] on button "×" at bounding box center [394, 100] width 14 height 14
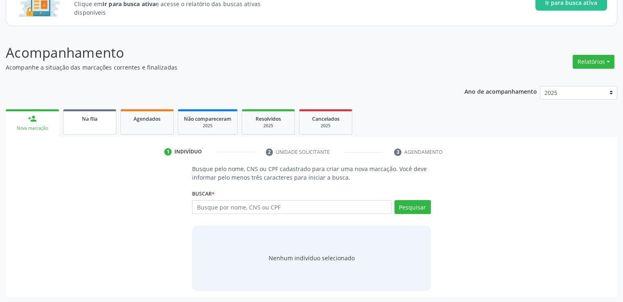
click at [89, 122] on div "Na fila" at bounding box center [89, 118] width 41 height 9
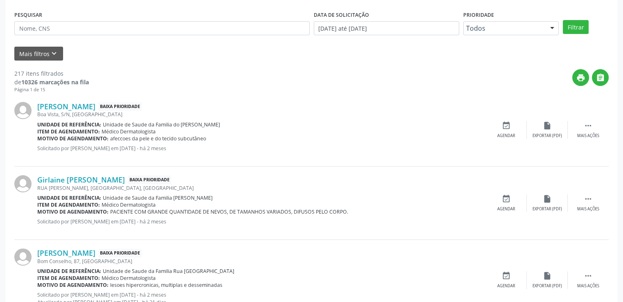
scroll to position [277, 0]
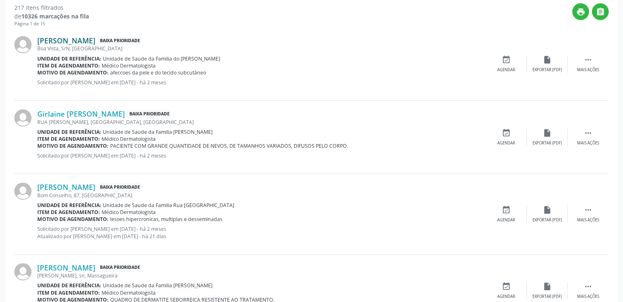
click at [75, 38] on link "[PERSON_NAME]" at bounding box center [66, 40] width 58 height 9
click at [64, 41] on link "[PERSON_NAME]" at bounding box center [66, 40] width 58 height 9
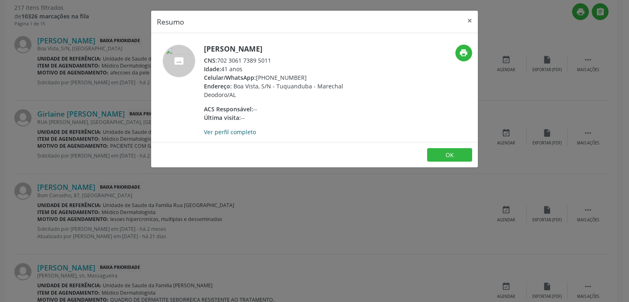
click at [231, 133] on link "Ver perfil completo" at bounding box center [230, 132] width 52 height 8
click at [469, 20] on button "×" at bounding box center [470, 21] width 16 height 20
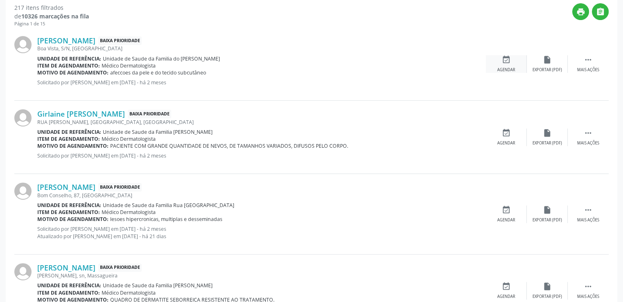
click at [508, 61] on icon "event_available" at bounding box center [506, 59] width 9 height 9
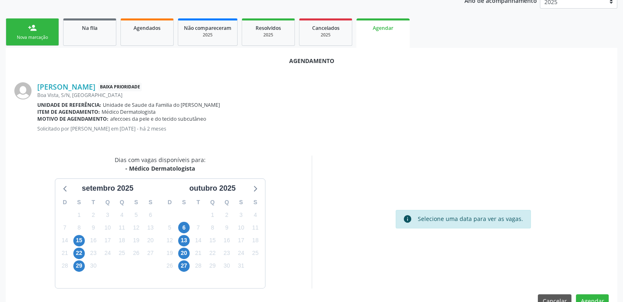
scroll to position [182, 0]
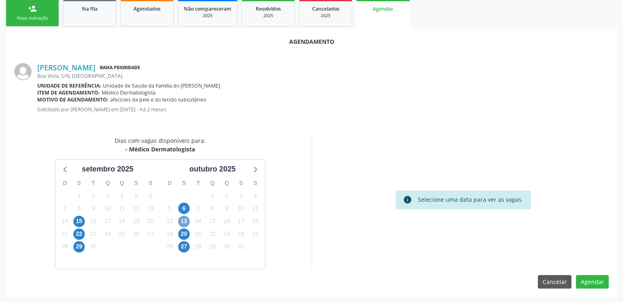
click at [184, 222] on span "13" at bounding box center [183, 221] width 11 height 11
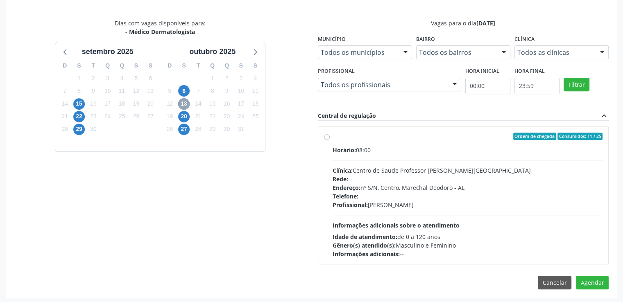
scroll to position [301, 0]
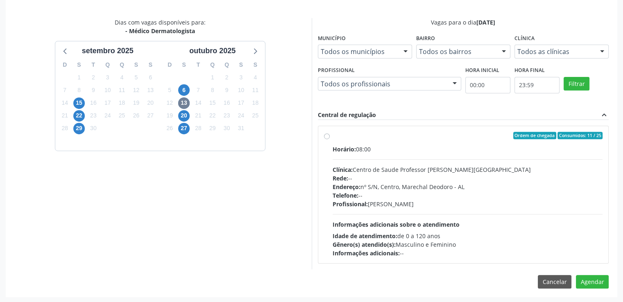
click at [333, 135] on label "Ordem de chegada Consumidos: 11 / 25 Horário: 08:00 Clínica: Centro de Saude Pr…" at bounding box center [468, 195] width 270 height 126
click at [326, 135] on input "Ordem de chegada Consumidos: 11 / 25 Horário: 08:00 Clínica: Centro de Saude Pr…" at bounding box center [327, 135] width 6 height 7
radio input "true"
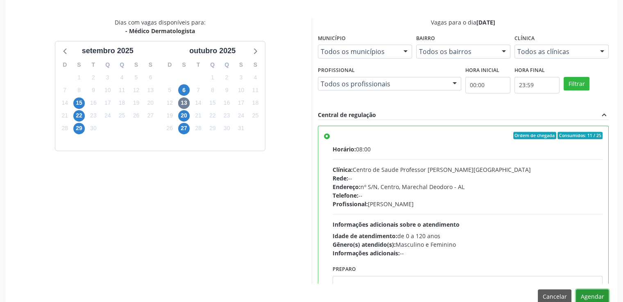
click at [587, 292] on button "Agendar" at bounding box center [592, 297] width 33 height 14
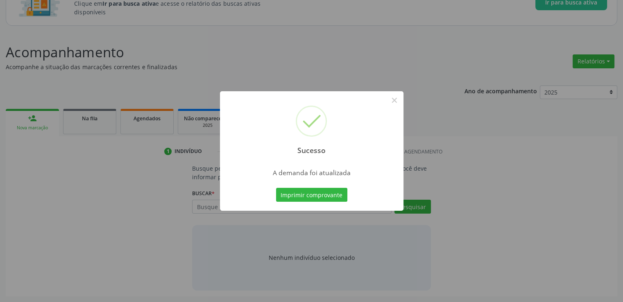
scroll to position [72, 0]
click at [395, 99] on button "×" at bounding box center [394, 100] width 14 height 14
